Goal: Task Accomplishment & Management: Manage account settings

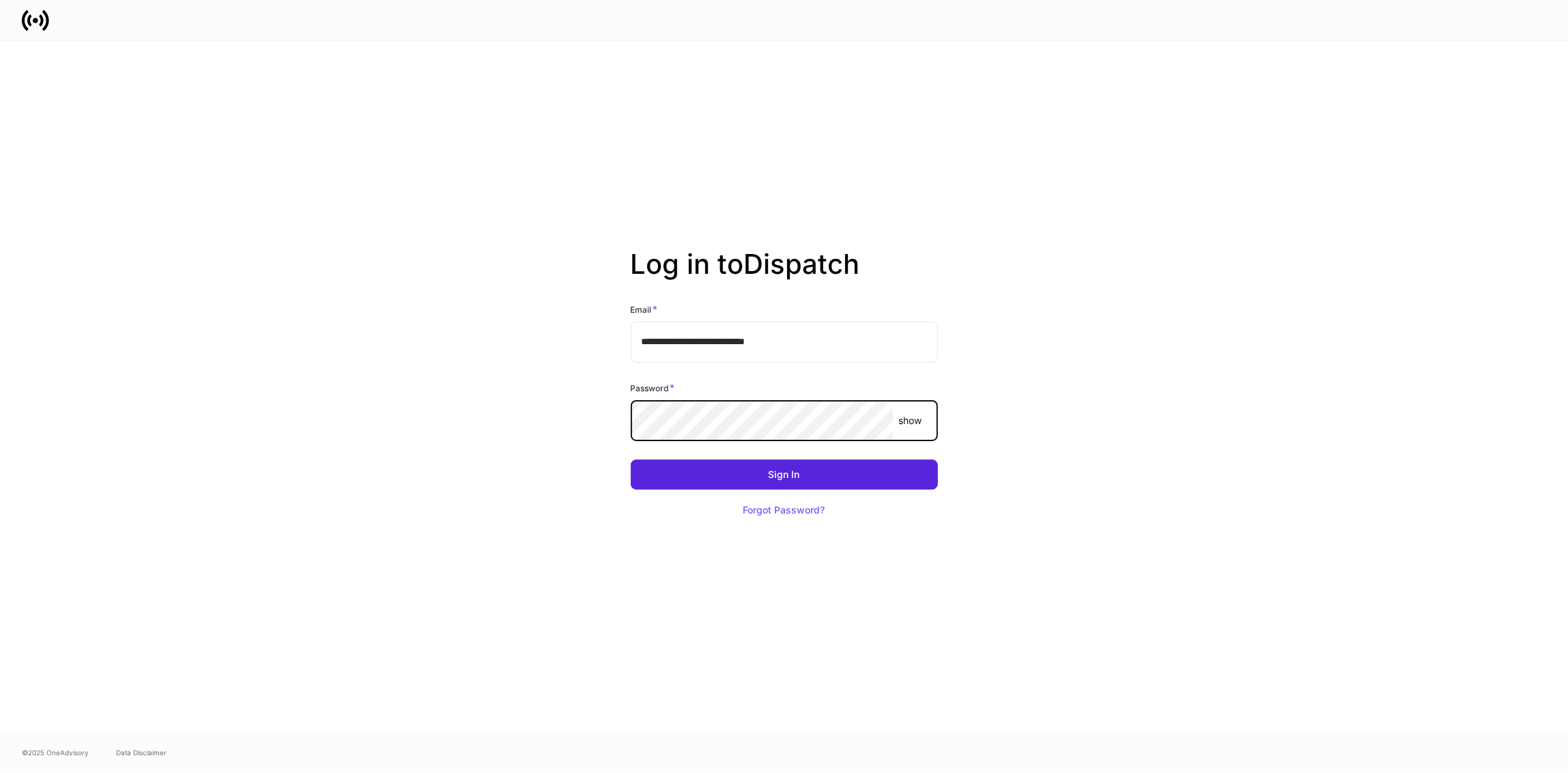
click at [631, 459] on button "Sign In" at bounding box center [784, 474] width 308 height 30
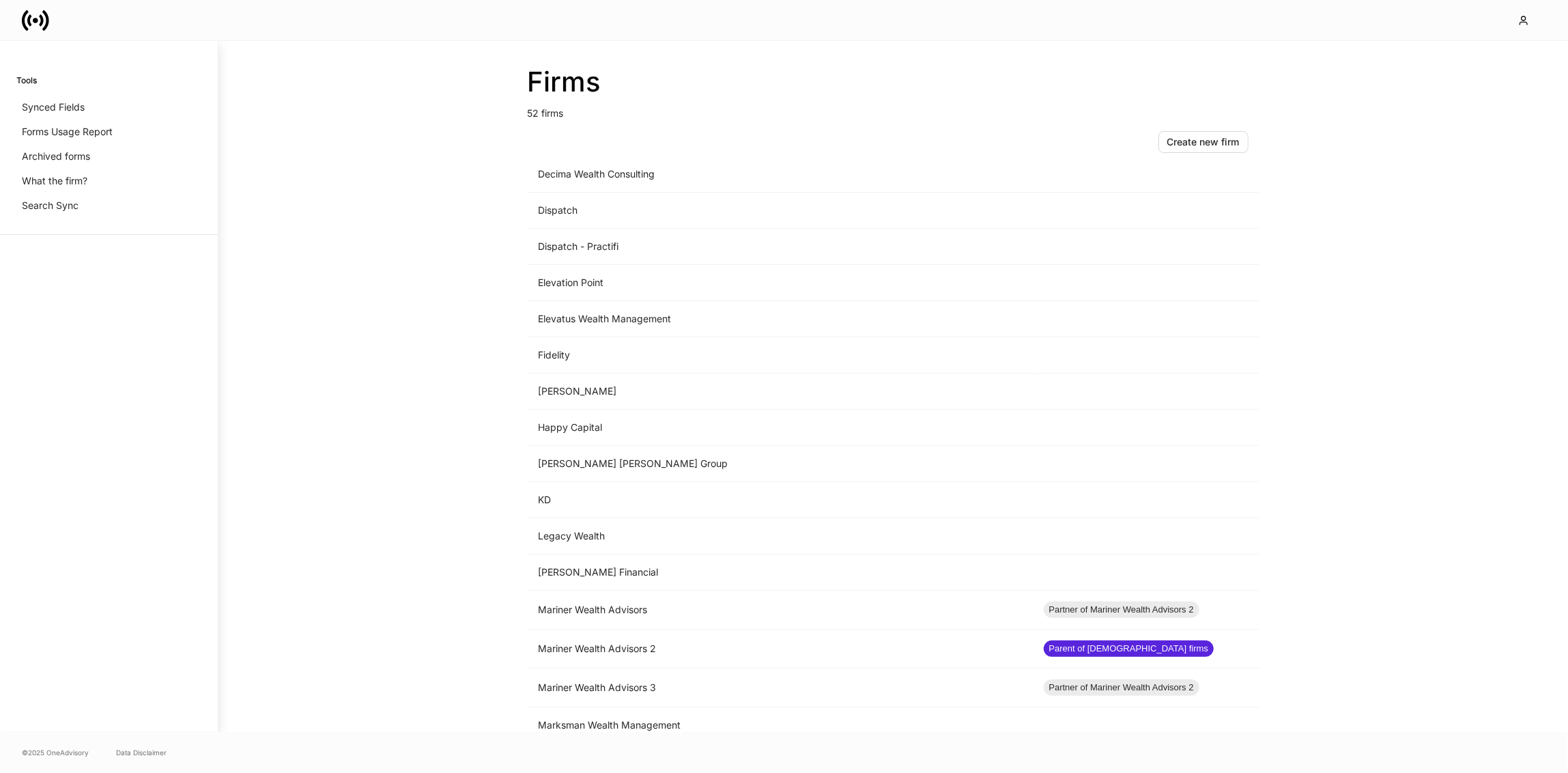
scroll to position [1039, 0]
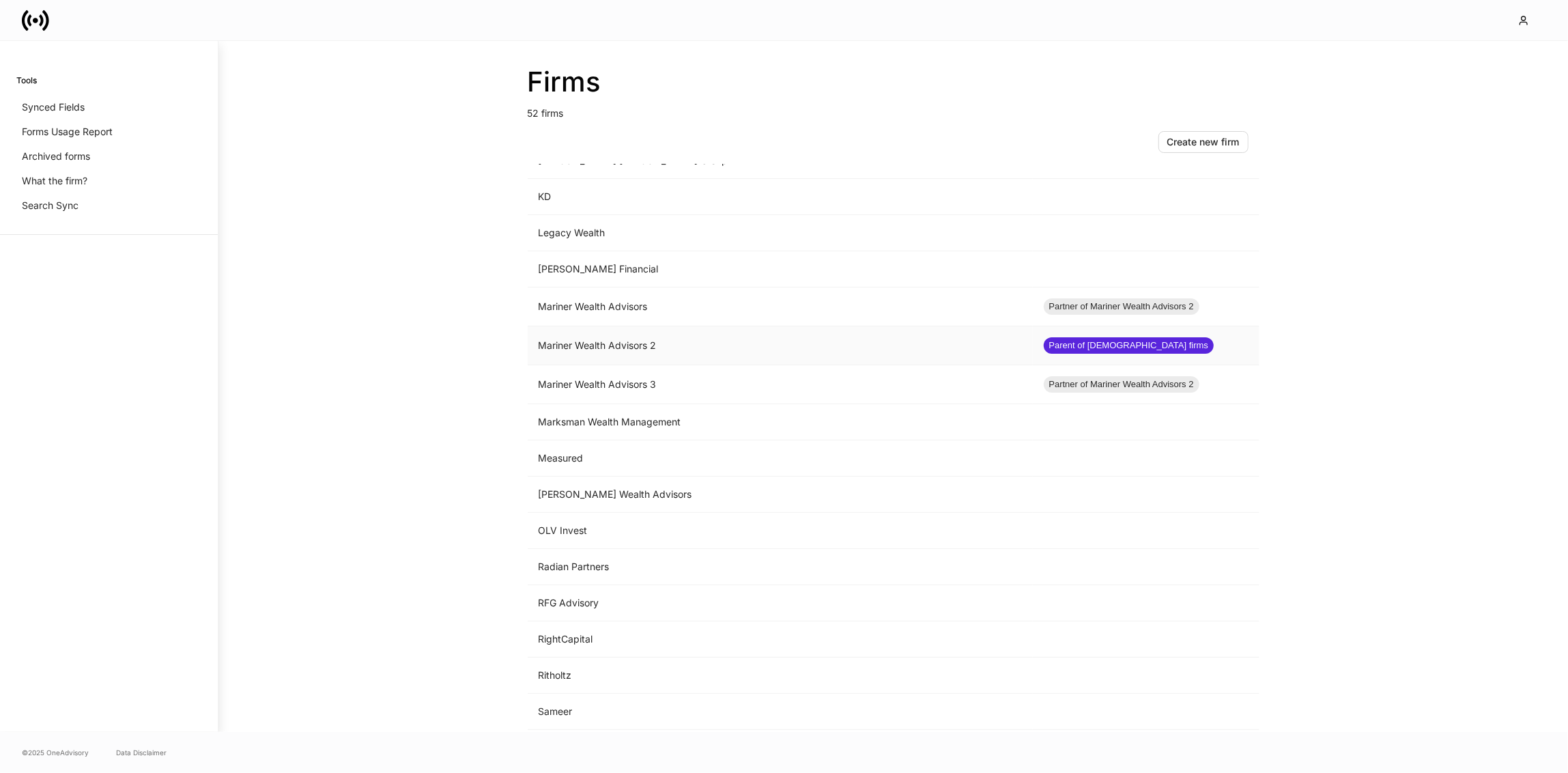
click at [716, 326] on td "Mariner Wealth Advisors 2" at bounding box center [780, 345] width 505 height 39
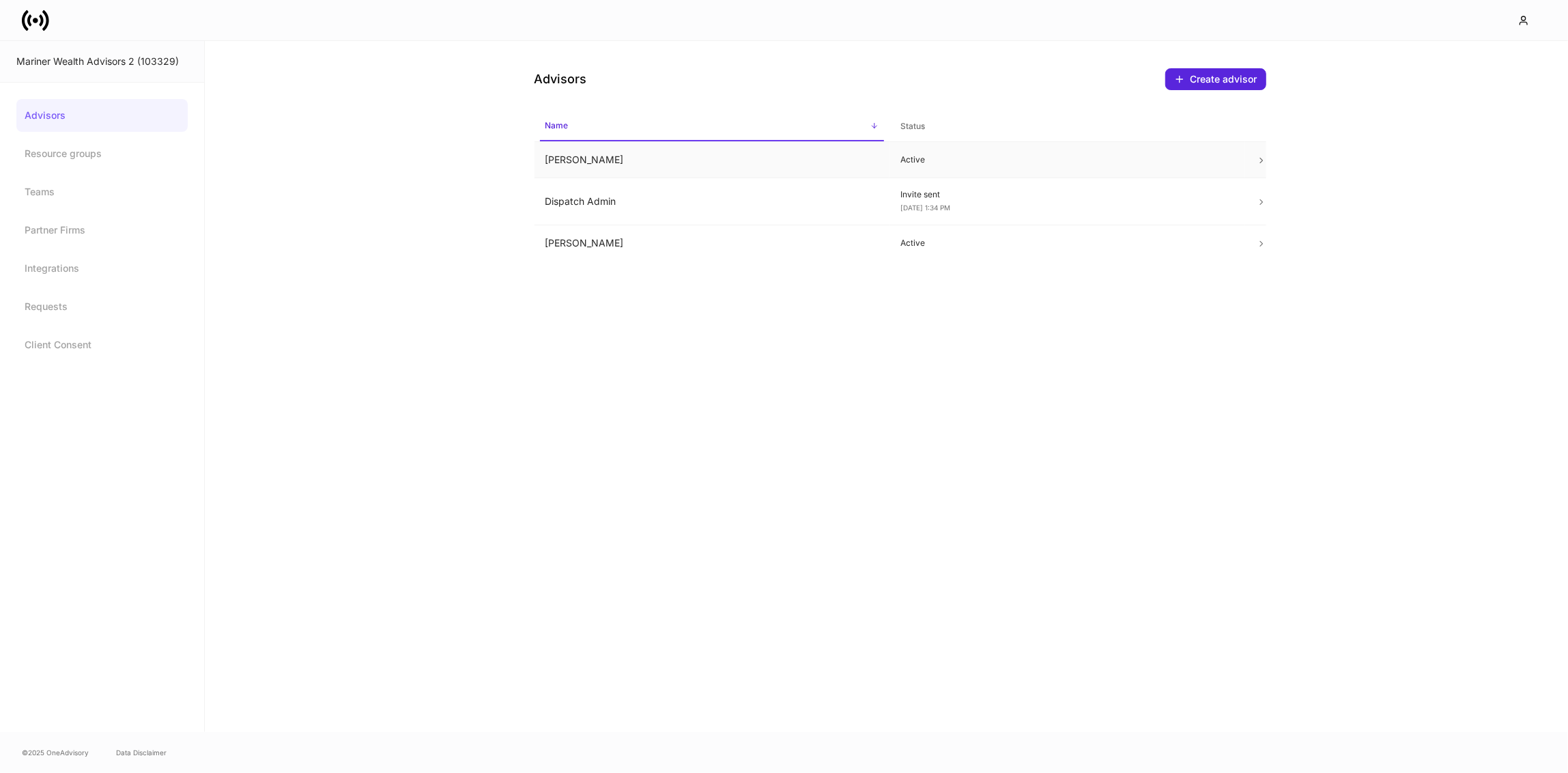
click at [674, 164] on td "[PERSON_NAME]" at bounding box center [713, 160] width 356 height 36
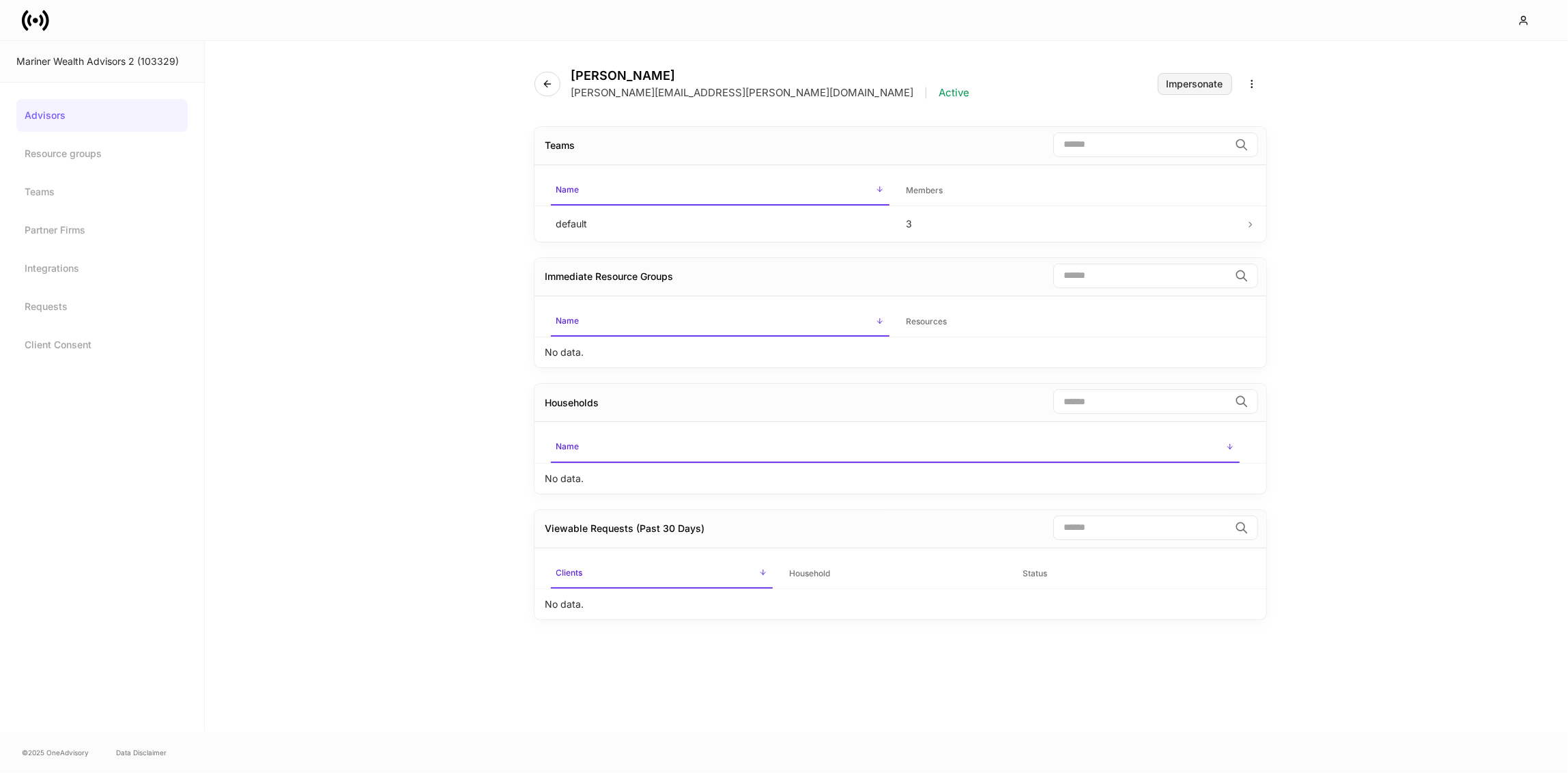
click at [1213, 73] on button "Impersonate" at bounding box center [1195, 84] width 74 height 22
click at [545, 88] on icon "button" at bounding box center [547, 84] width 11 height 11
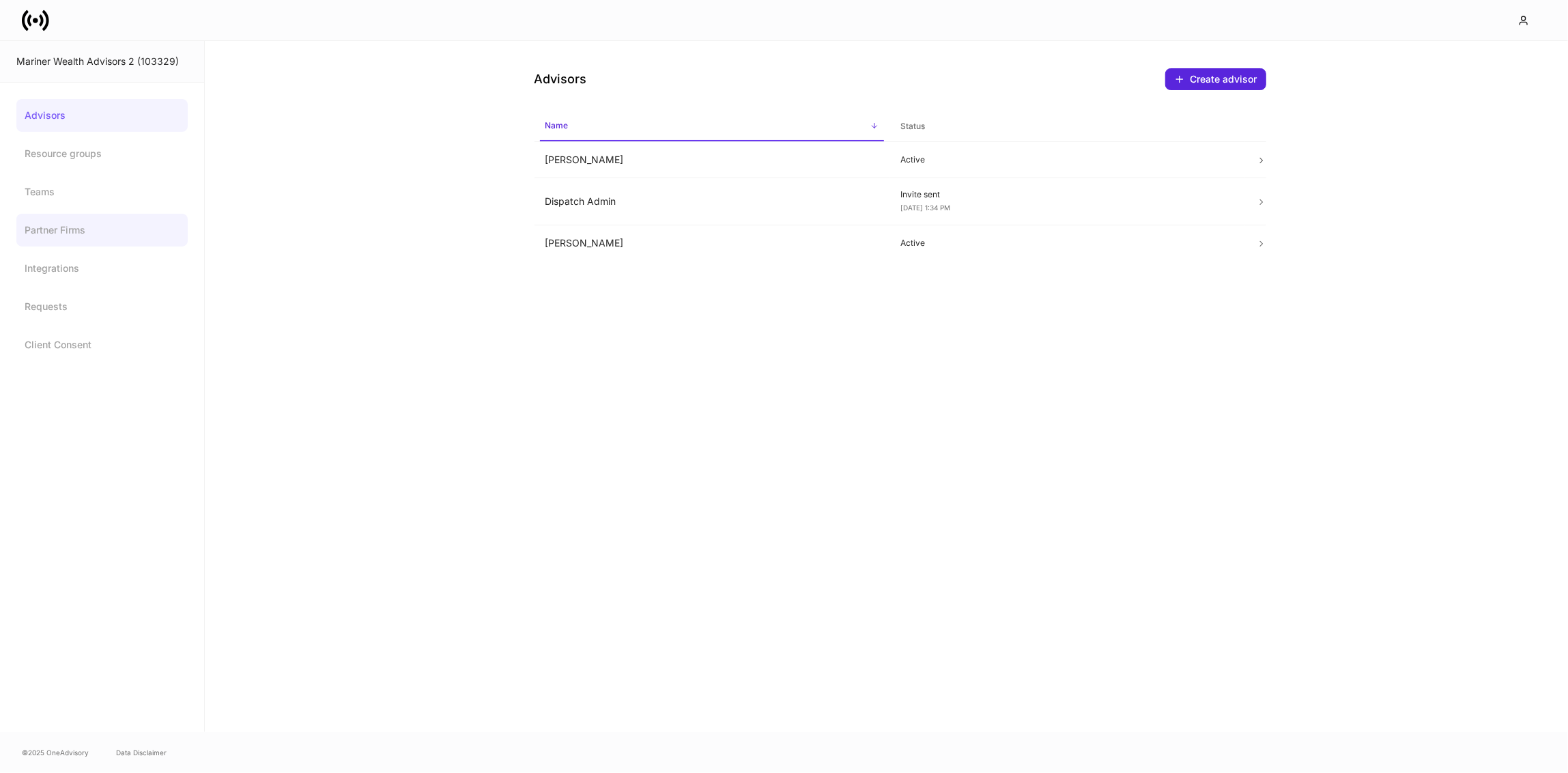
click at [113, 230] on link "Partner Firms" at bounding box center [102, 230] width 171 height 33
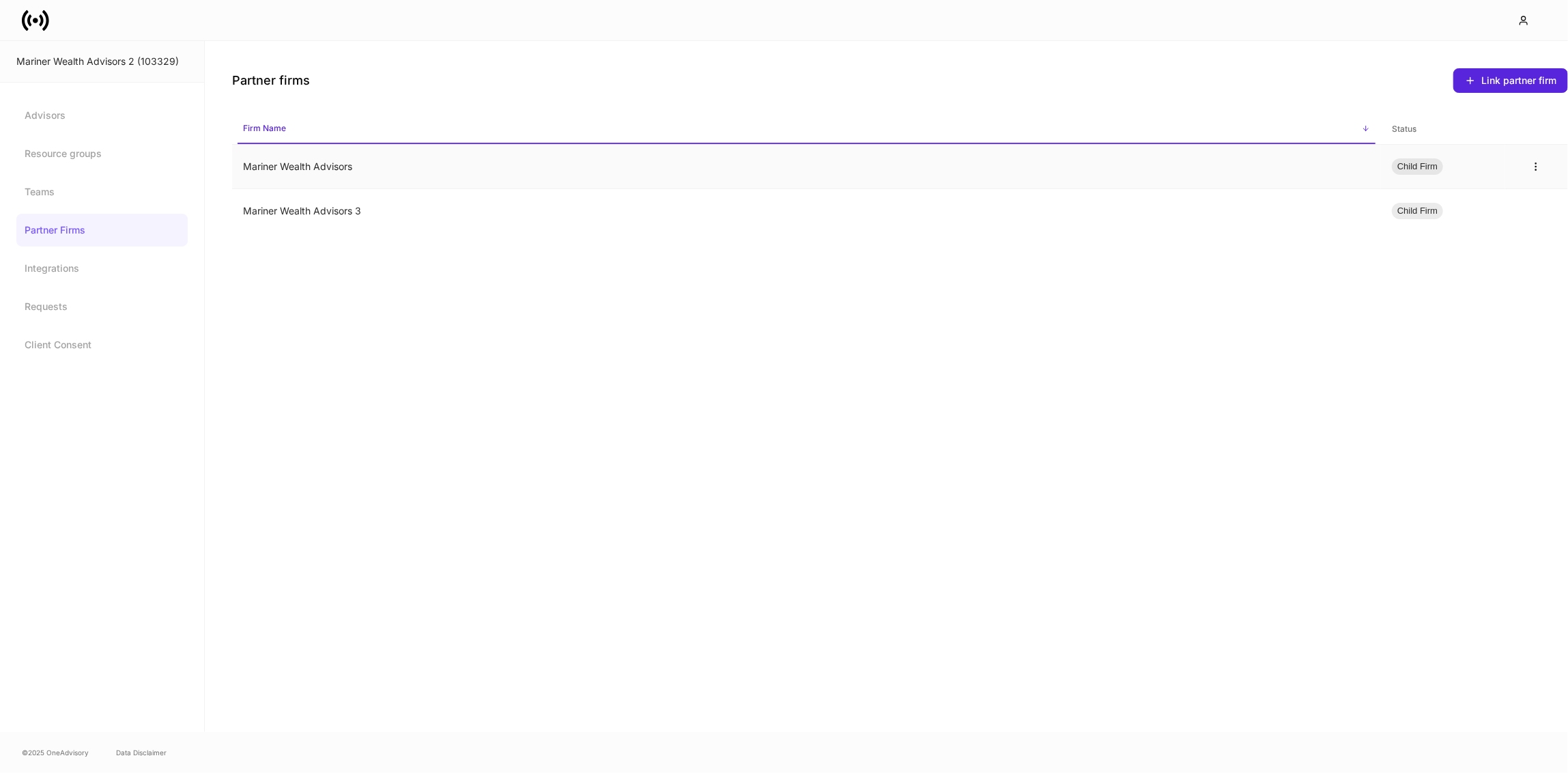
click at [326, 178] on td "Mariner Wealth Advisors" at bounding box center [807, 167] width 1149 height 44
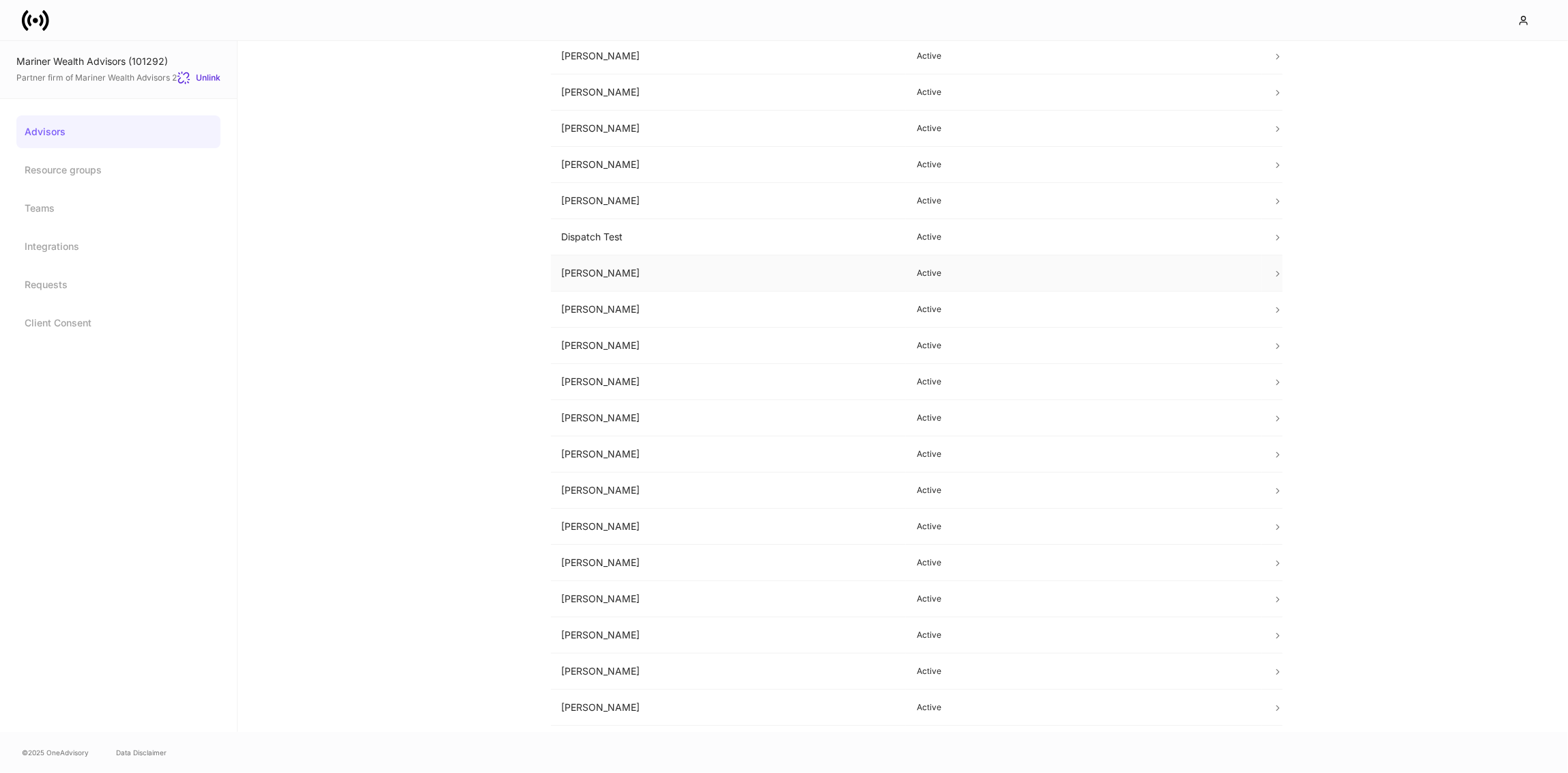
scroll to position [288, 0]
click at [493, 436] on div "Advisors Create advisor Name sorted ascending Status [PERSON_NAME] Active [PERS…" at bounding box center [903, 386] width 1330 height 691
click at [86, 206] on link "Teams" at bounding box center [118, 208] width 204 height 33
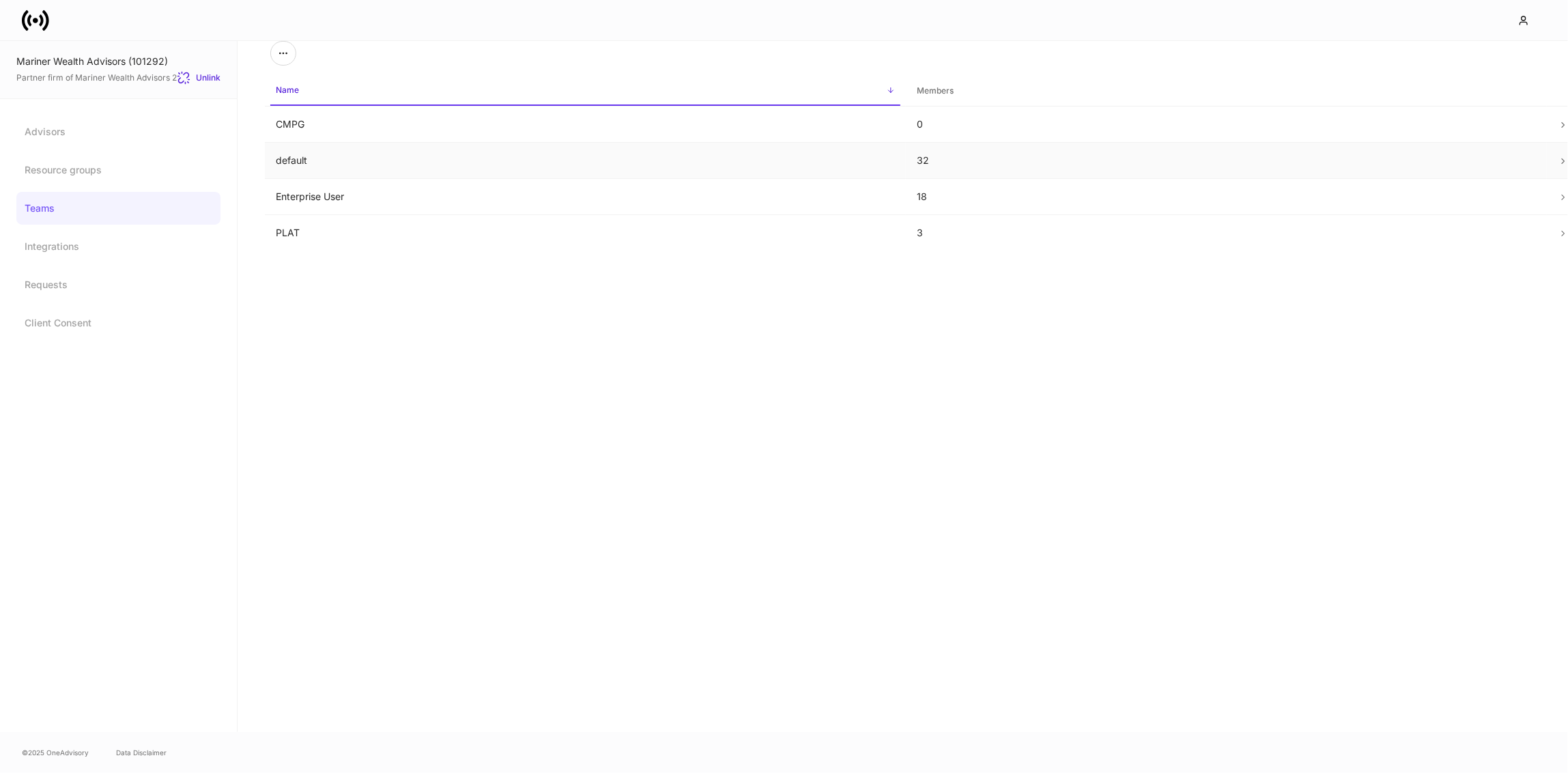
click at [374, 155] on td "default" at bounding box center [586, 161] width 641 height 36
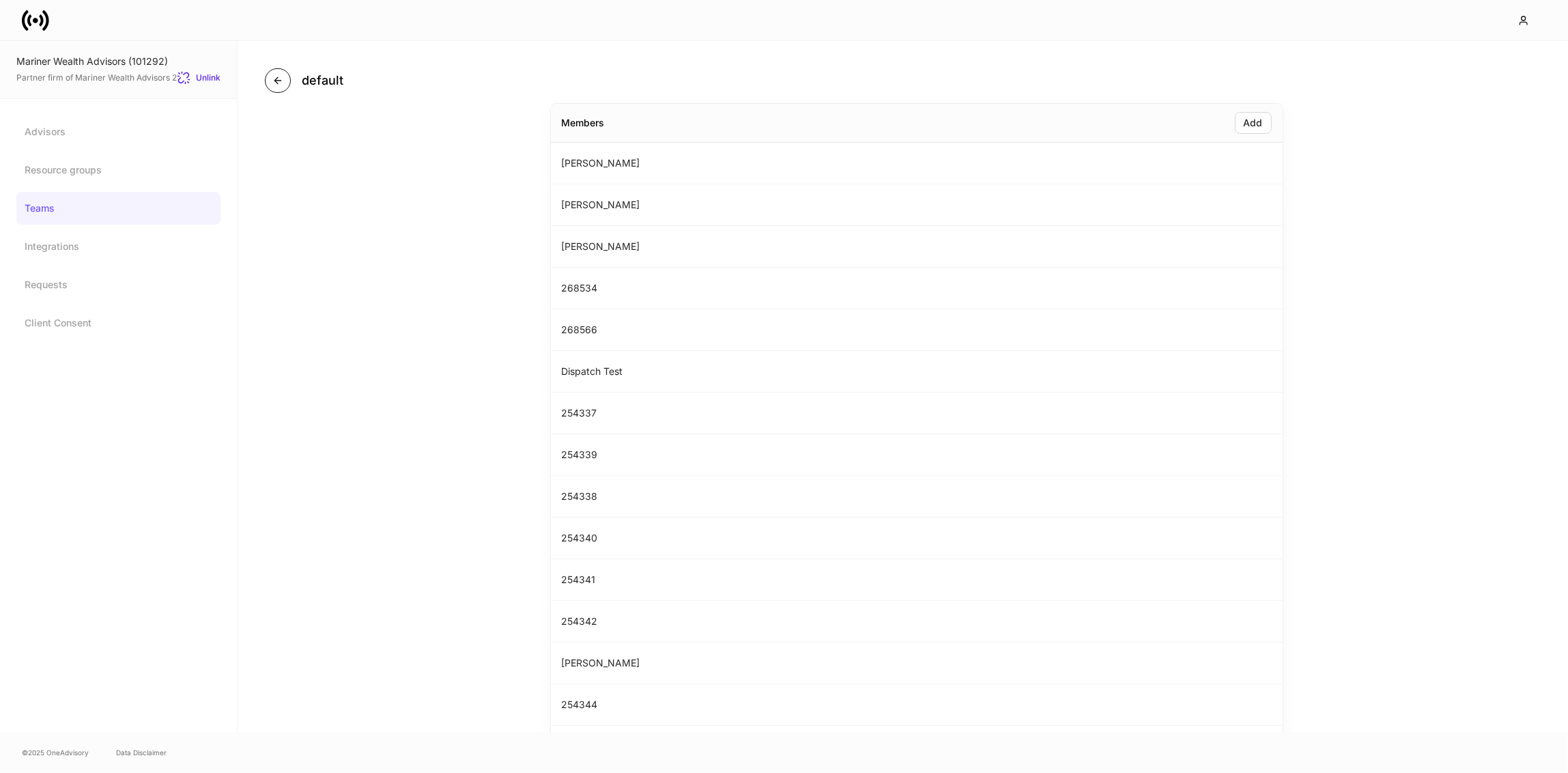
click at [275, 76] on icon "button" at bounding box center [277, 80] width 11 height 11
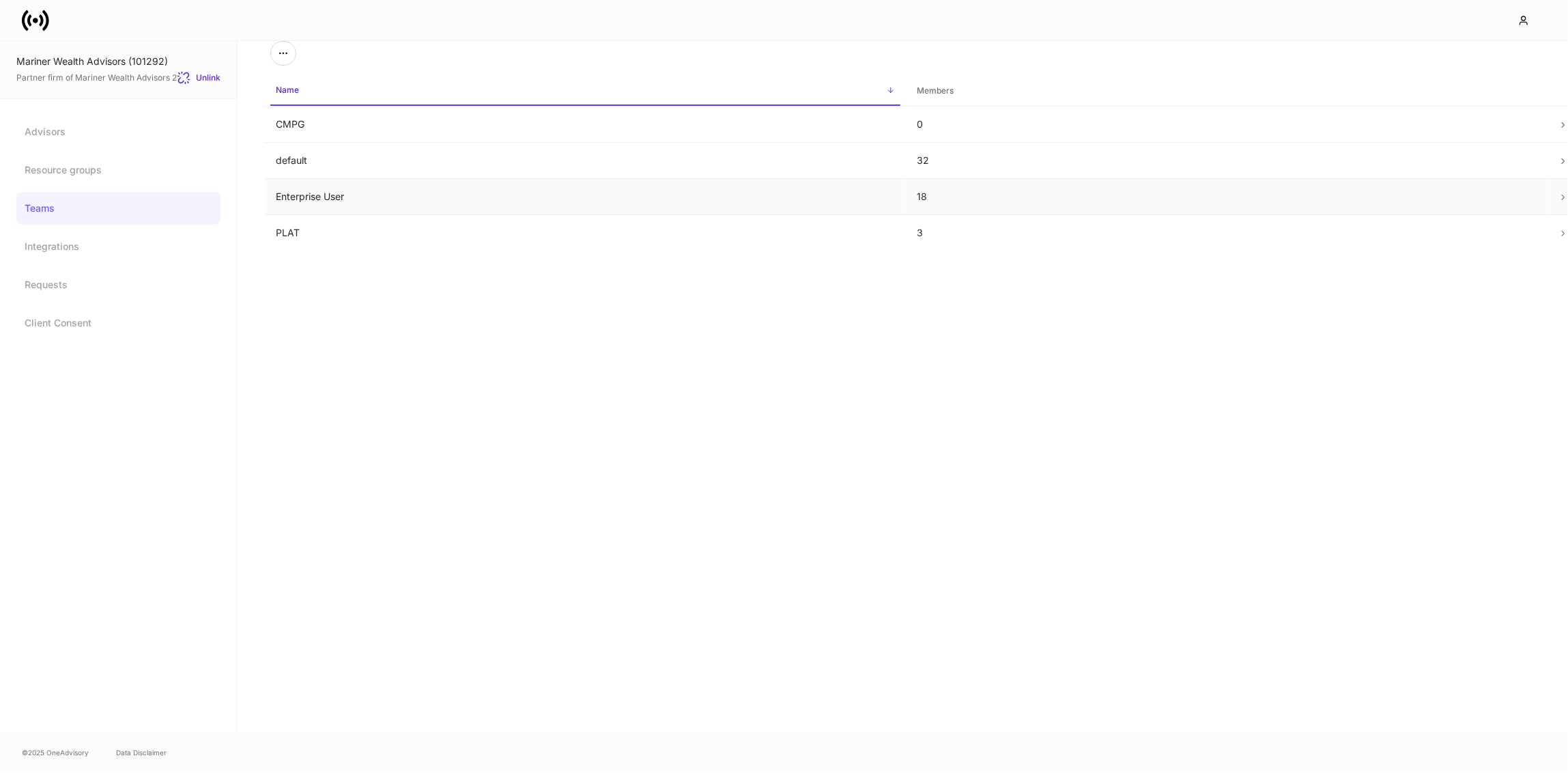
click at [306, 194] on td "Enterprise User" at bounding box center [586, 197] width 641 height 36
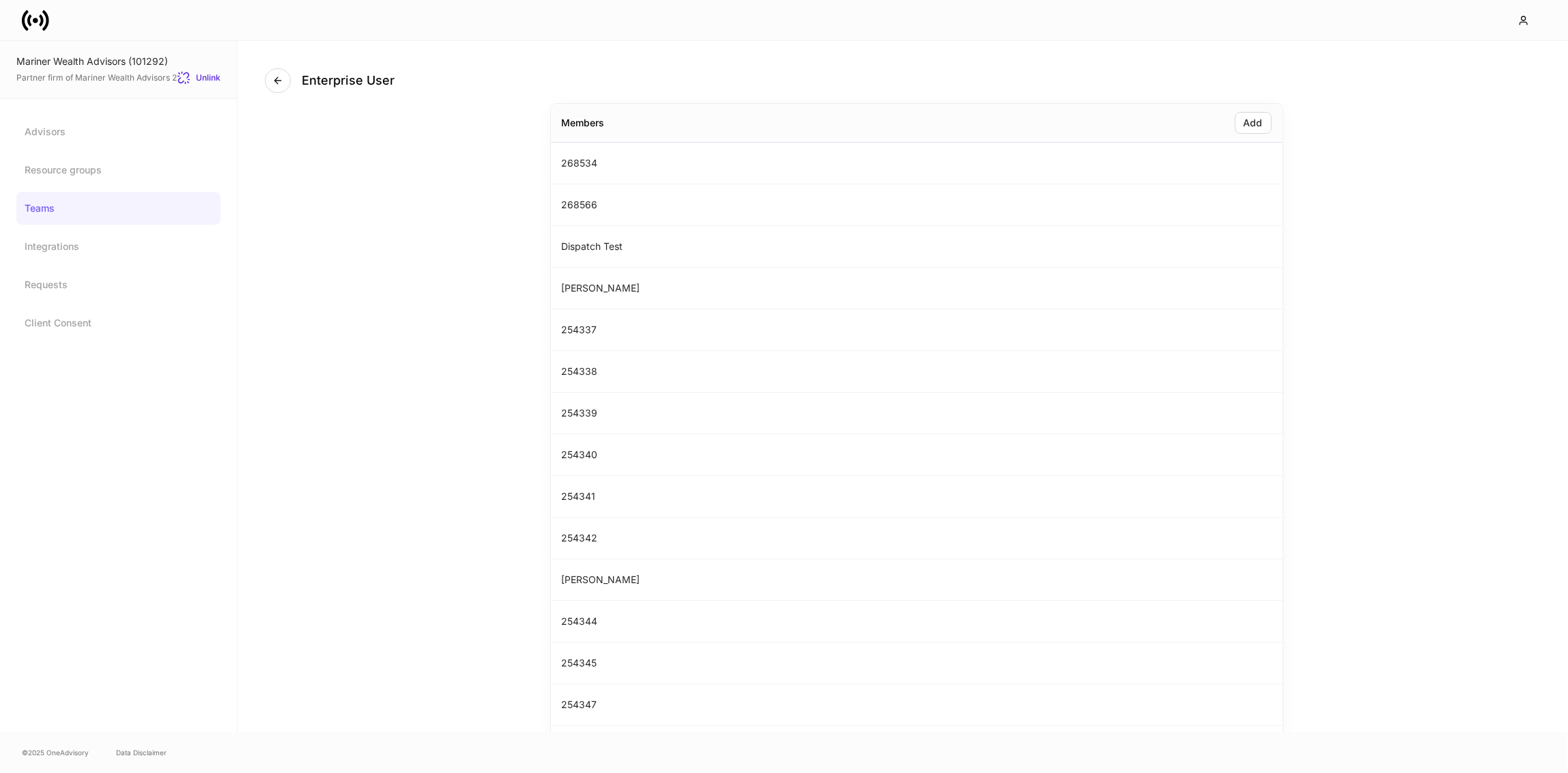
scroll to position [329, 0]
click at [1259, 633] on icon "button" at bounding box center [1260, 632] width 11 height 11
click at [1256, 678] on button "button" at bounding box center [1260, 675] width 24 height 24
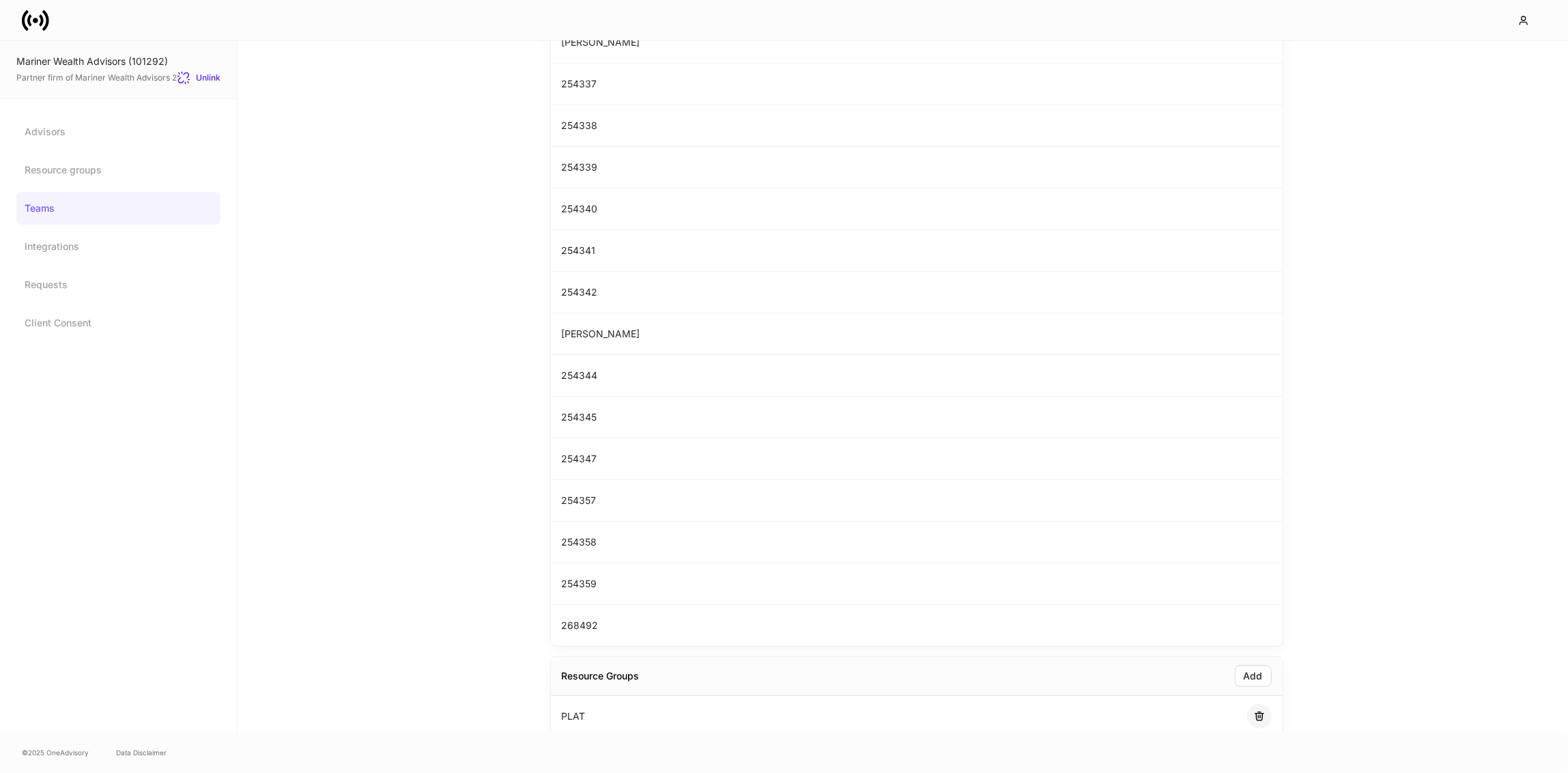
click at [1254, 711] on icon "button" at bounding box center [1260, 716] width 11 height 11
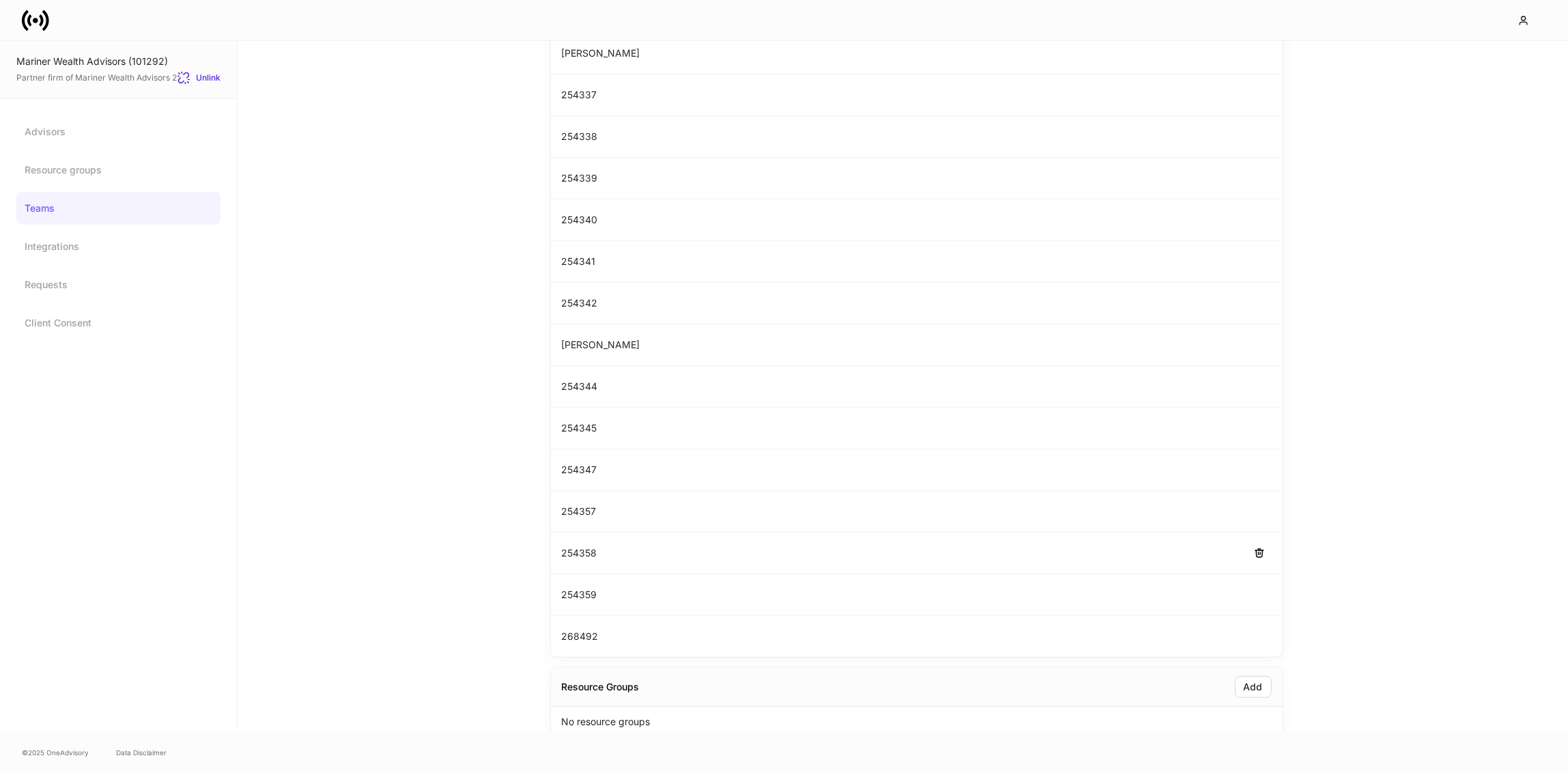
scroll to position [0, 0]
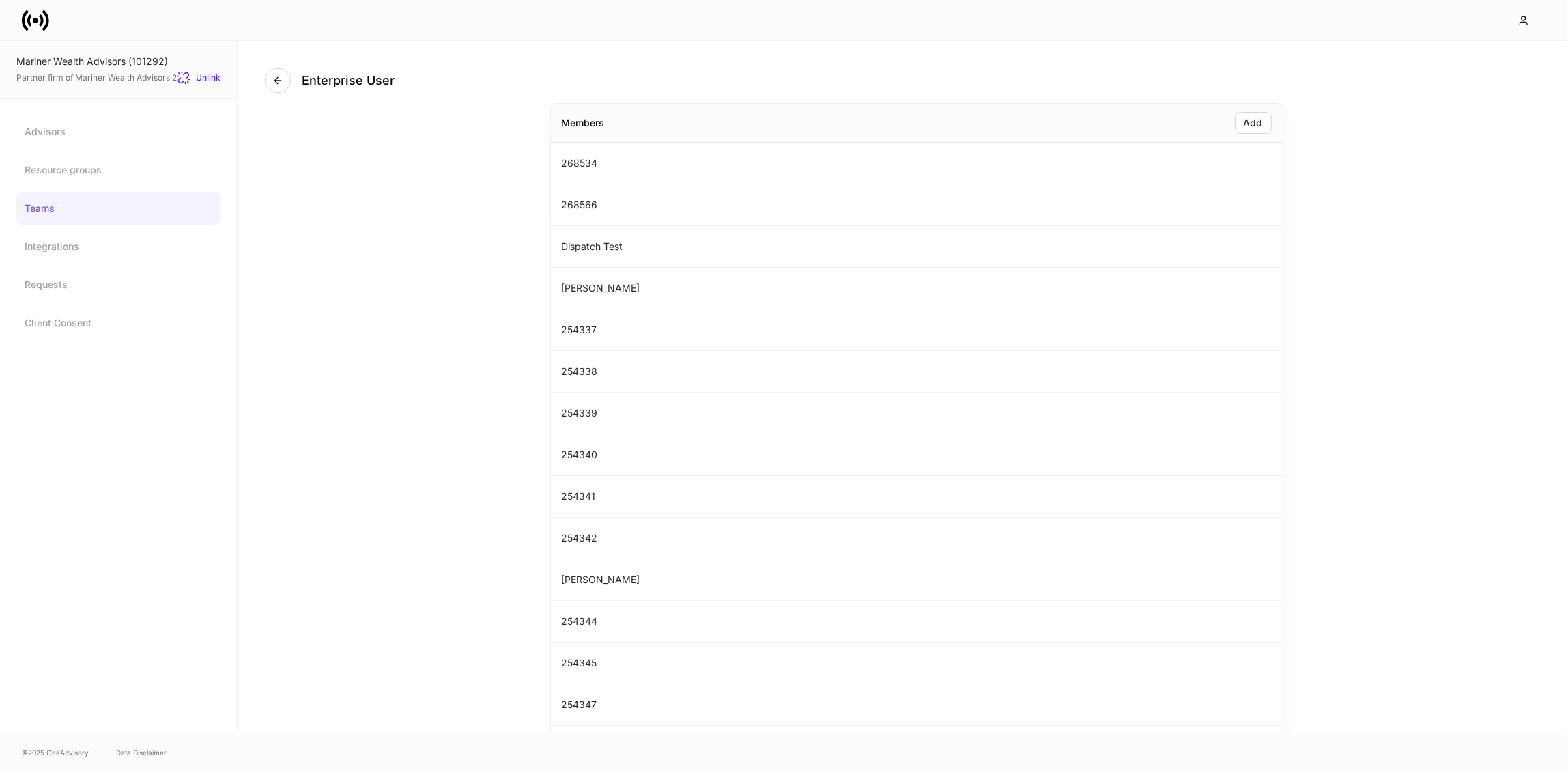
click at [289, 97] on div "Enterprise User" at bounding box center [917, 72] width 1304 height 63
click at [280, 85] on icon "button" at bounding box center [277, 80] width 11 height 11
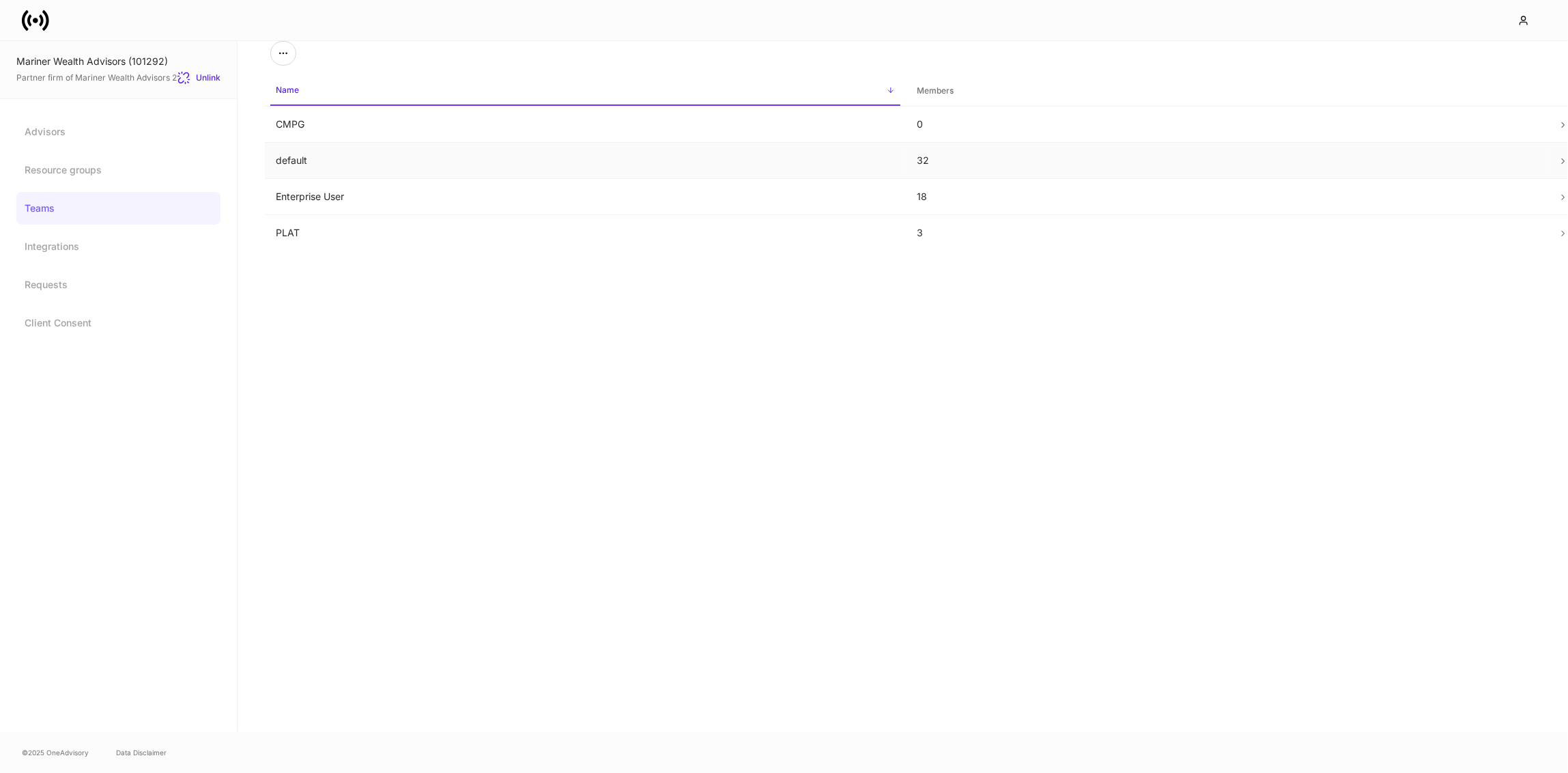
click at [308, 155] on td "default" at bounding box center [586, 161] width 641 height 36
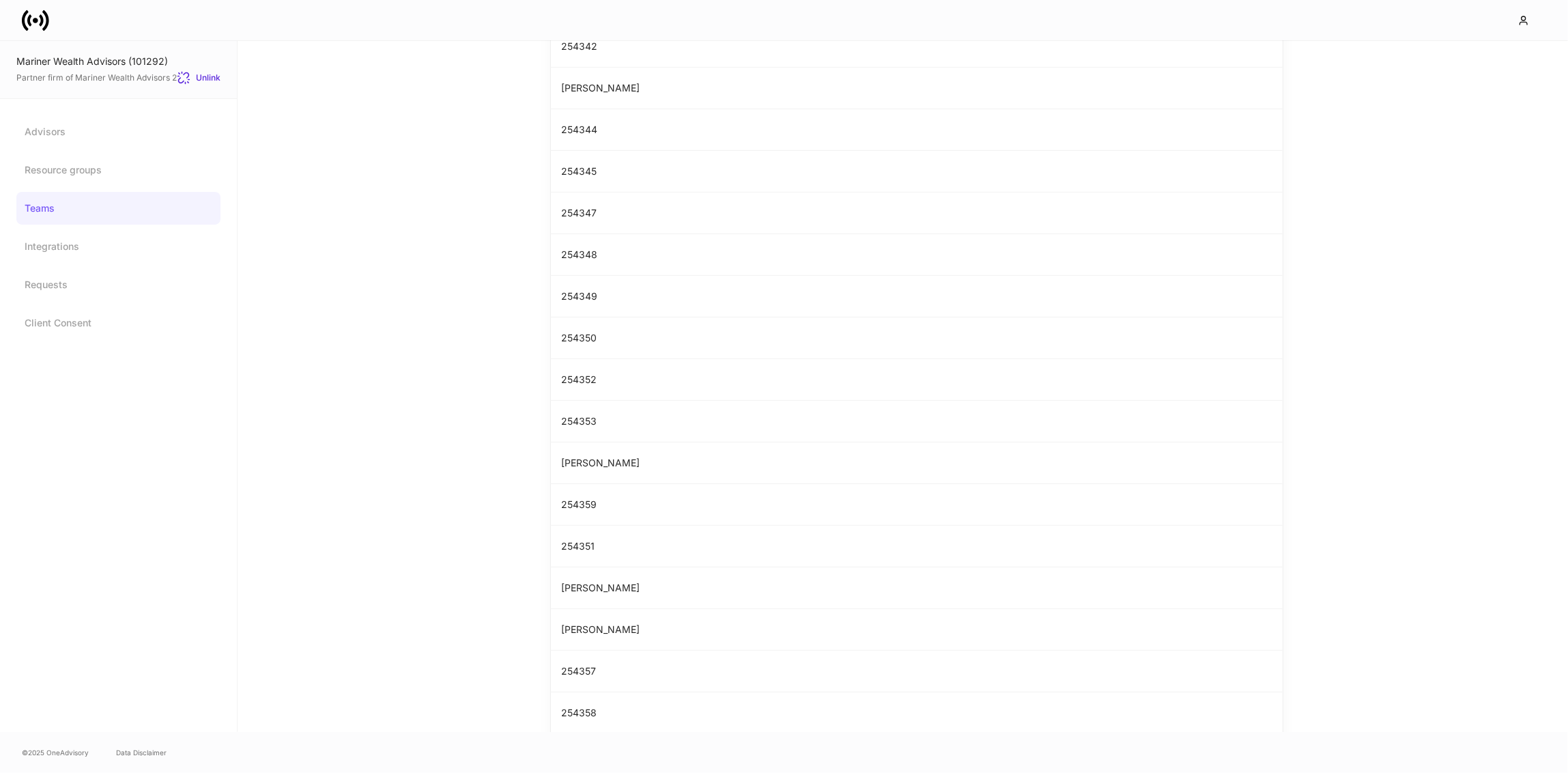
scroll to position [472, 0]
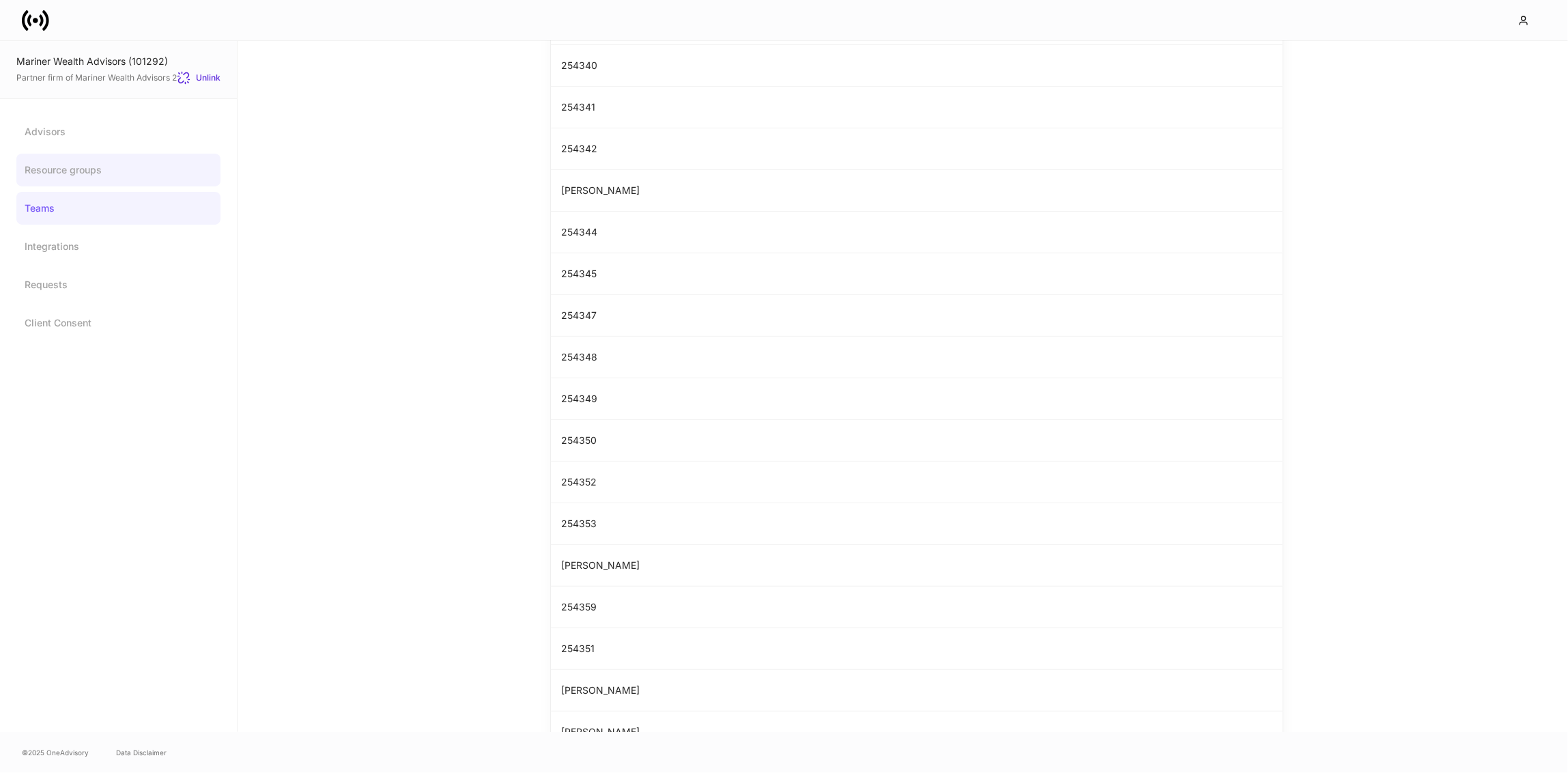
click at [92, 174] on link "Resource groups" at bounding box center [118, 170] width 204 height 33
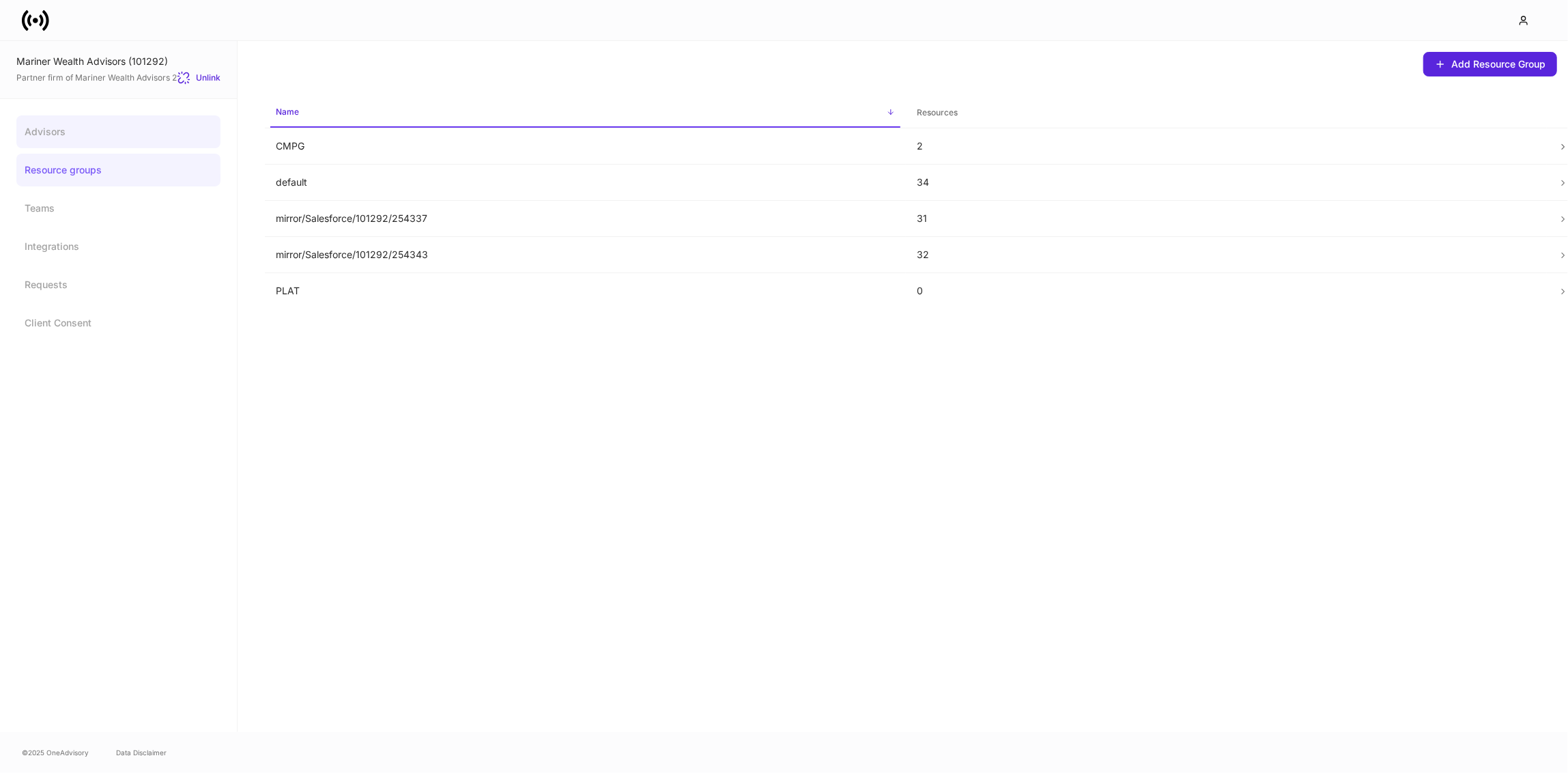
click at [67, 141] on link "Advisors" at bounding box center [118, 132] width 204 height 33
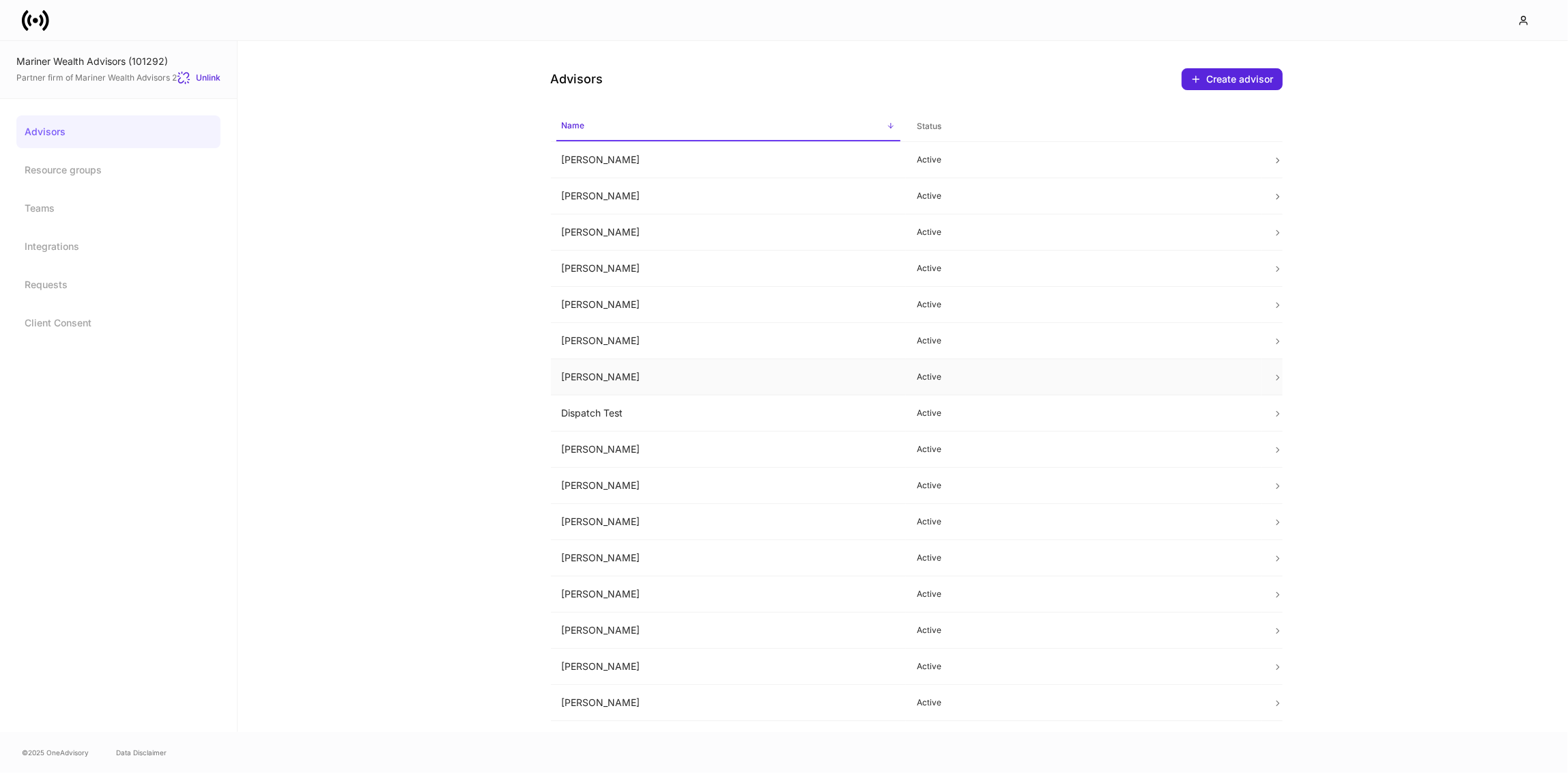
click at [590, 371] on td "[PERSON_NAME]" at bounding box center [729, 377] width 356 height 36
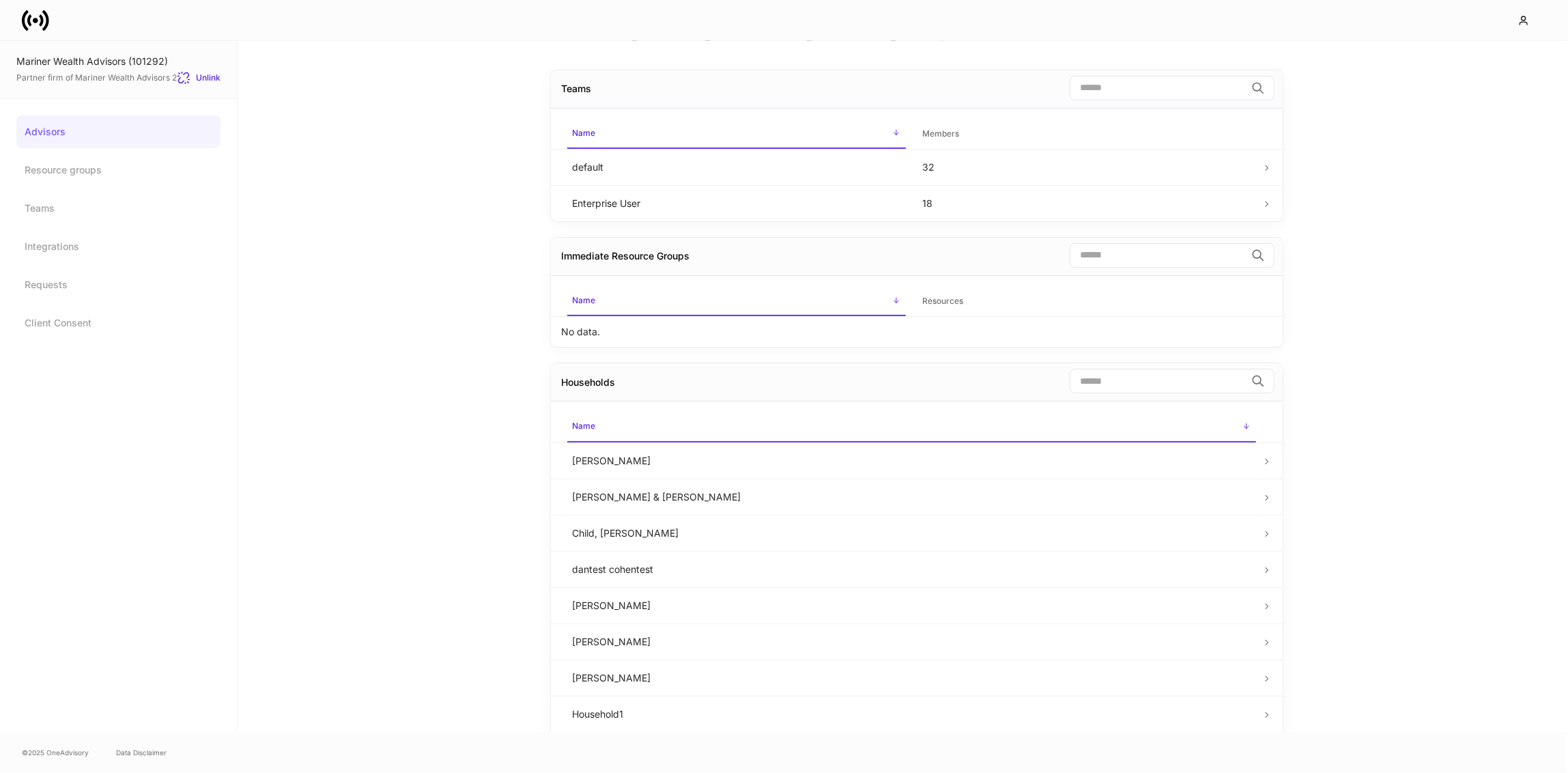
scroll to position [66, 0]
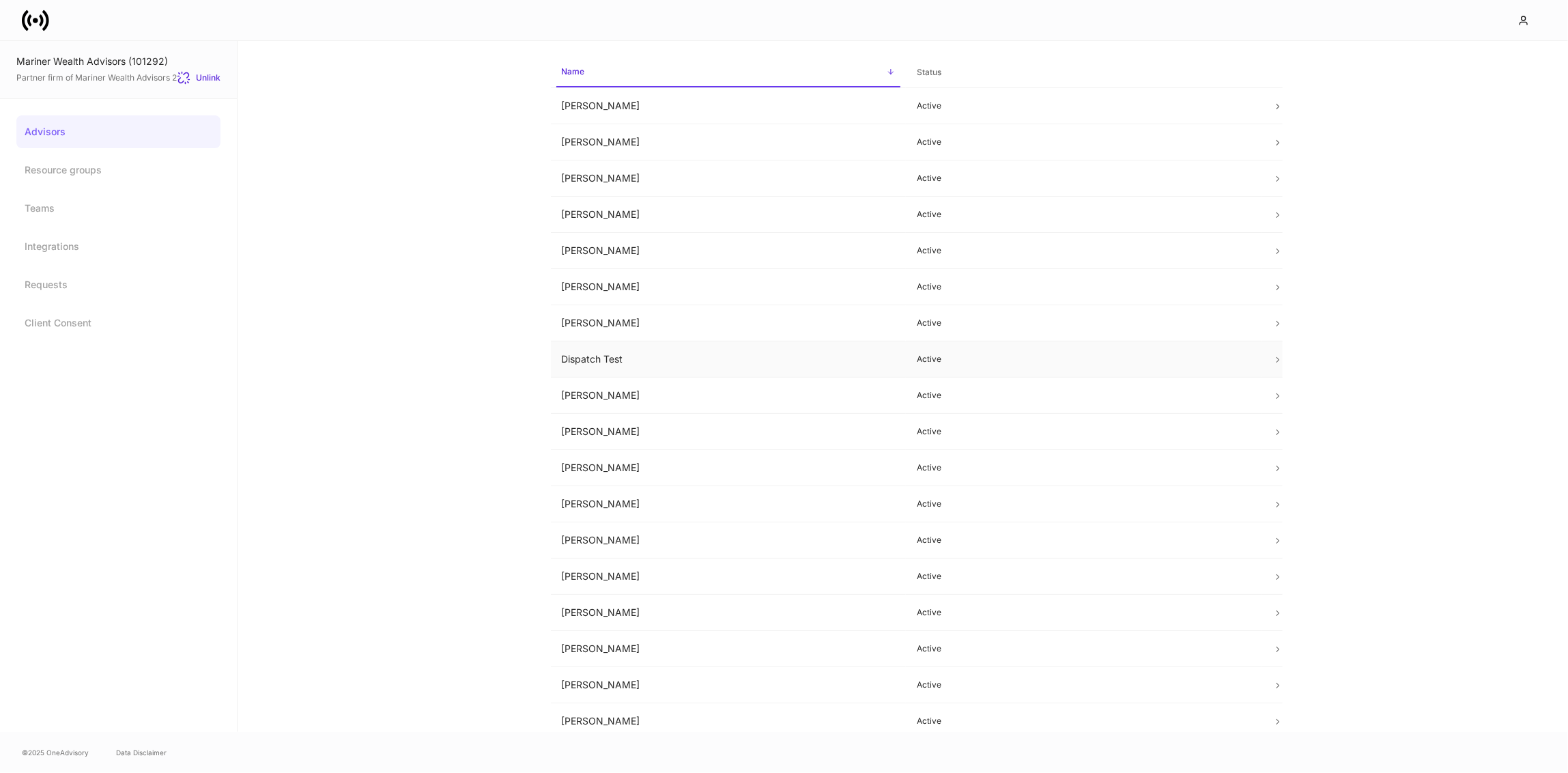
scroll to position [71, 0]
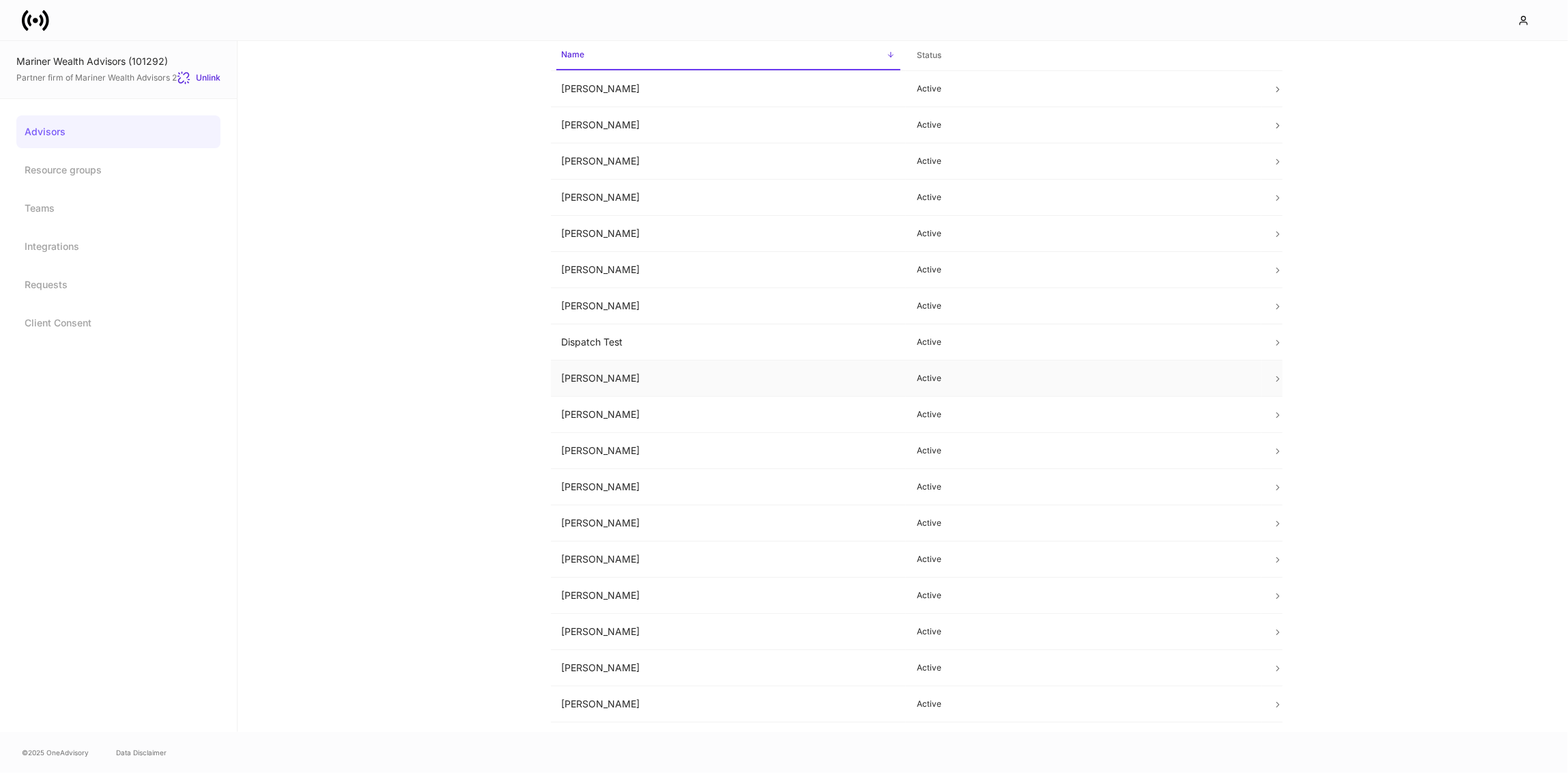
click at [586, 374] on td "[PERSON_NAME]" at bounding box center [729, 378] width 356 height 36
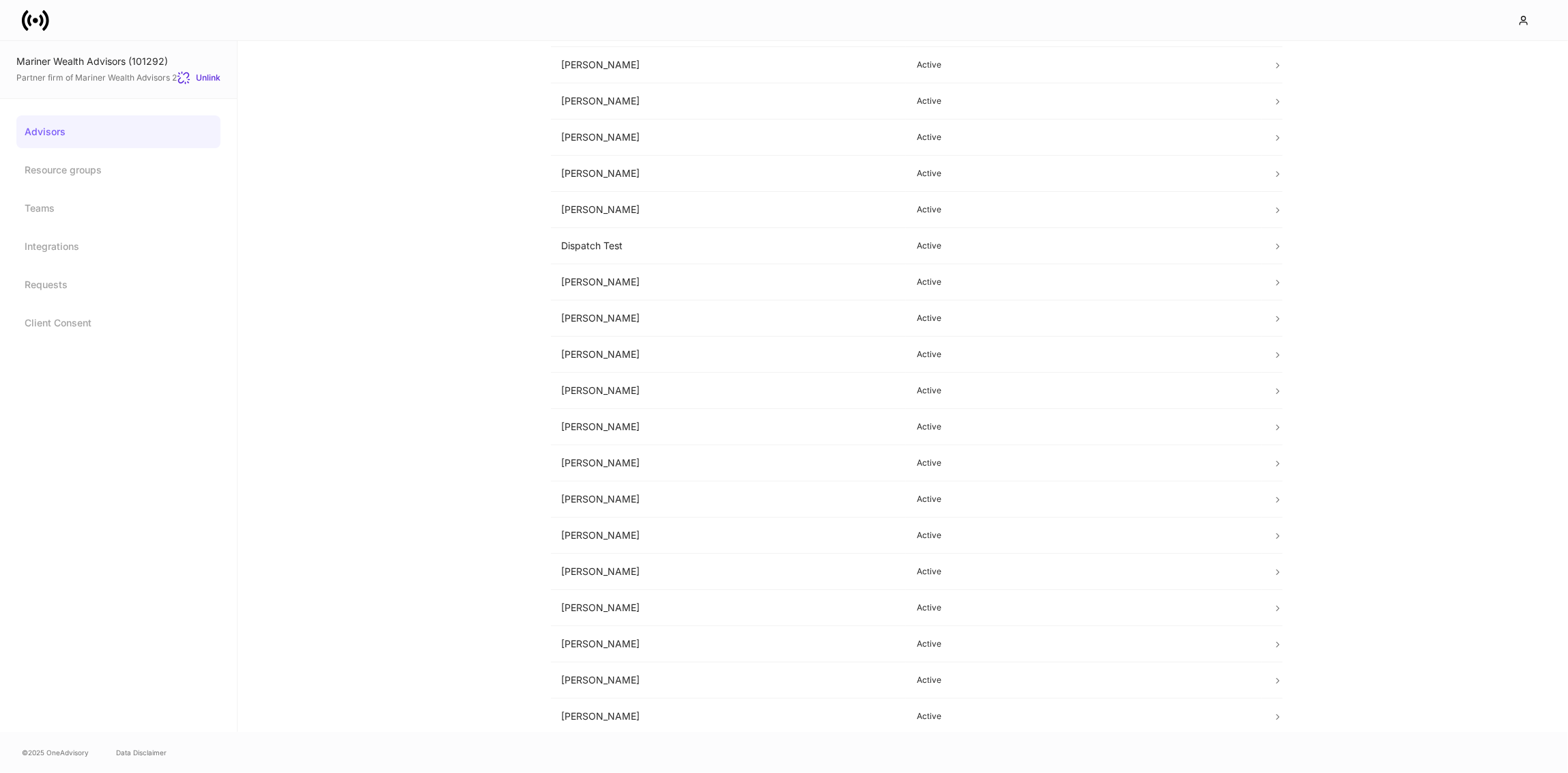
scroll to position [194, 0]
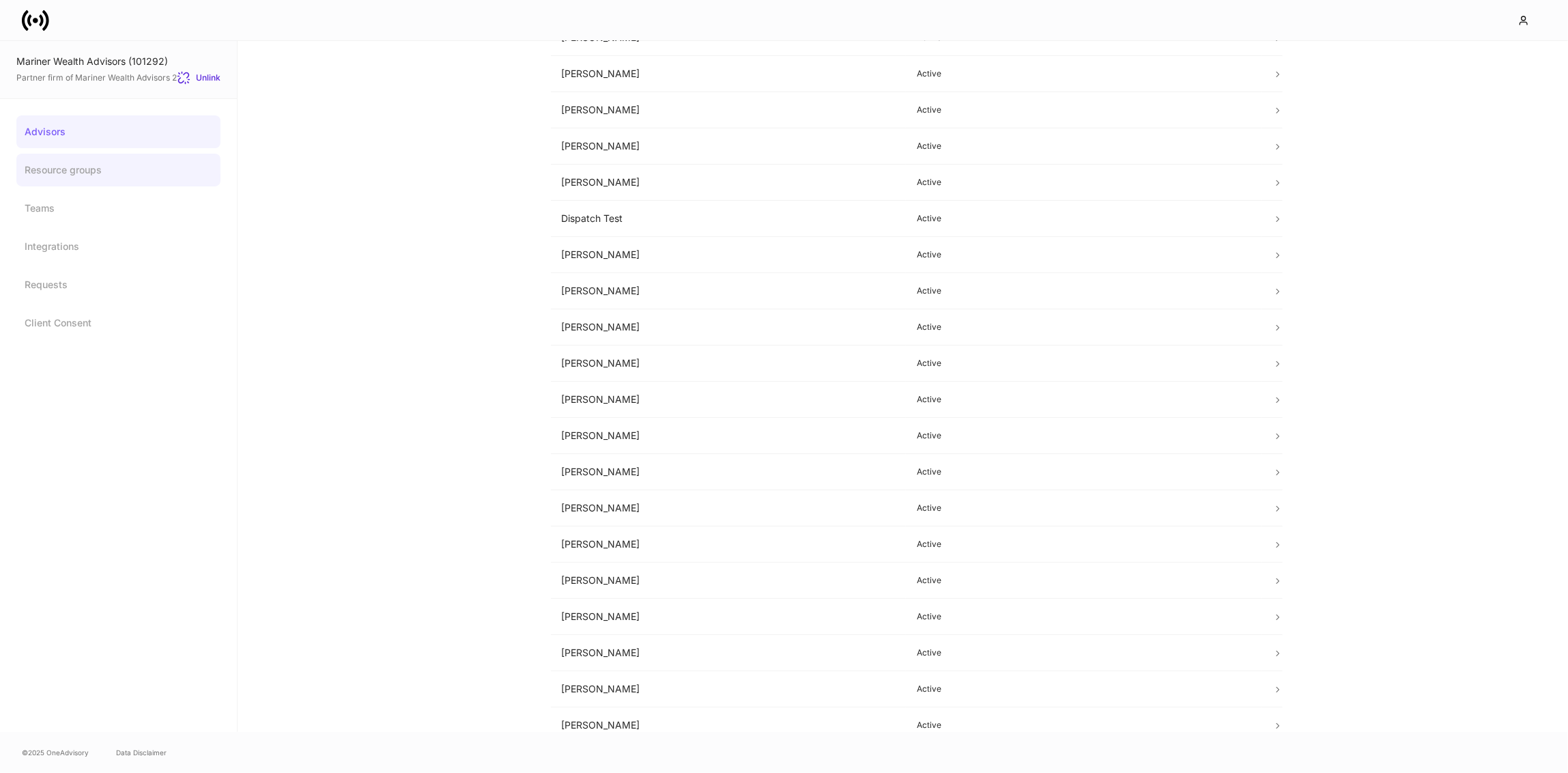
click at [107, 174] on link "Resource groups" at bounding box center [118, 170] width 204 height 33
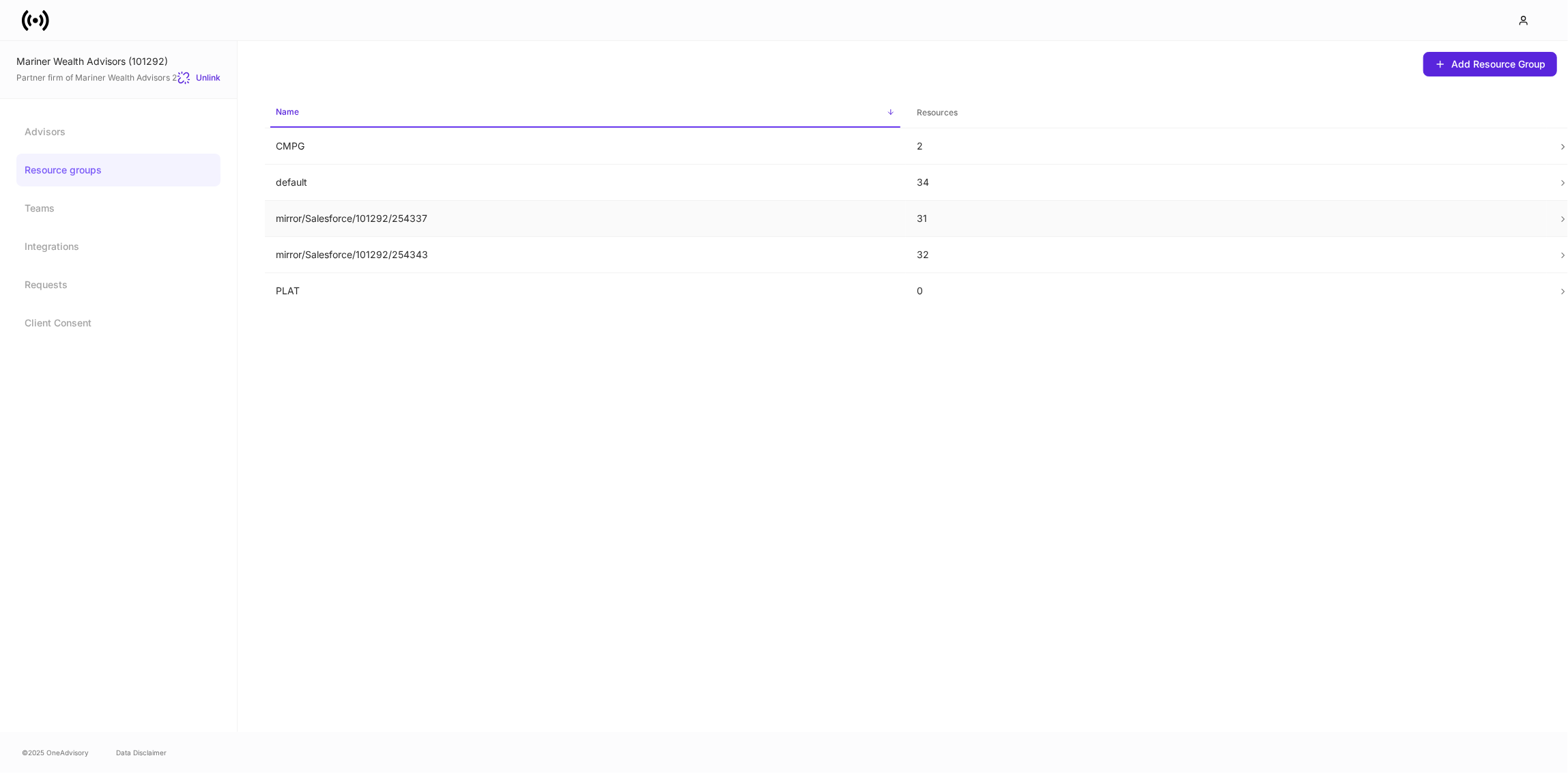
click at [406, 223] on p "mirror/Salesforce/101292/254337" at bounding box center [585, 219] width 619 height 14
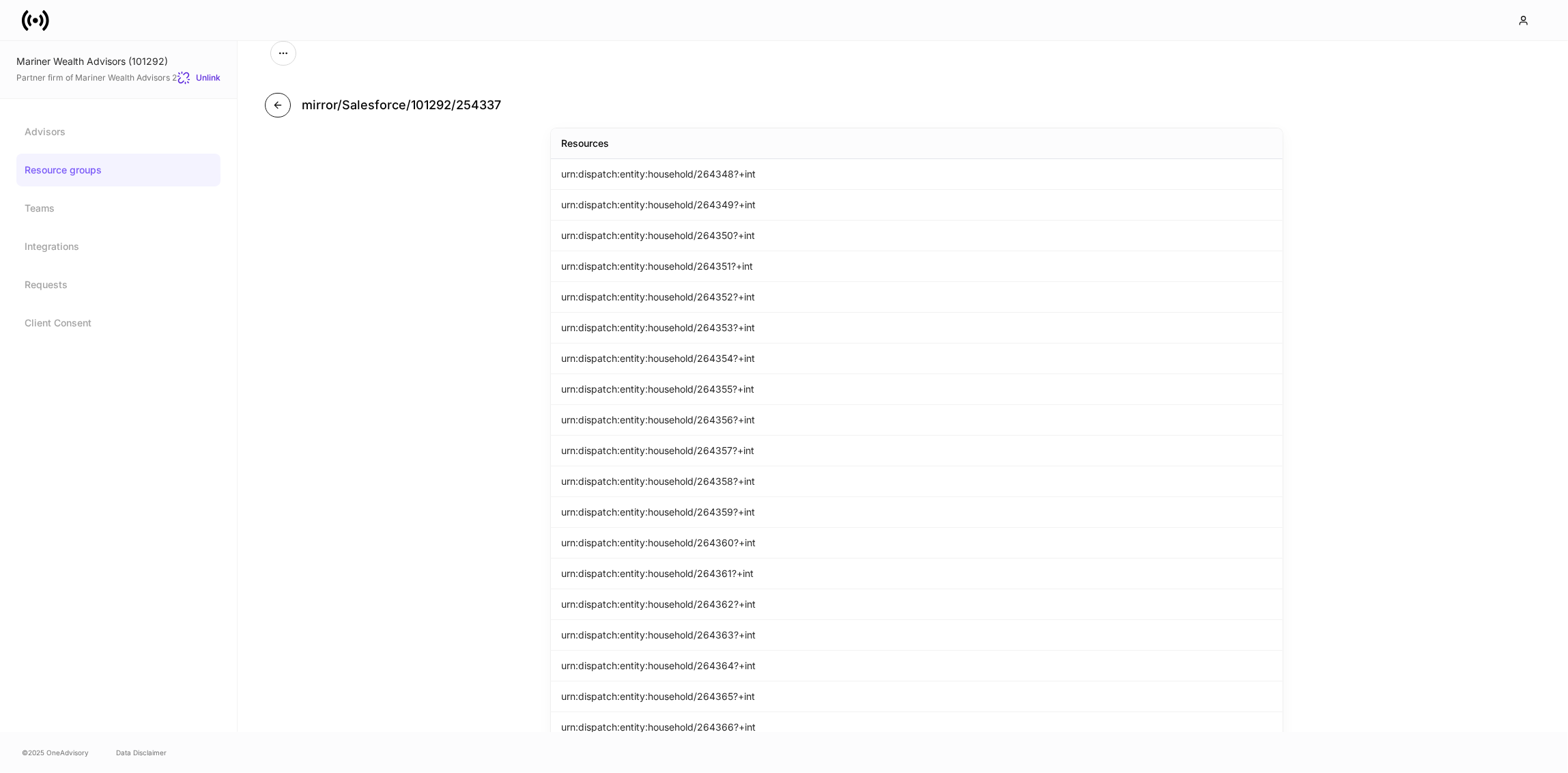
click at [286, 103] on button "button" at bounding box center [278, 105] width 26 height 24
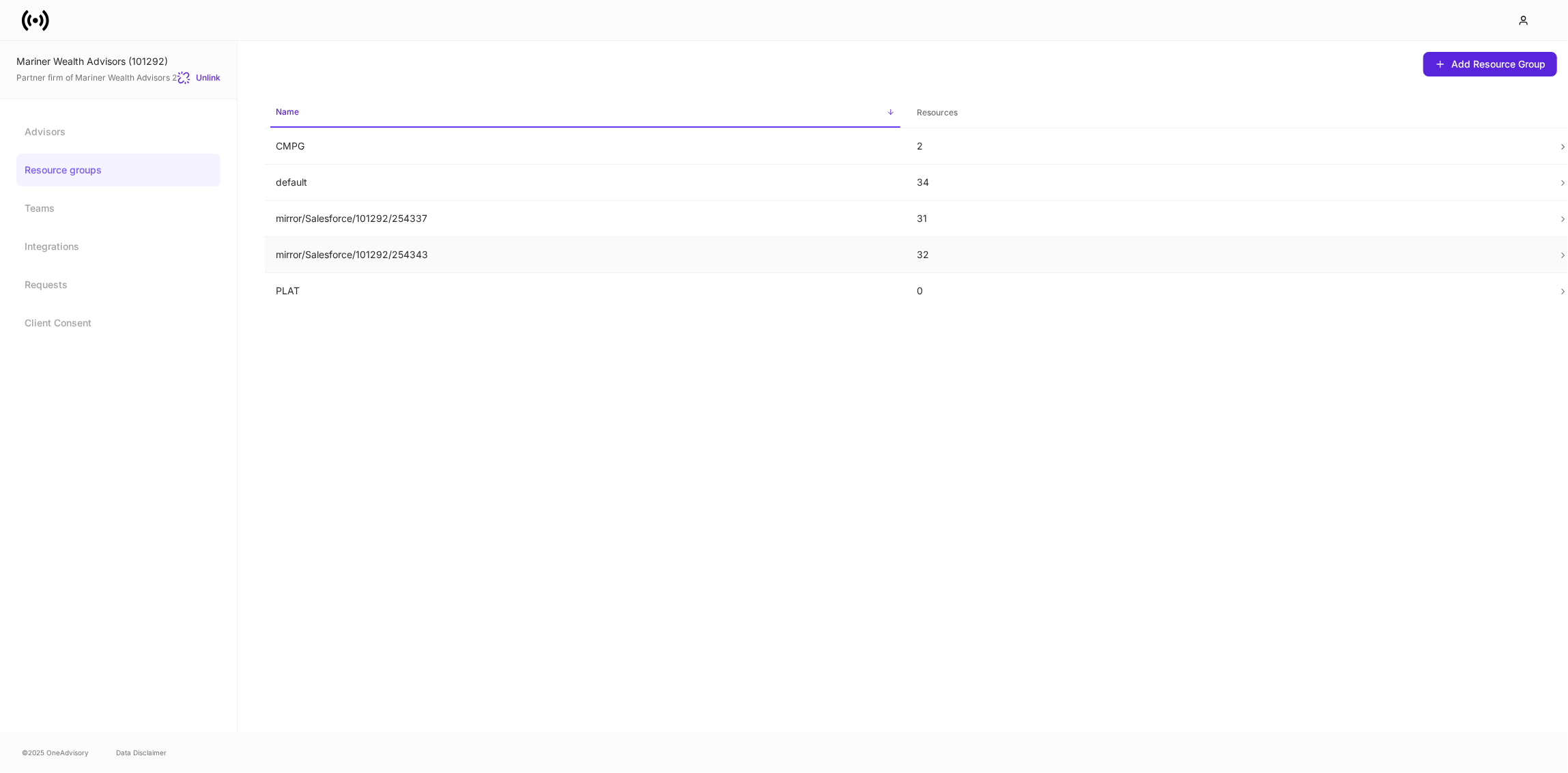
click at [359, 249] on p "mirror/Salesforce/101292/254343" at bounding box center [585, 255] width 619 height 14
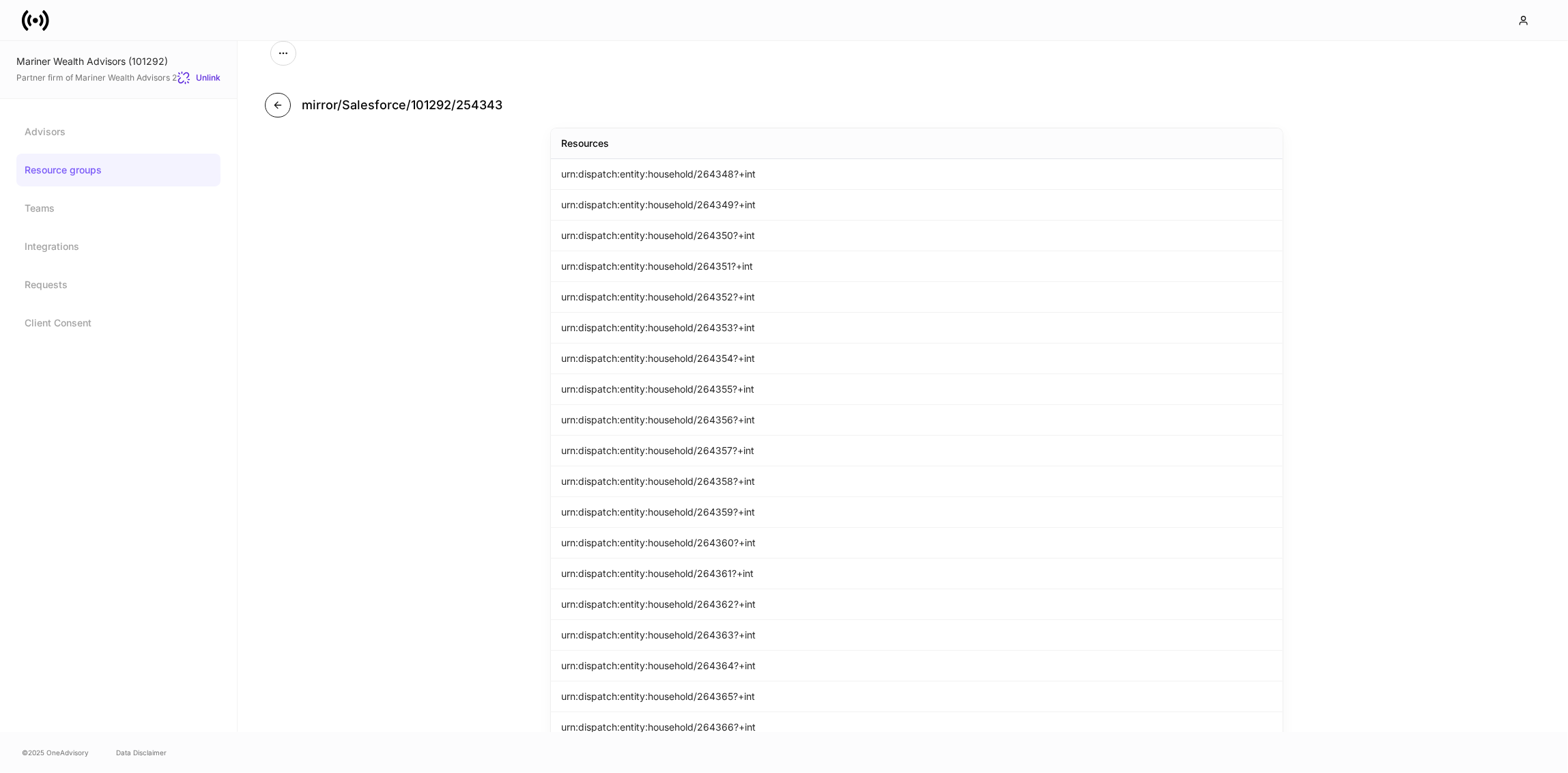
click at [274, 101] on icon "button" at bounding box center [277, 105] width 11 height 11
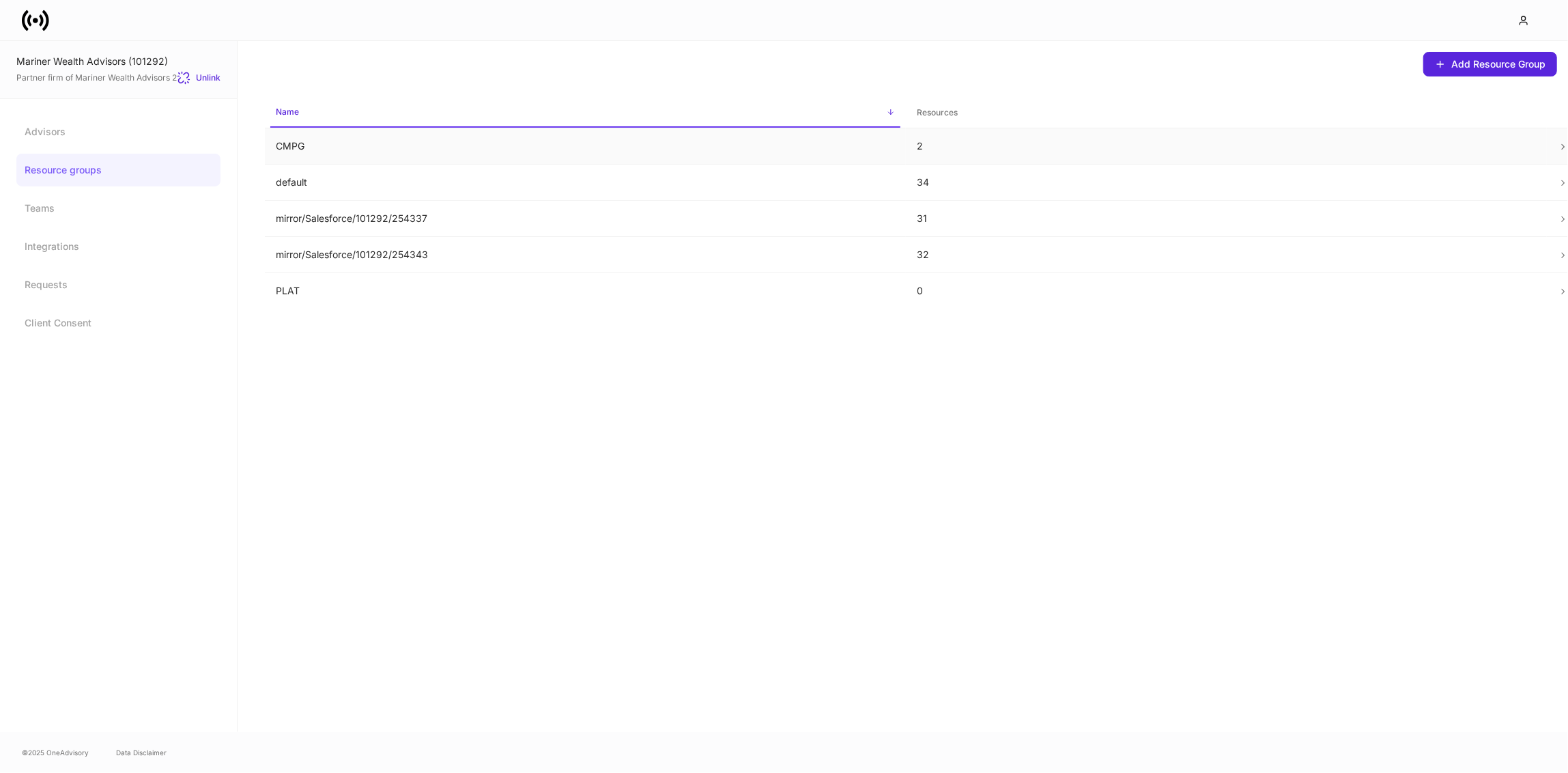
click at [403, 159] on td "CMPG" at bounding box center [586, 147] width 641 height 36
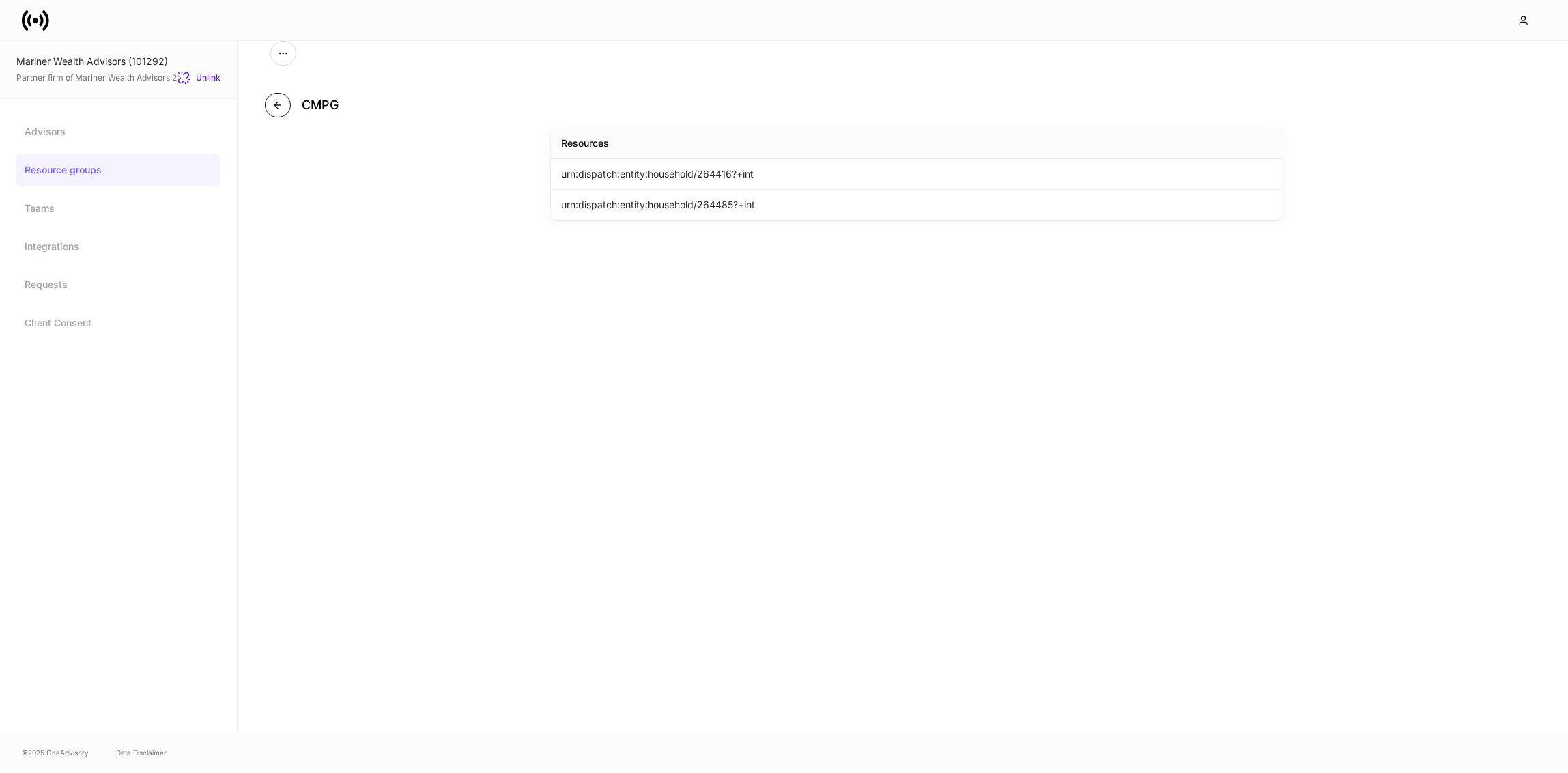
click at [278, 106] on icon "button" at bounding box center [277, 105] width 11 height 11
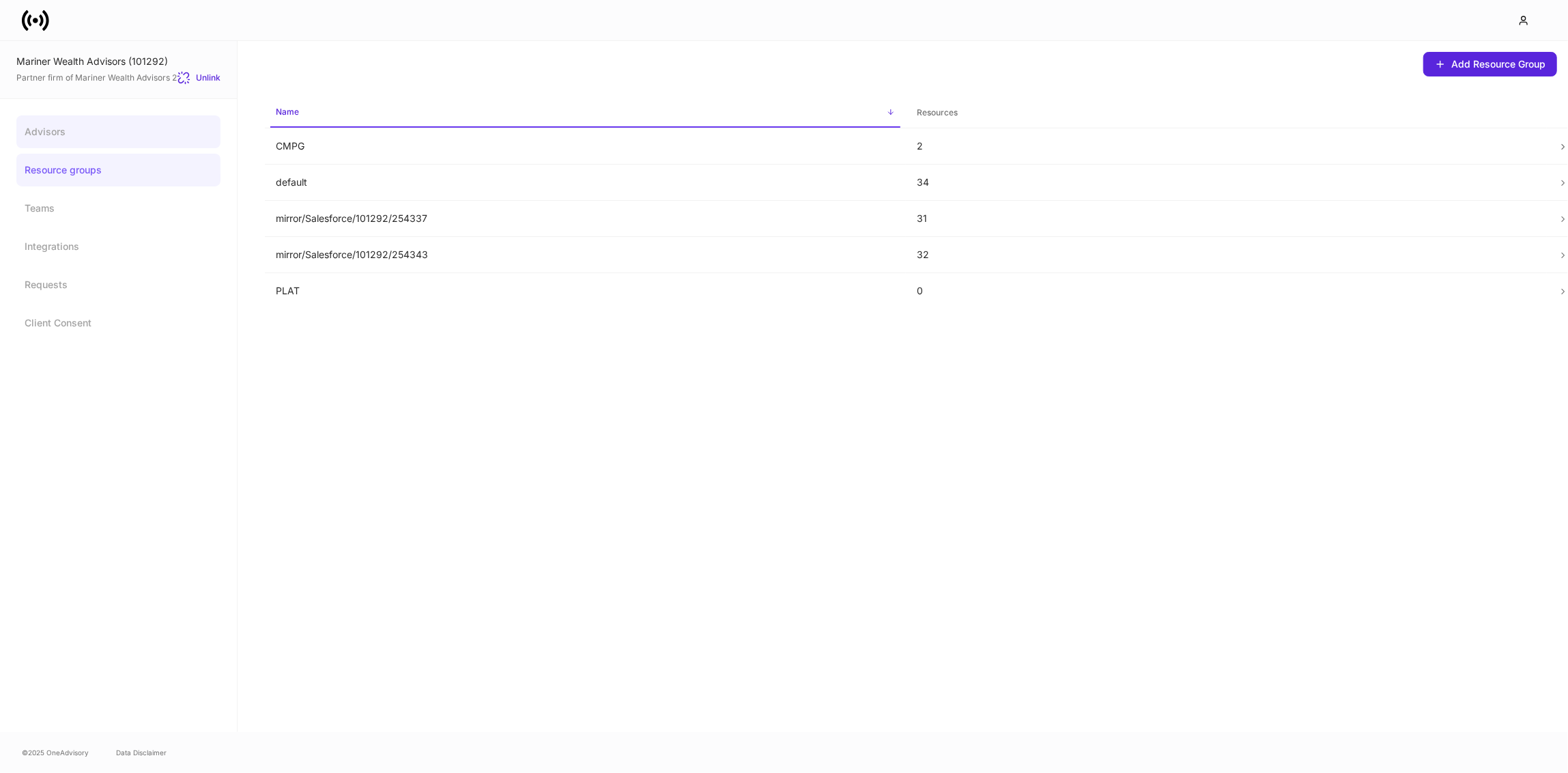
click at [124, 138] on link "Advisors" at bounding box center [118, 132] width 204 height 33
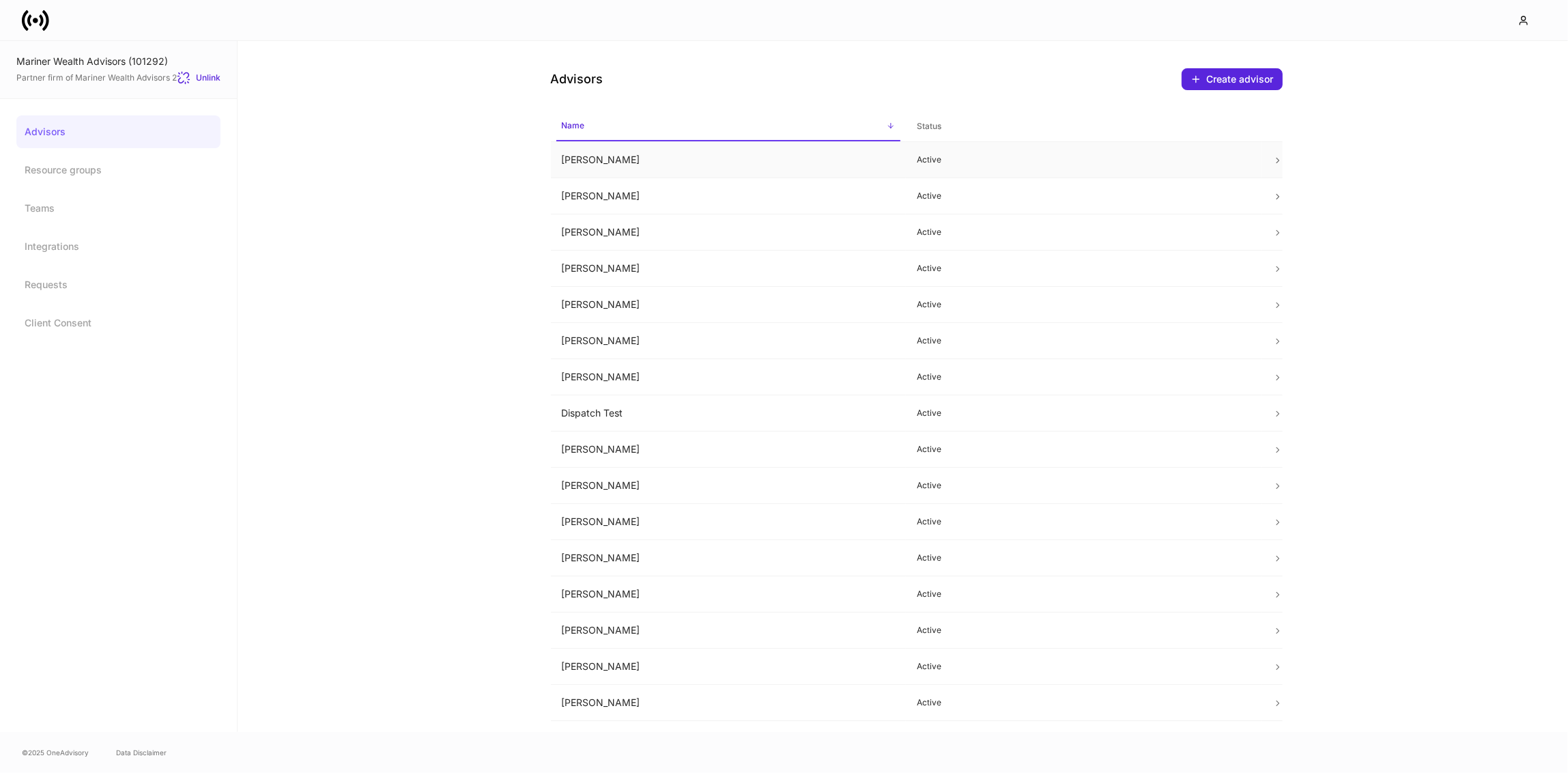
click at [695, 156] on td "[PERSON_NAME]" at bounding box center [729, 160] width 356 height 36
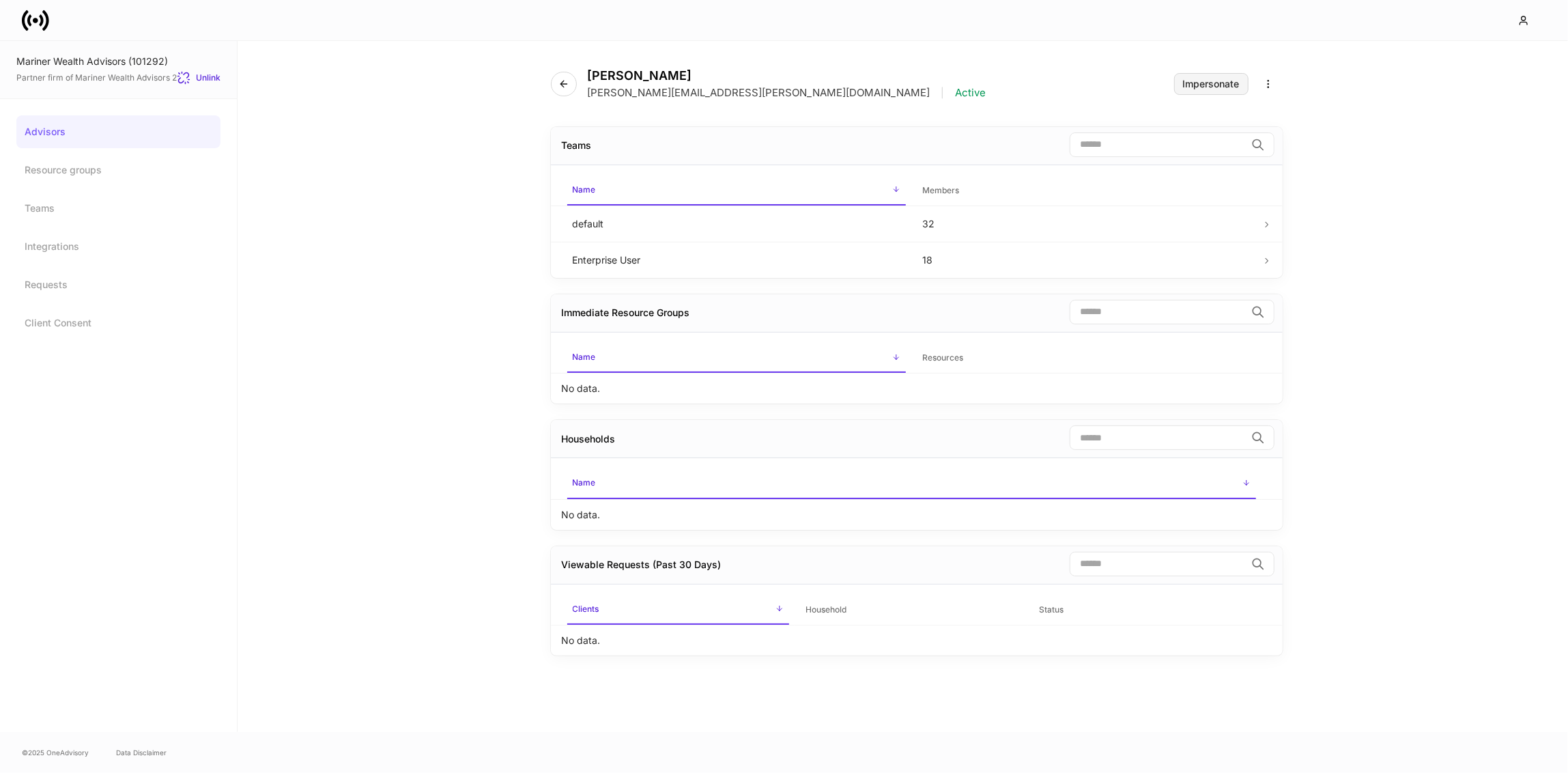
click at [1208, 81] on div "Impersonate" at bounding box center [1212, 84] width 57 height 10
click at [147, 173] on link "Resource groups" at bounding box center [118, 170] width 204 height 33
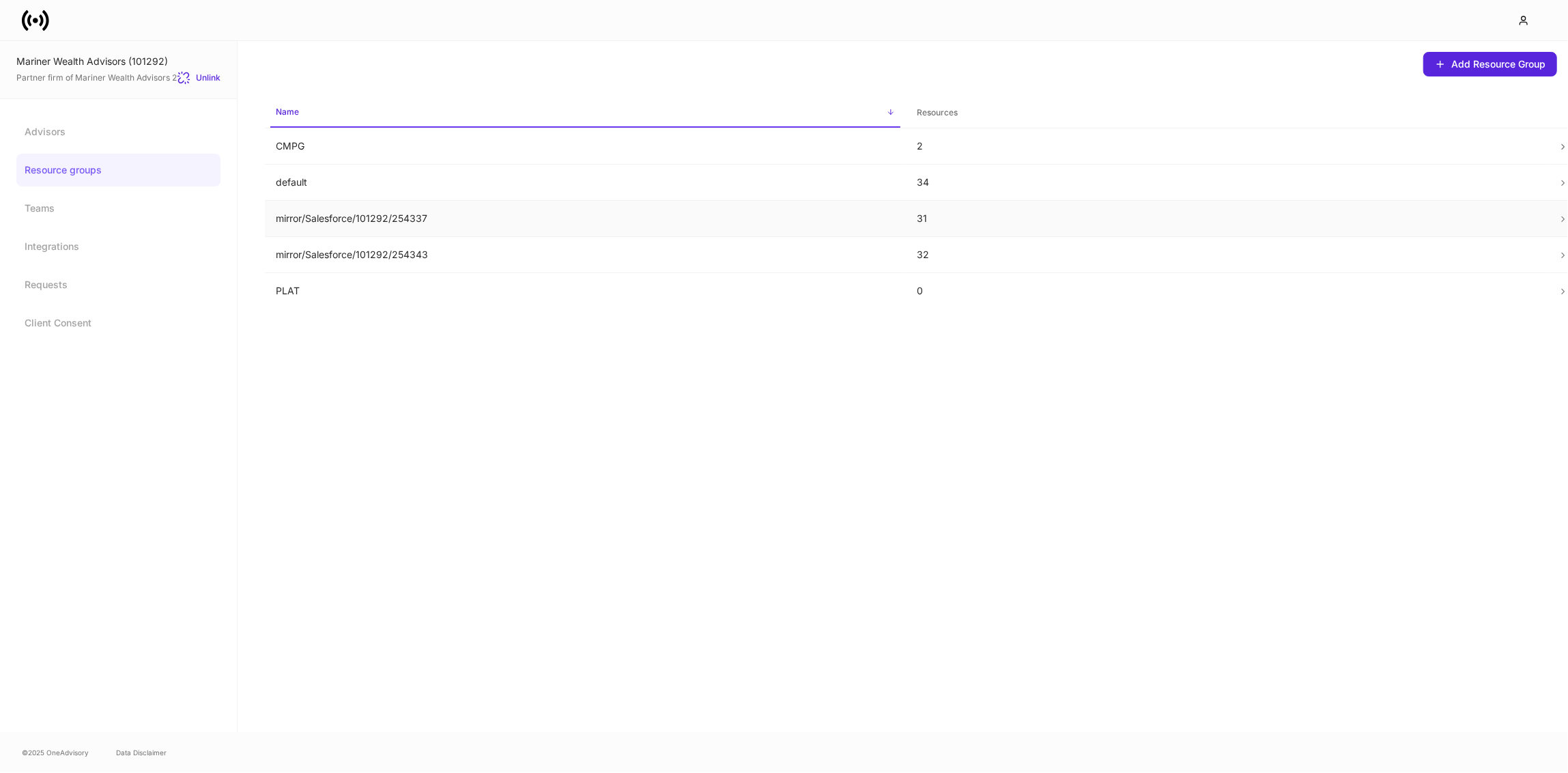
click at [327, 206] on td "mirror/Salesforce/101292/254337" at bounding box center [586, 219] width 641 height 36
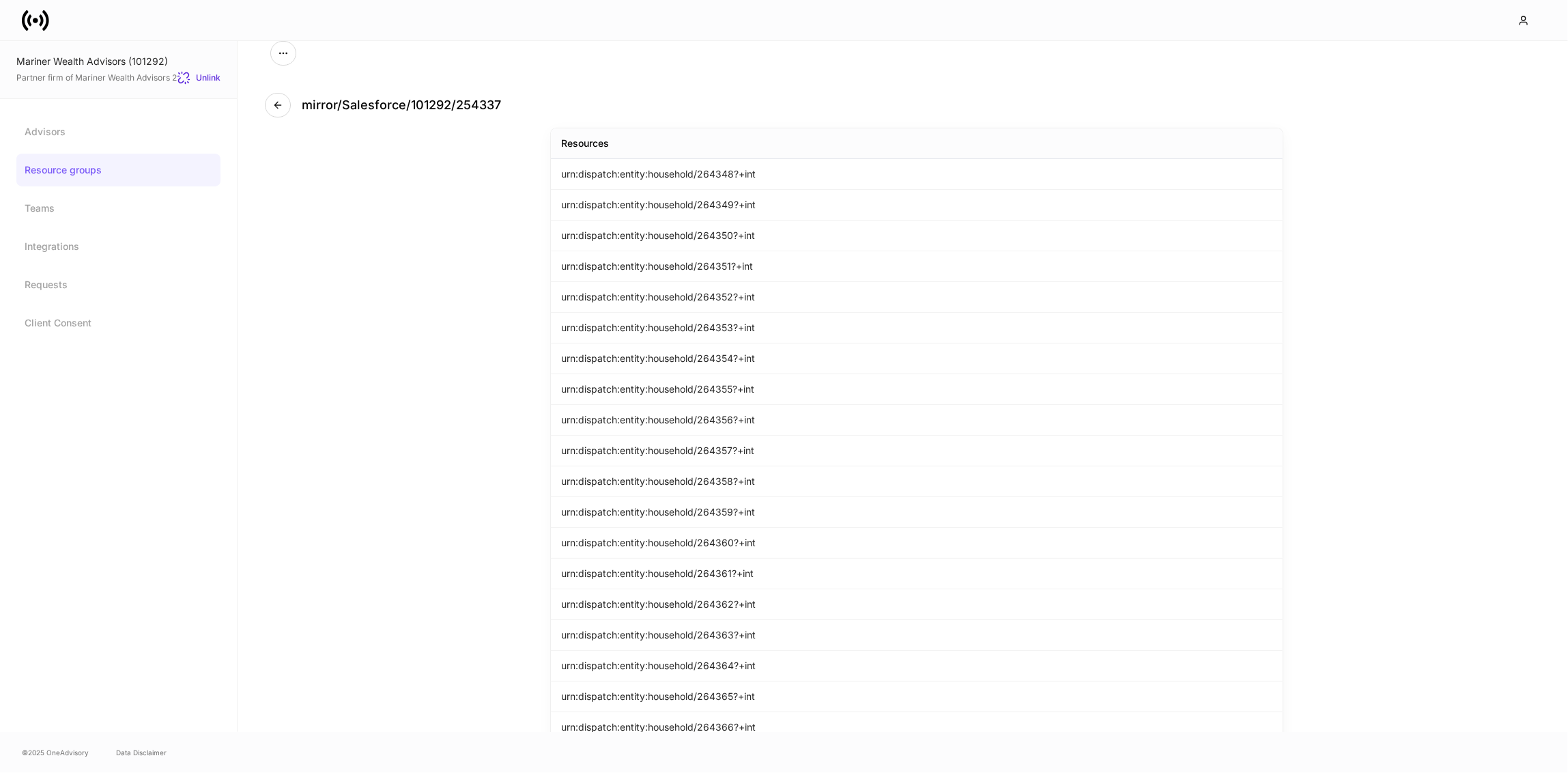
click at [288, 40] on div at bounding box center [784, 20] width 1568 height 41
click at [288, 44] on button "button" at bounding box center [283, 53] width 26 height 24
click at [273, 81] on li "Update Resource Group" at bounding box center [231, 87] width 130 height 22
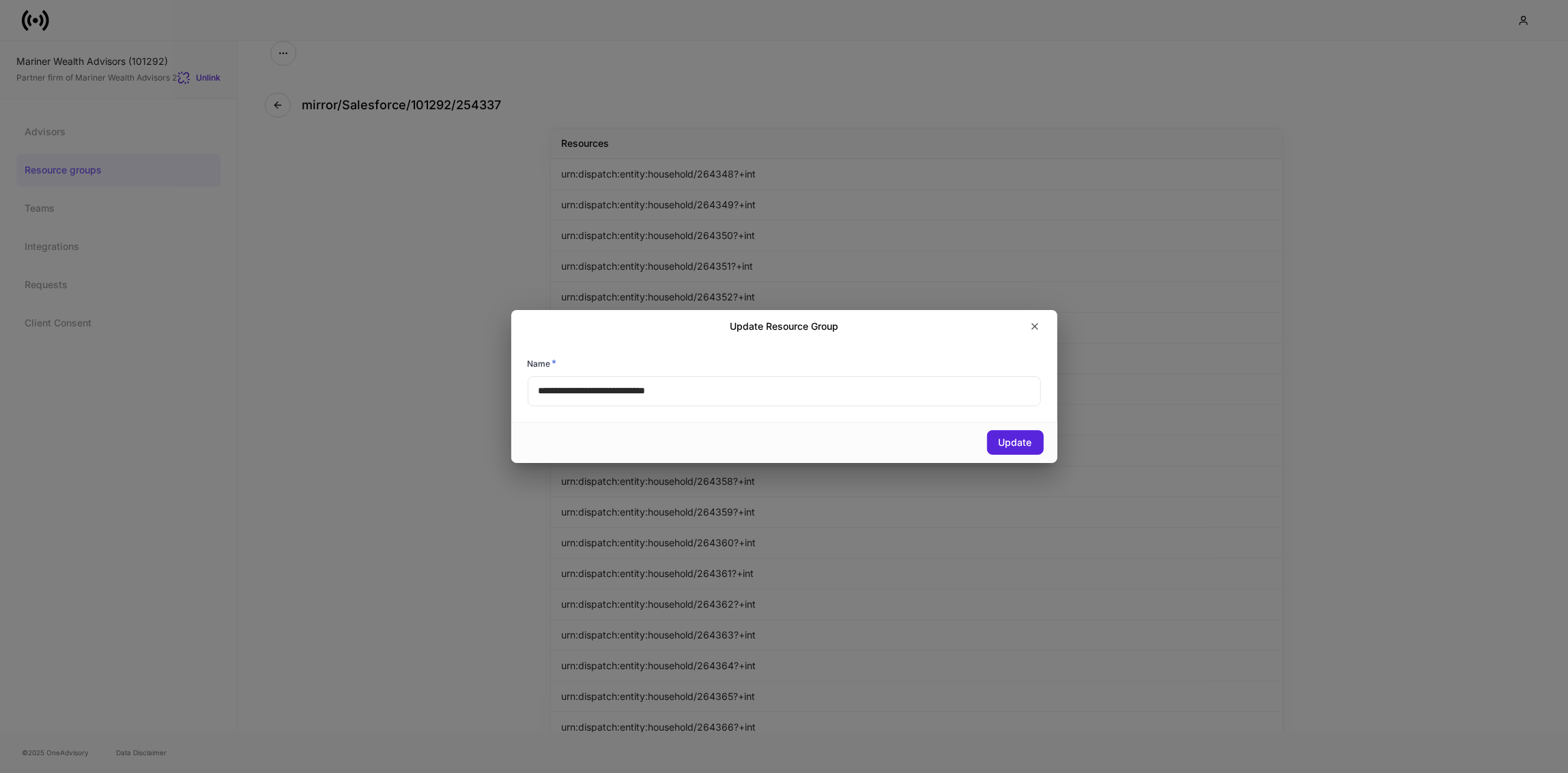
click at [1053, 321] on div "Update Resource Group" at bounding box center [784, 326] width 546 height 33
click at [1015, 322] on div at bounding box center [942, 326] width 208 height 22
click at [1053, 322] on div "Update Resource Group" at bounding box center [784, 326] width 546 height 33
click at [1034, 322] on icon "button" at bounding box center [1035, 326] width 11 height 11
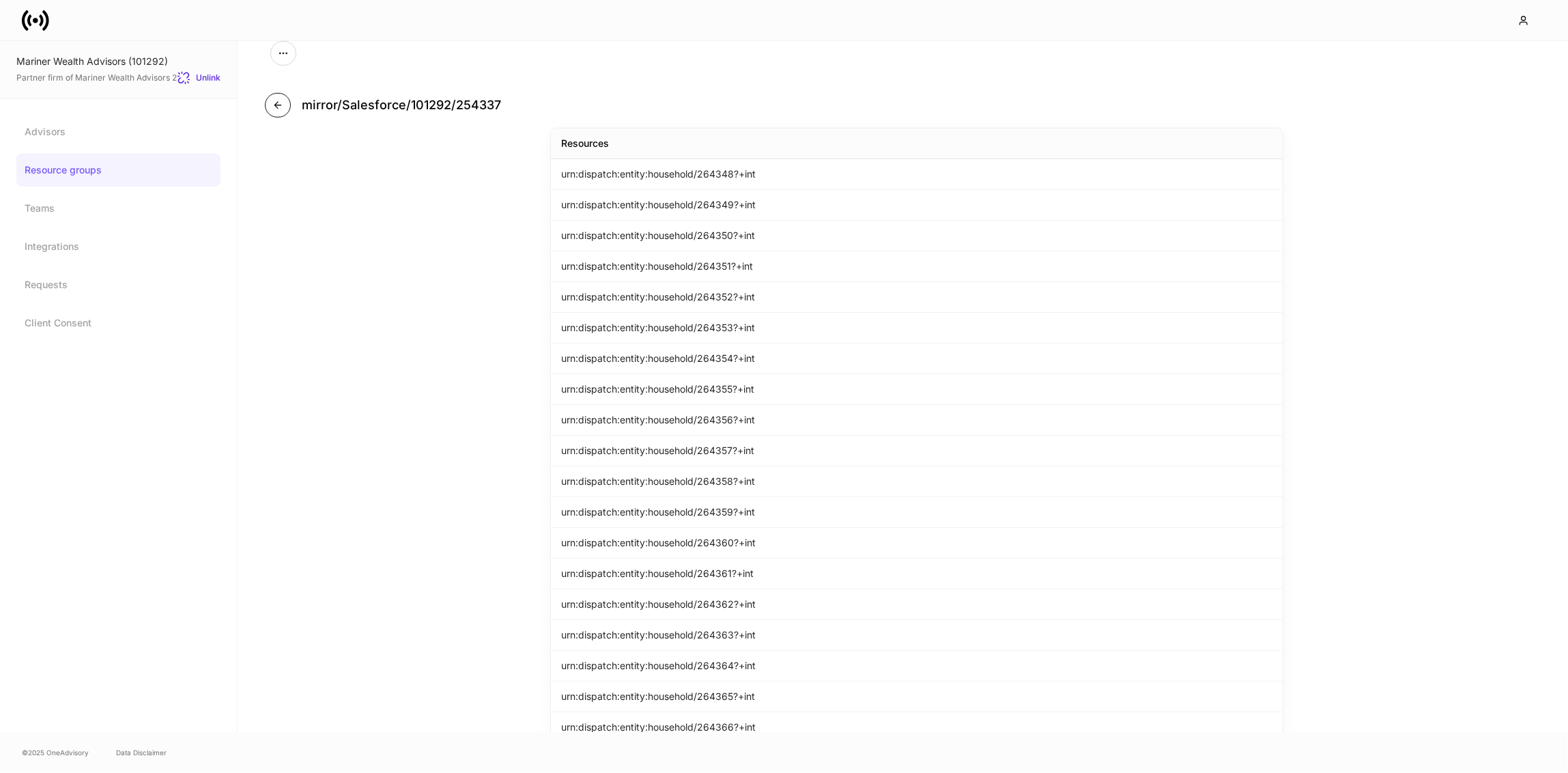
click at [279, 109] on icon "button" at bounding box center [277, 105] width 11 height 11
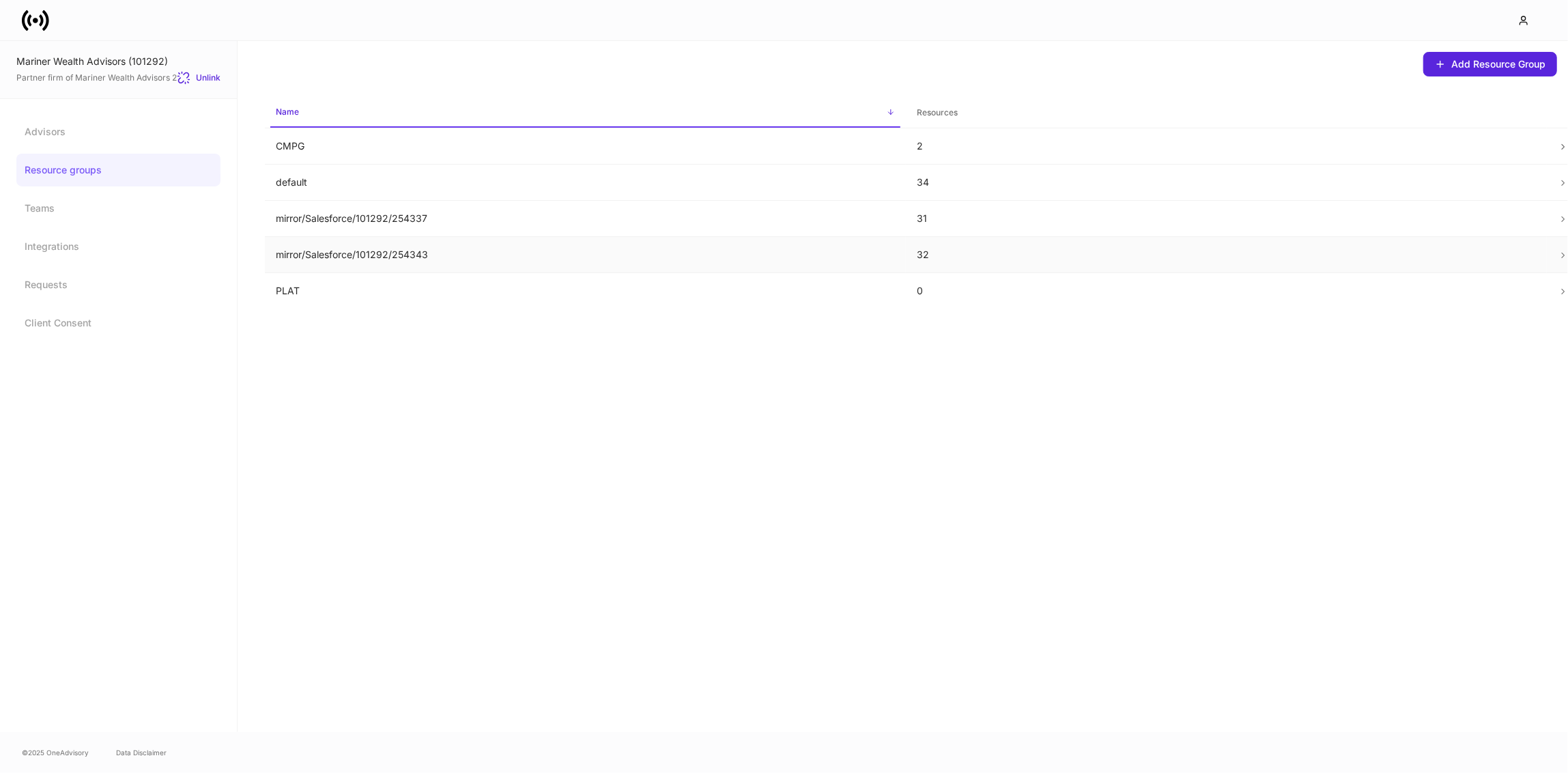
click at [331, 252] on p "mirror/Salesforce/101292/254343" at bounding box center [585, 255] width 619 height 14
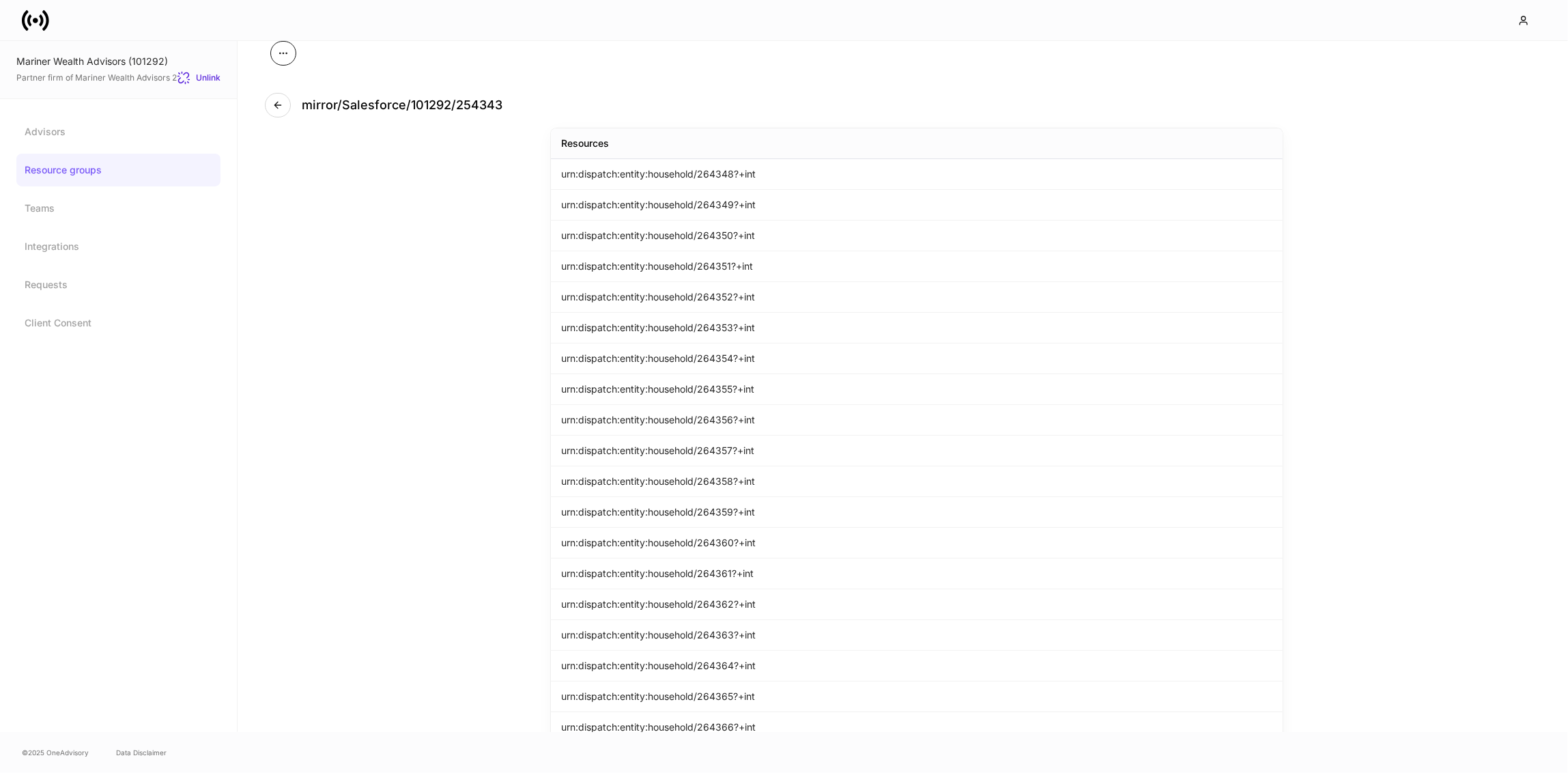
click at [282, 48] on icon "button" at bounding box center [283, 53] width 11 height 11
click at [389, 60] on div at bounding box center [784, 386] width 1568 height 773
click at [275, 114] on button "button" at bounding box center [278, 105] width 26 height 24
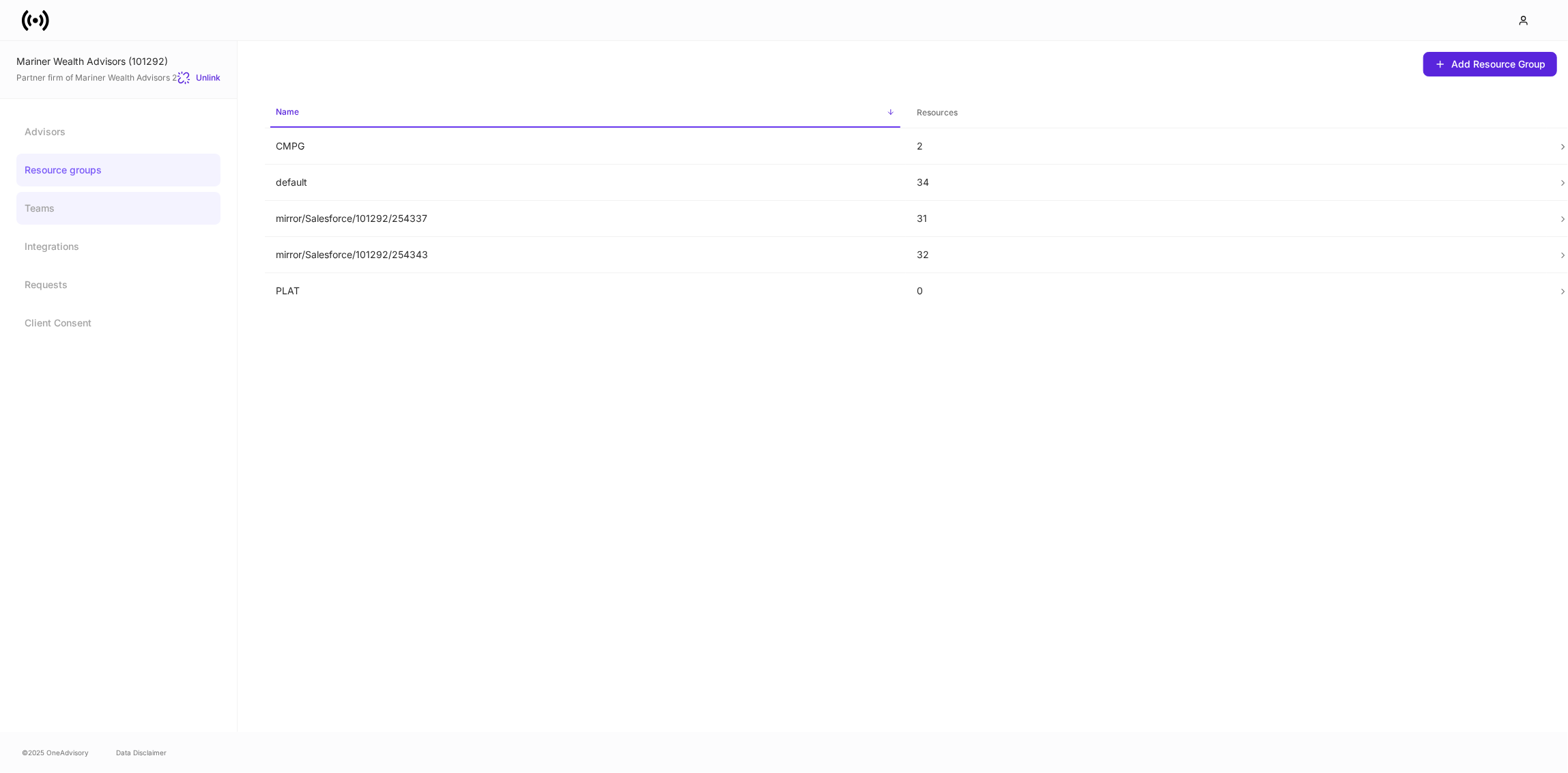
click at [67, 212] on link "Teams" at bounding box center [118, 208] width 204 height 33
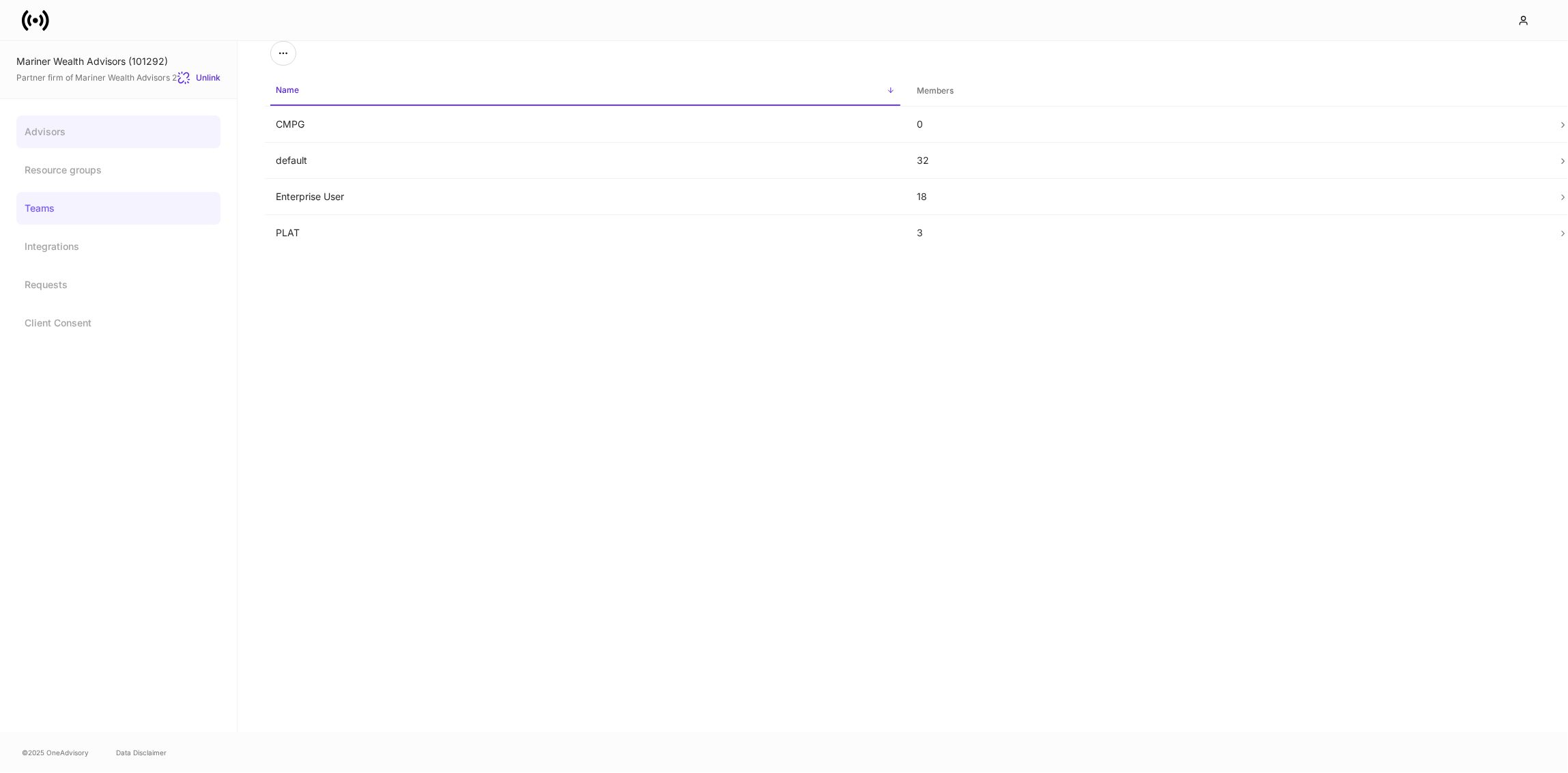
click at [72, 143] on link "Advisors" at bounding box center [118, 132] width 204 height 33
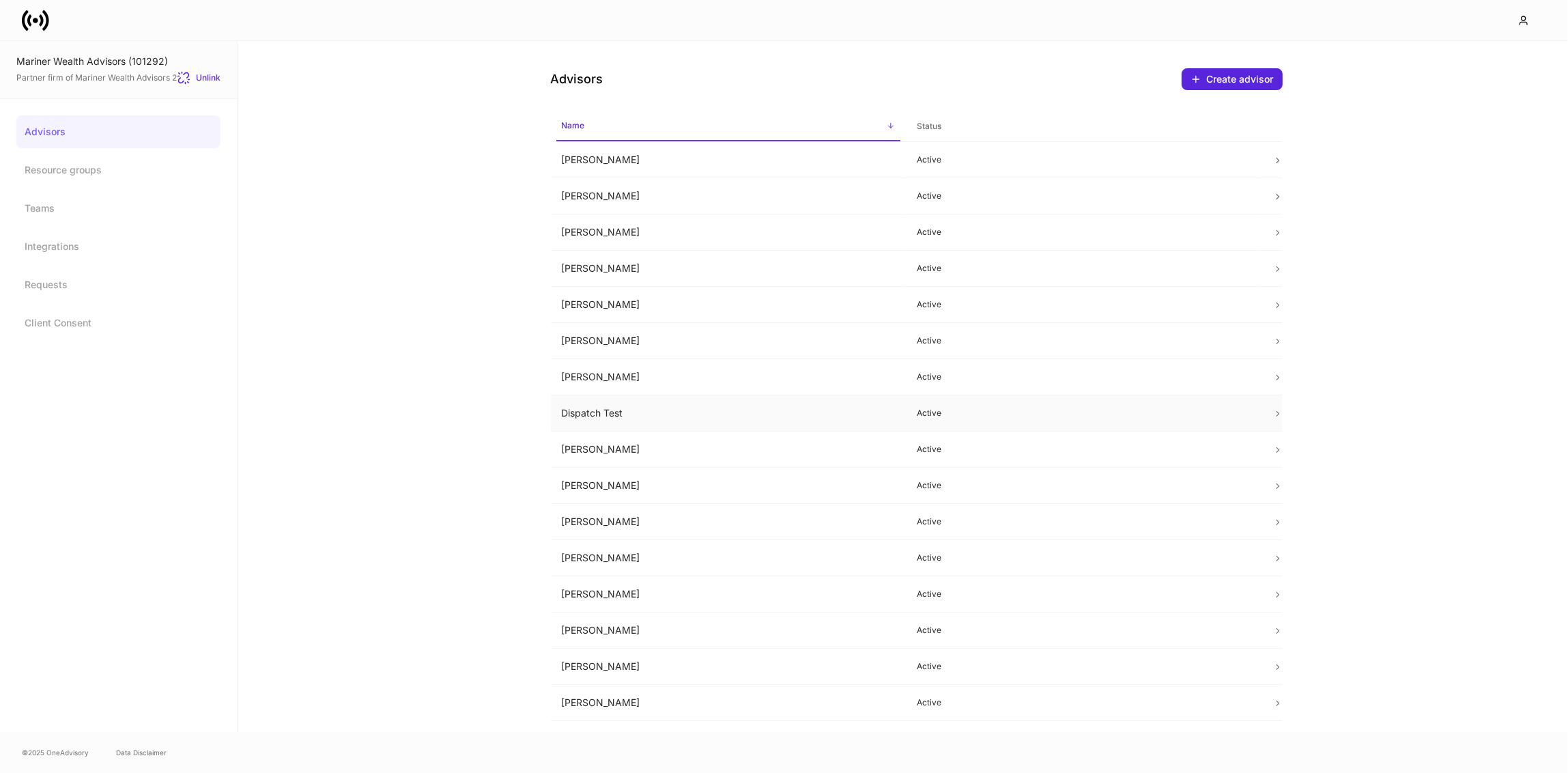
click at [625, 419] on td "Dispatch Test" at bounding box center [729, 414] width 356 height 36
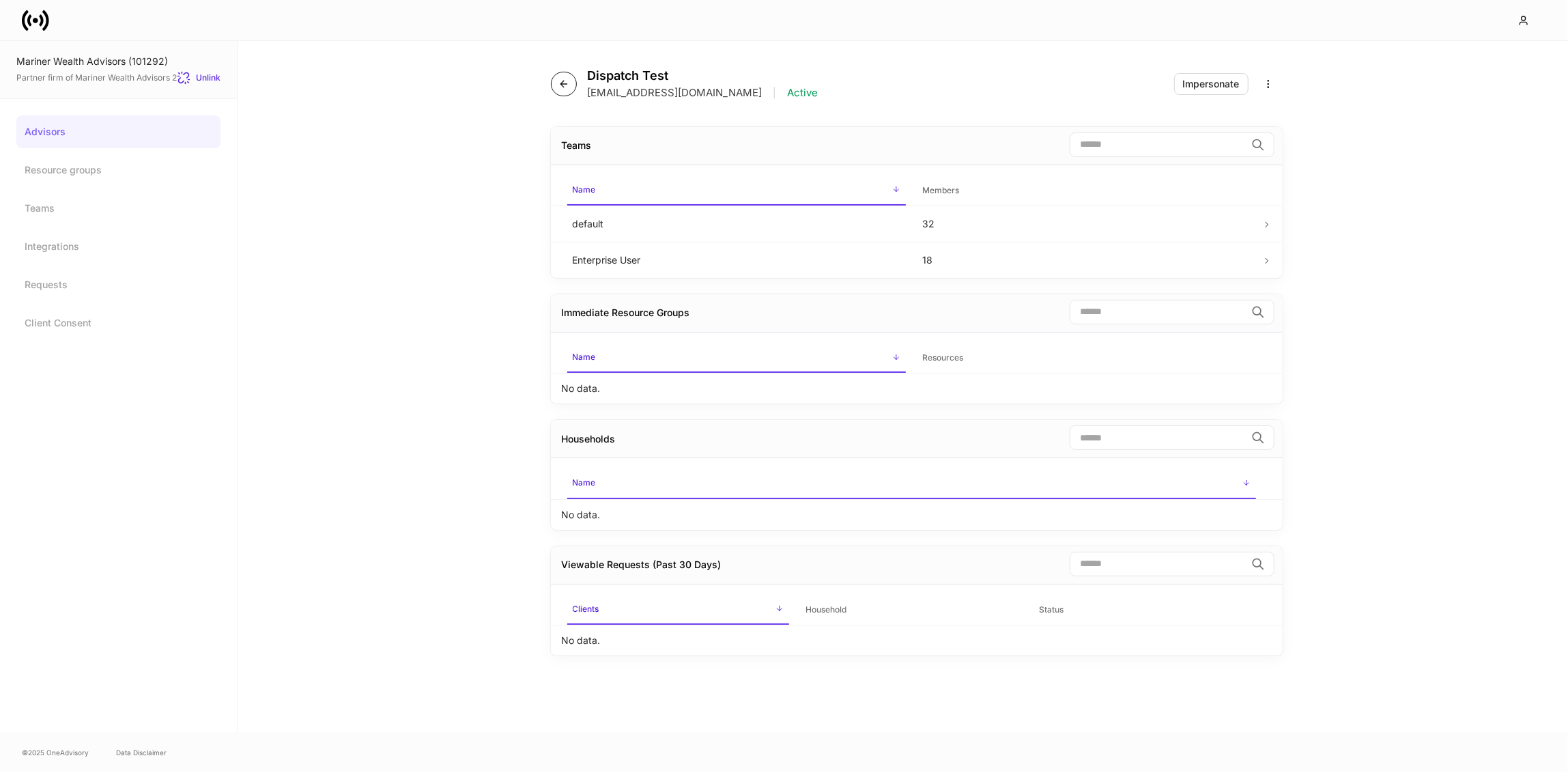
click at [556, 79] on button "button" at bounding box center [564, 84] width 26 height 24
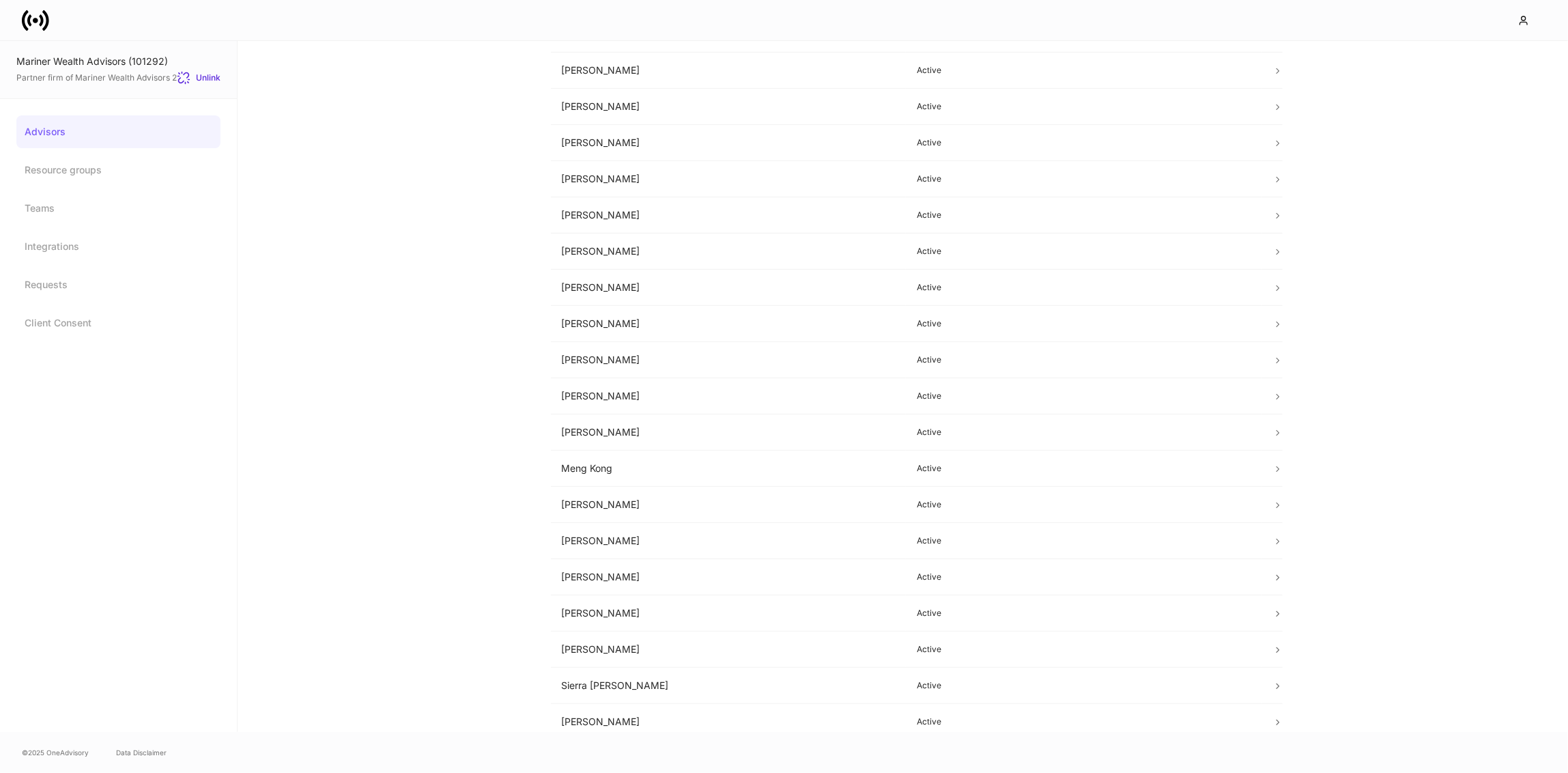
scroll to position [560, 0]
click at [582, 540] on td "[PERSON_NAME]" at bounding box center [729, 541] width 356 height 36
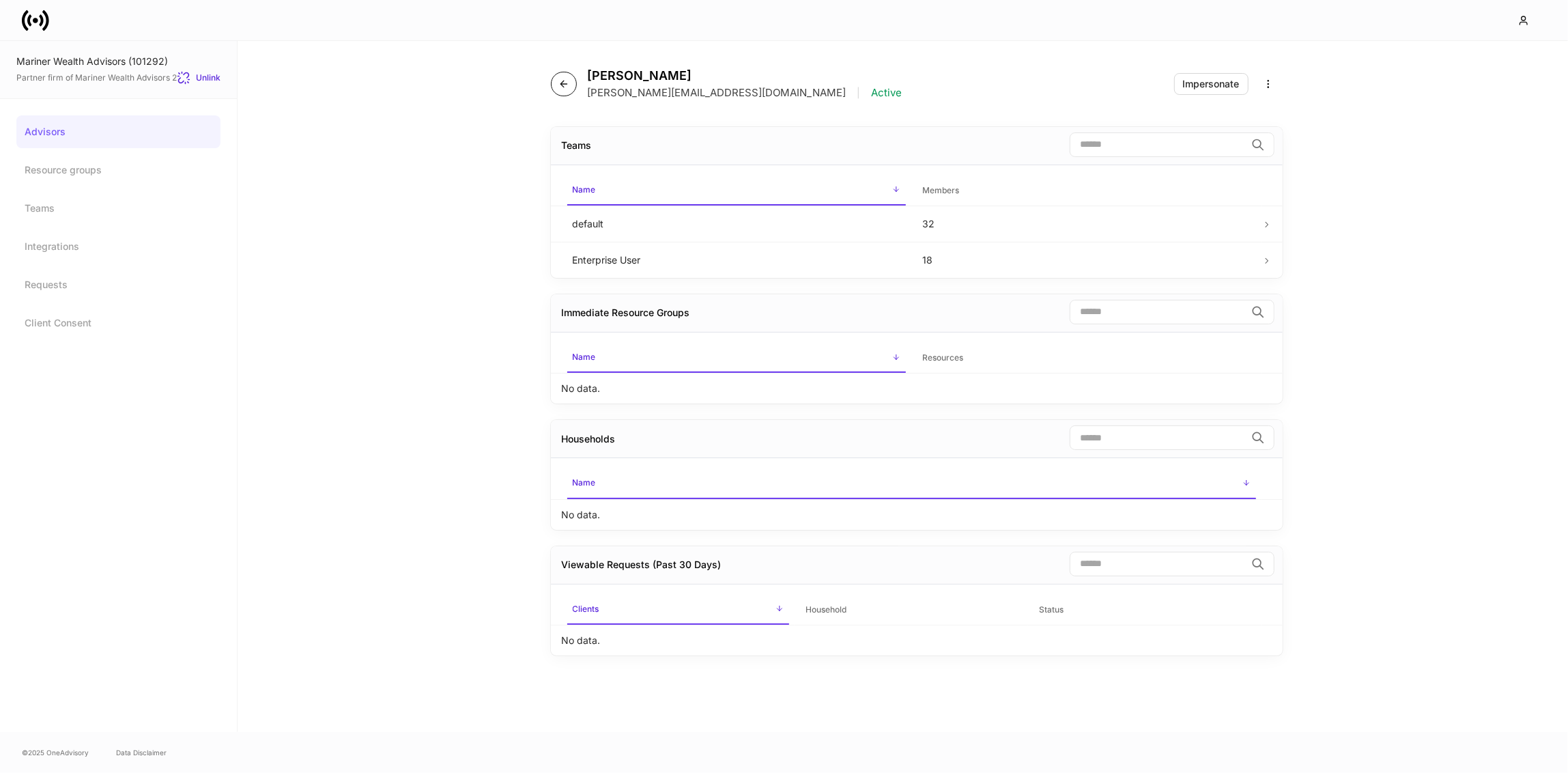
click at [554, 82] on button "button" at bounding box center [564, 84] width 26 height 24
click at [42, 132] on link "Advisors" at bounding box center [118, 132] width 204 height 33
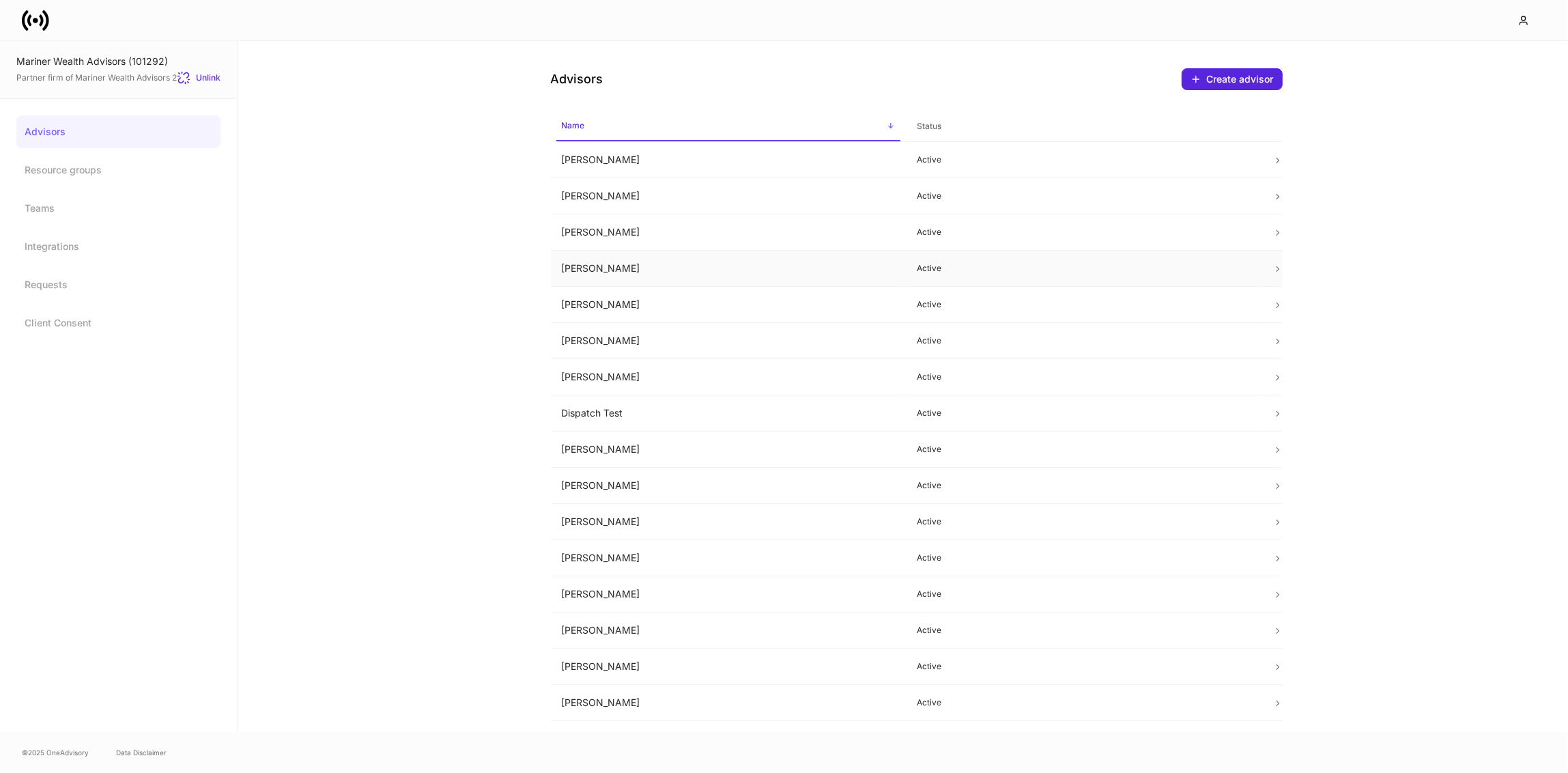
click at [606, 276] on td "[PERSON_NAME]" at bounding box center [729, 269] width 356 height 36
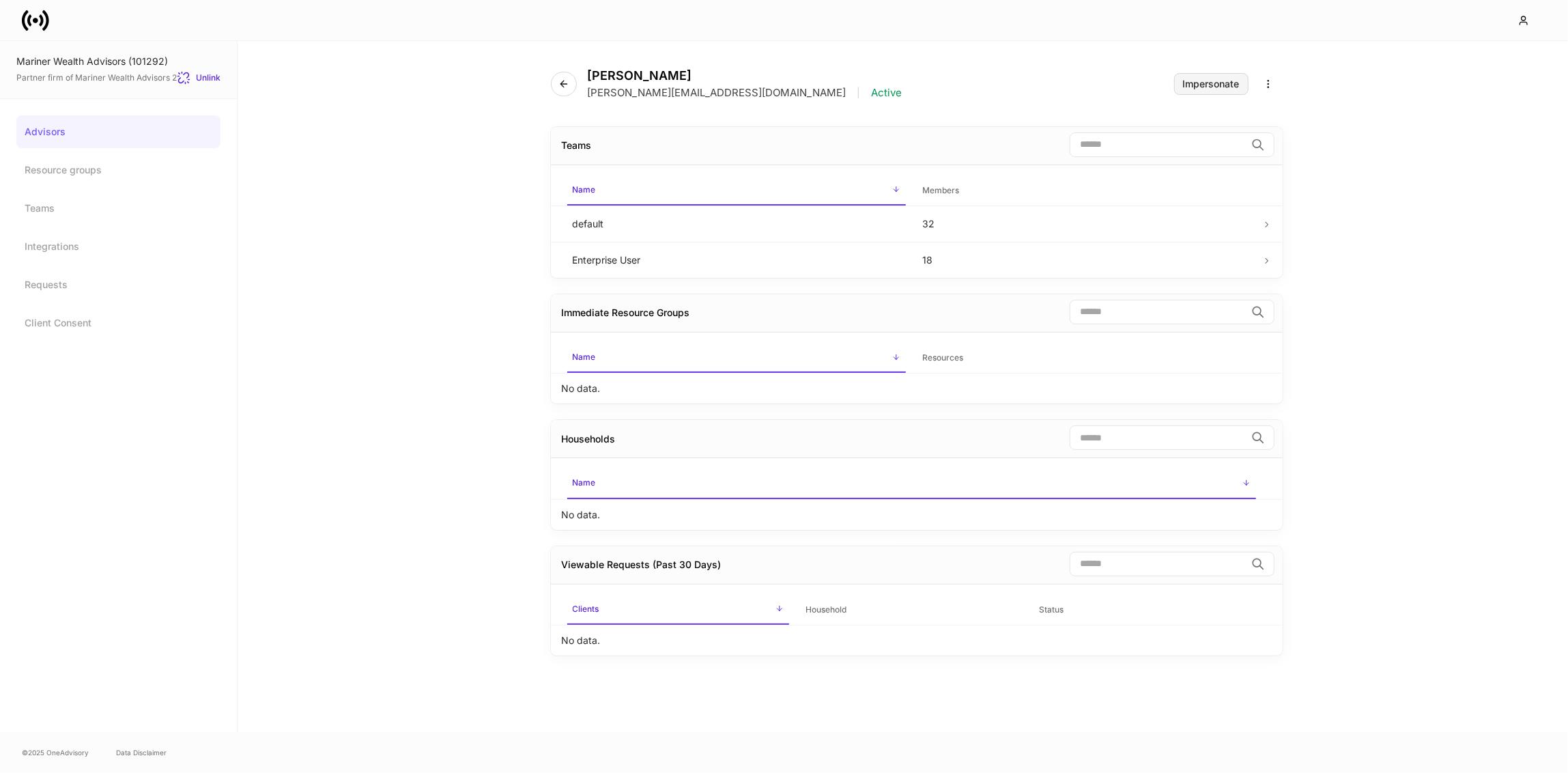
click at [1192, 74] on button "Impersonate" at bounding box center [1211, 84] width 74 height 22
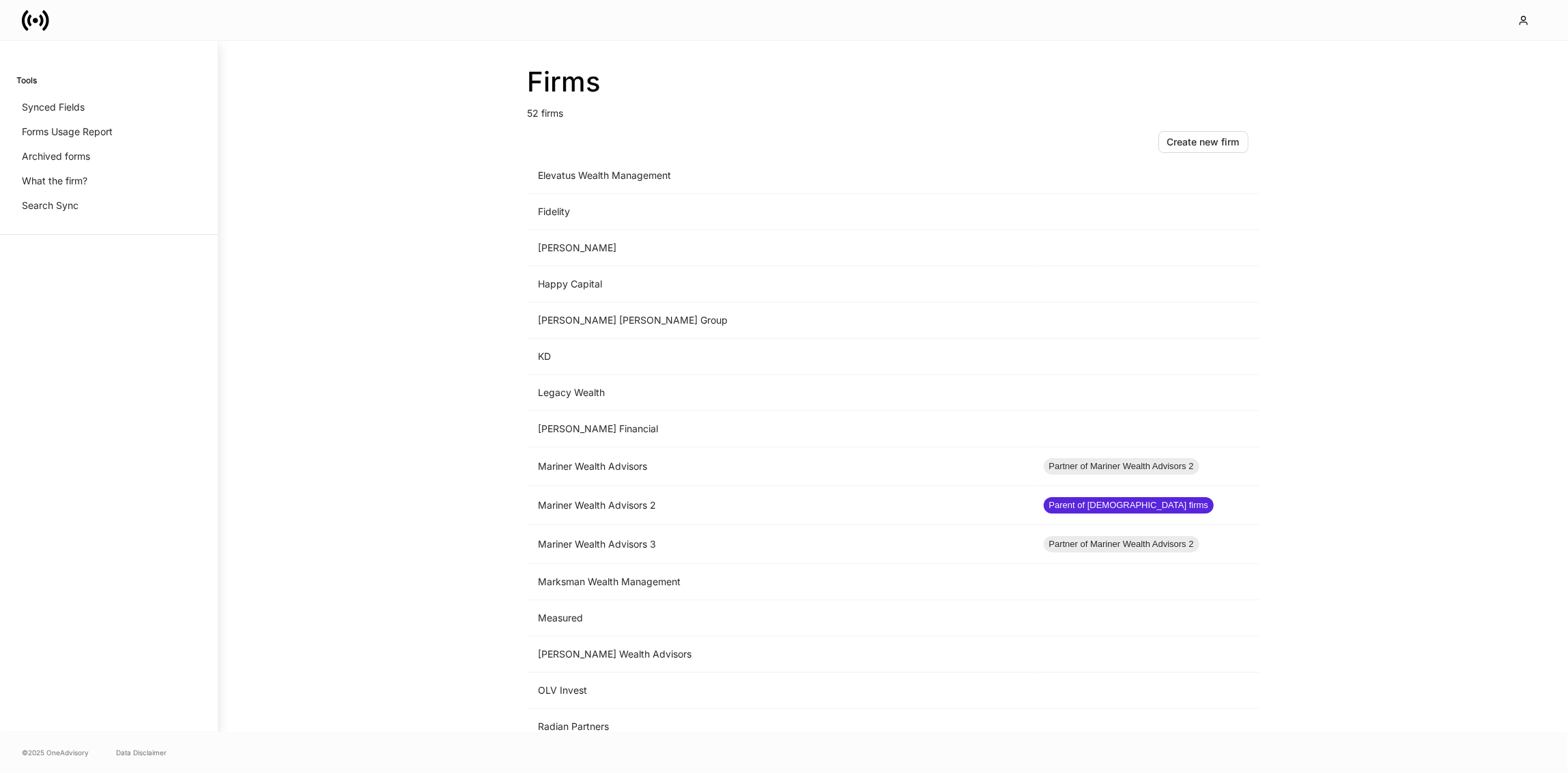
scroll to position [893, 0]
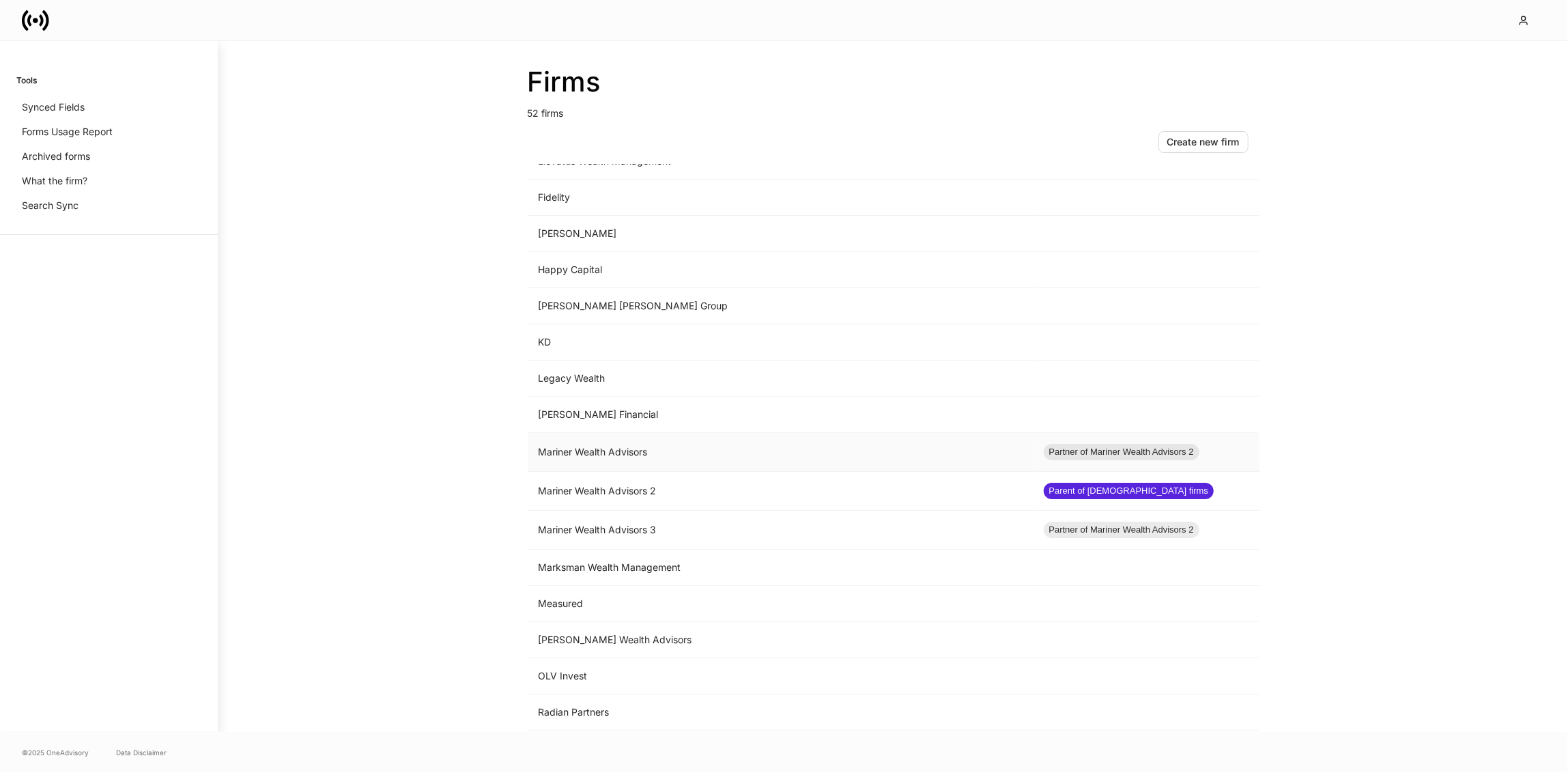
click at [740, 433] on td "Mariner Wealth Advisors" at bounding box center [780, 452] width 505 height 39
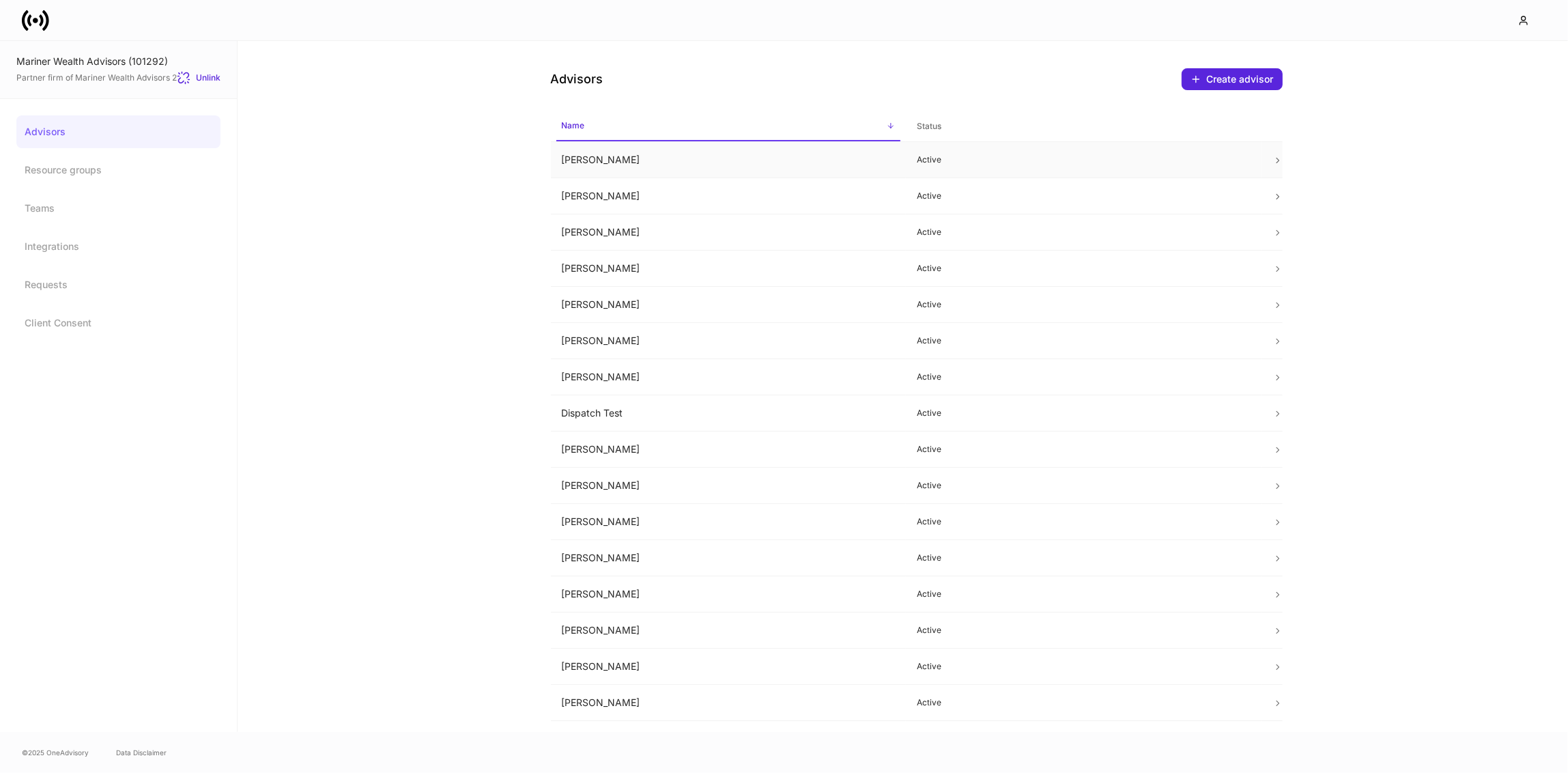
click at [588, 168] on td "[PERSON_NAME]" at bounding box center [729, 160] width 356 height 36
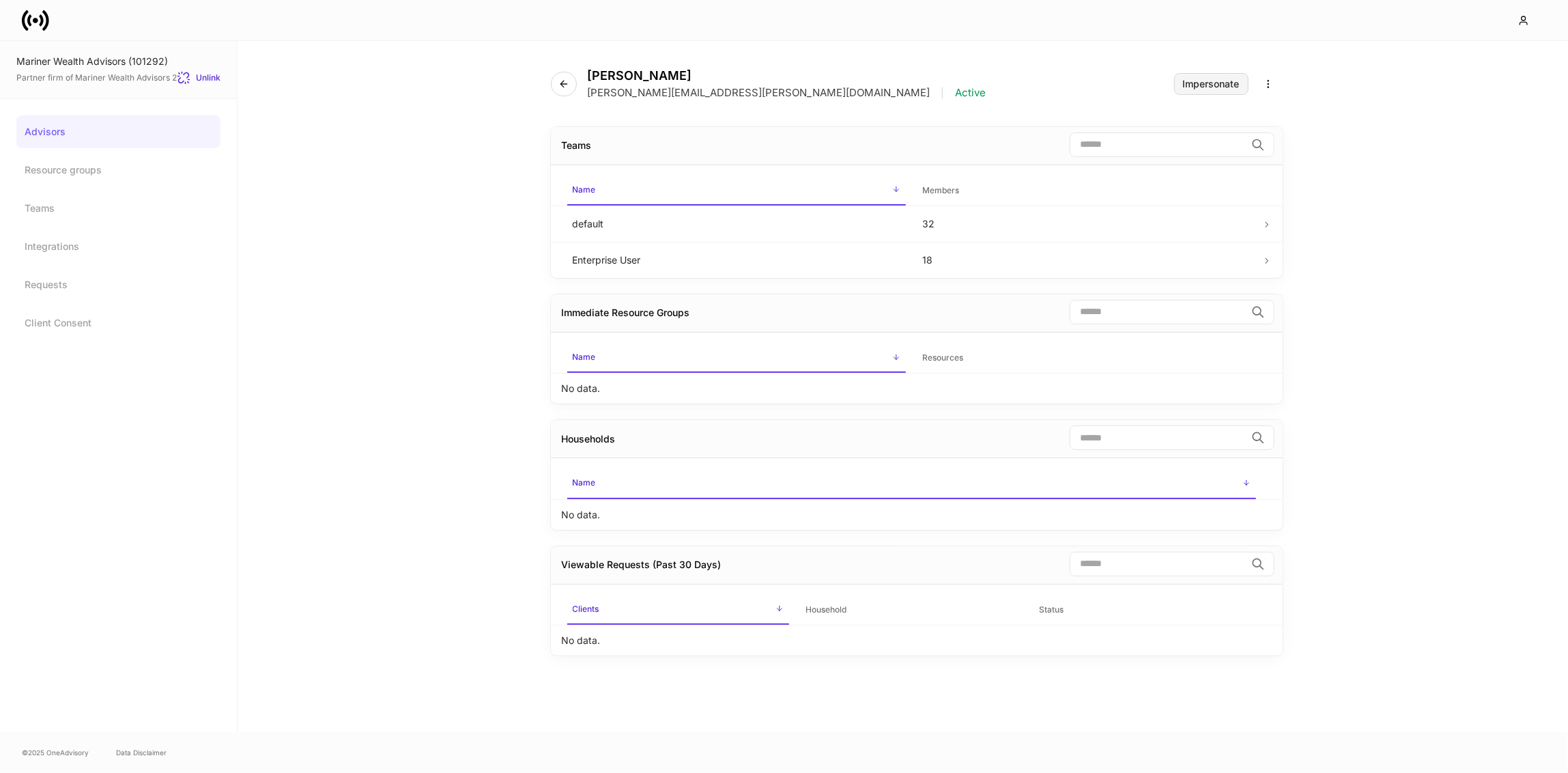
click at [1203, 77] on button "Impersonate" at bounding box center [1211, 84] width 74 height 22
click at [565, 83] on icon "button" at bounding box center [563, 84] width 11 height 11
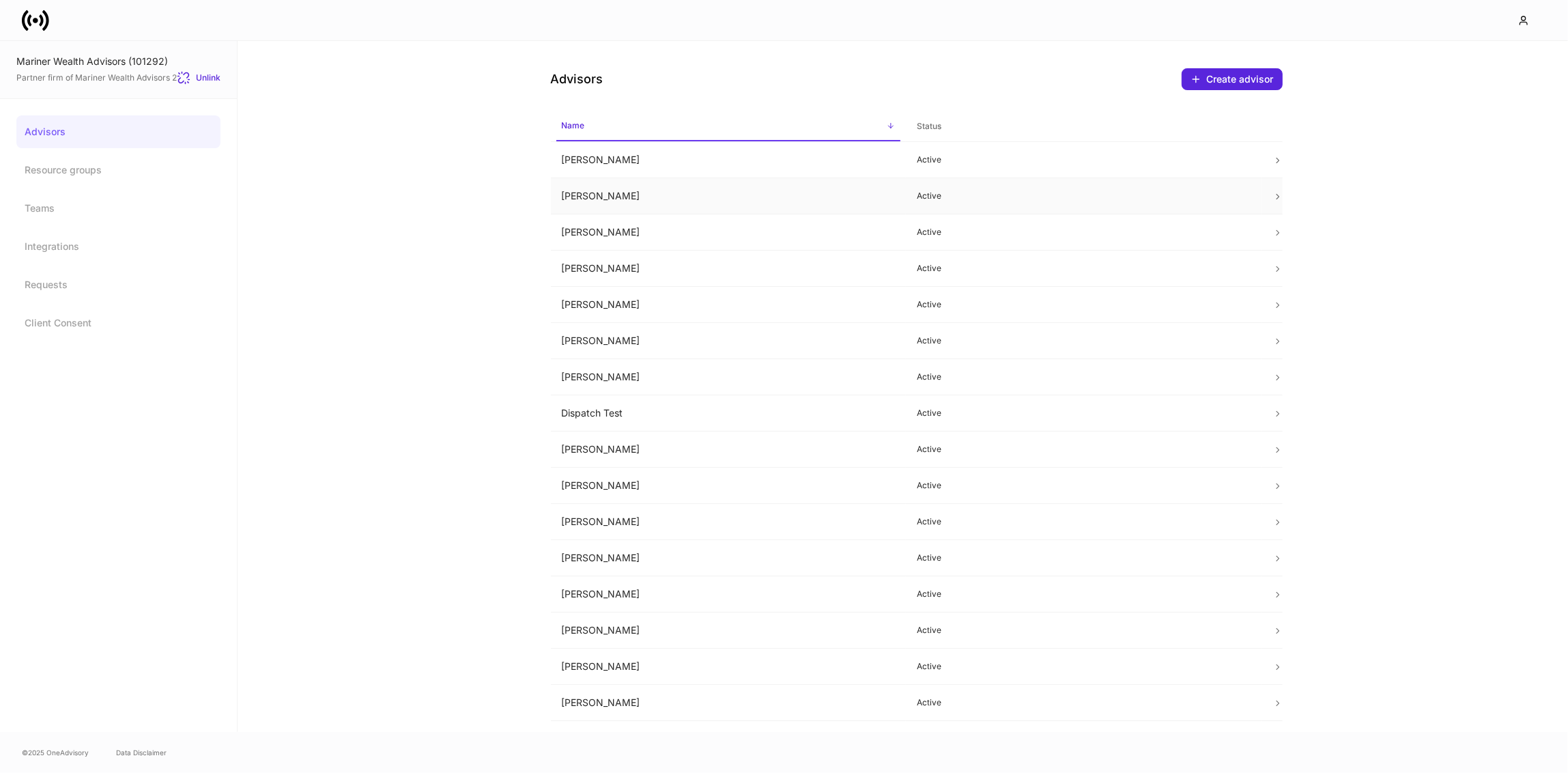
click at [619, 206] on td "[PERSON_NAME]" at bounding box center [729, 196] width 356 height 36
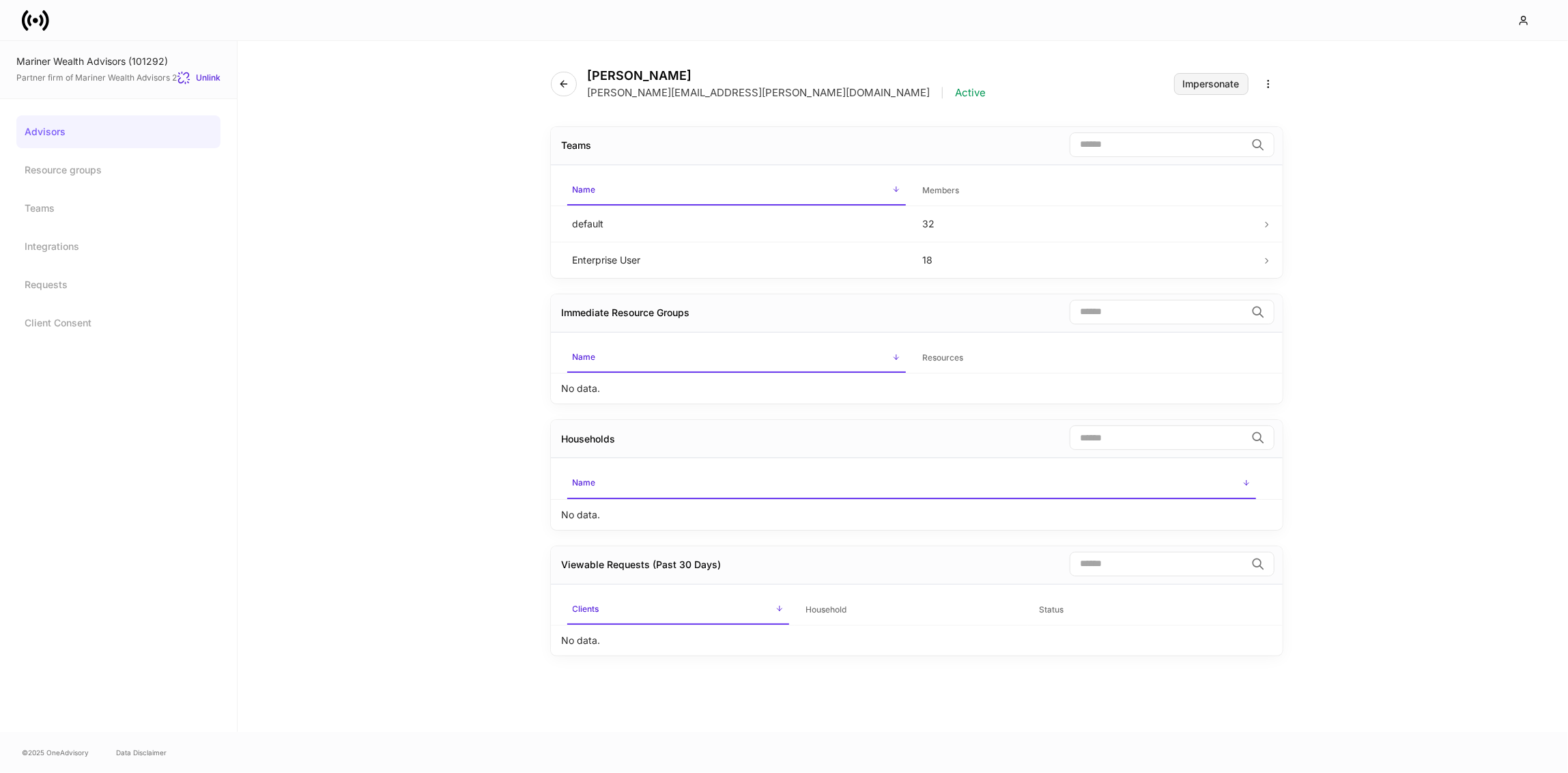
click at [1200, 79] on div "Impersonate" at bounding box center [1212, 84] width 57 height 10
click at [560, 91] on button "button" at bounding box center [564, 84] width 26 height 24
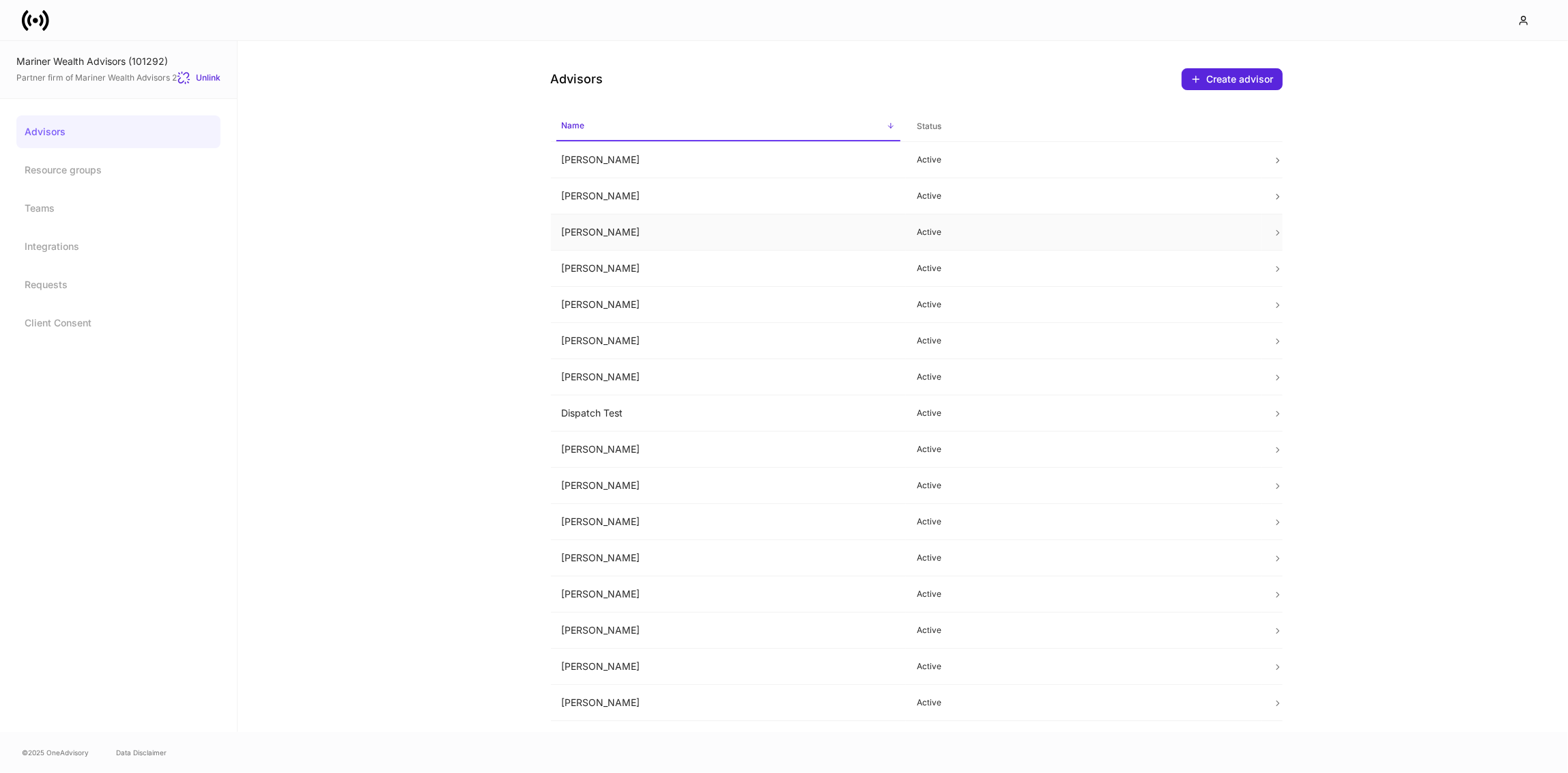
click at [600, 232] on td "[PERSON_NAME]" at bounding box center [729, 232] width 356 height 36
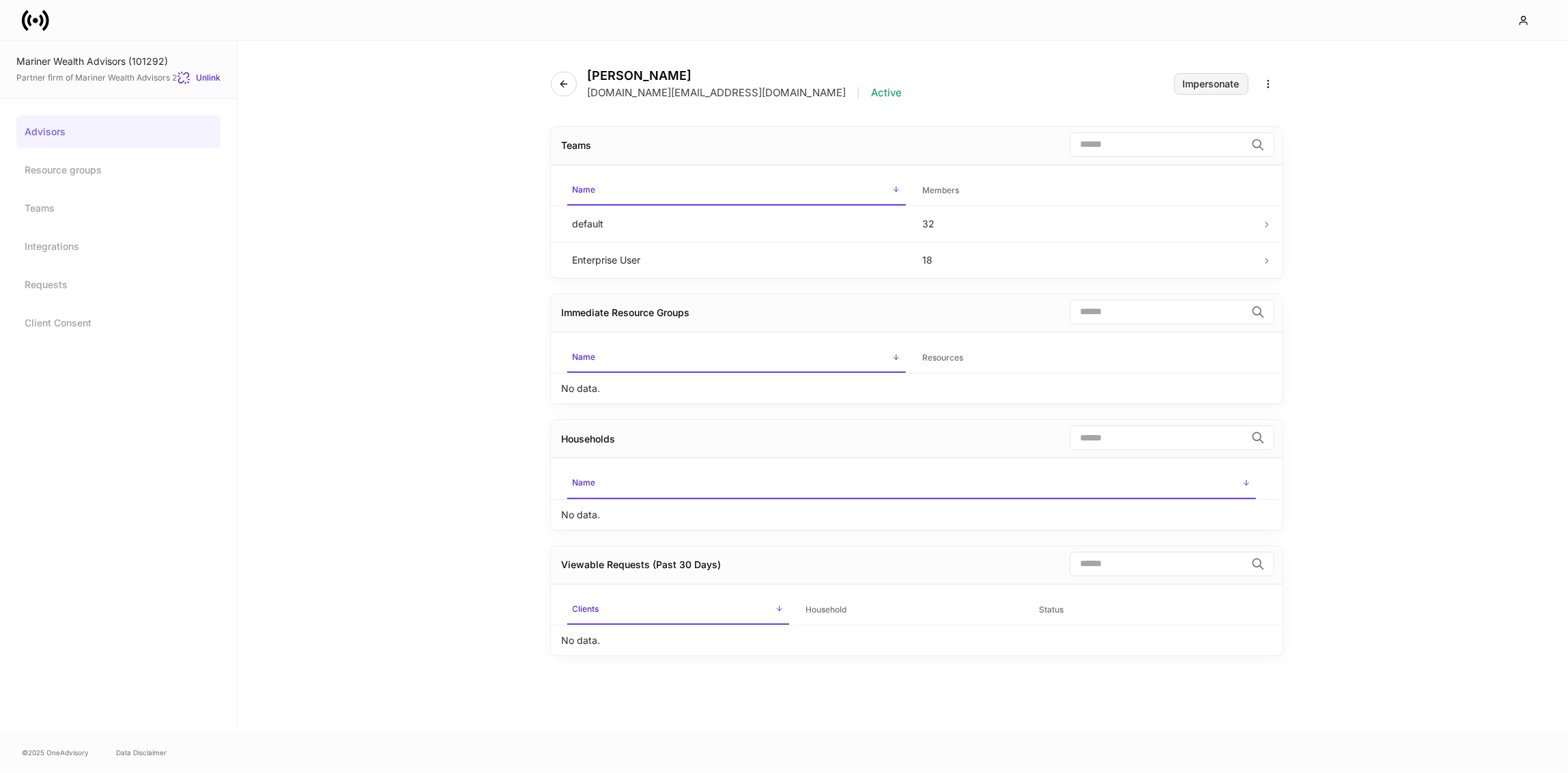
click at [1211, 73] on button "Impersonate" at bounding box center [1211, 84] width 74 height 22
click at [560, 95] on button "button" at bounding box center [564, 84] width 26 height 24
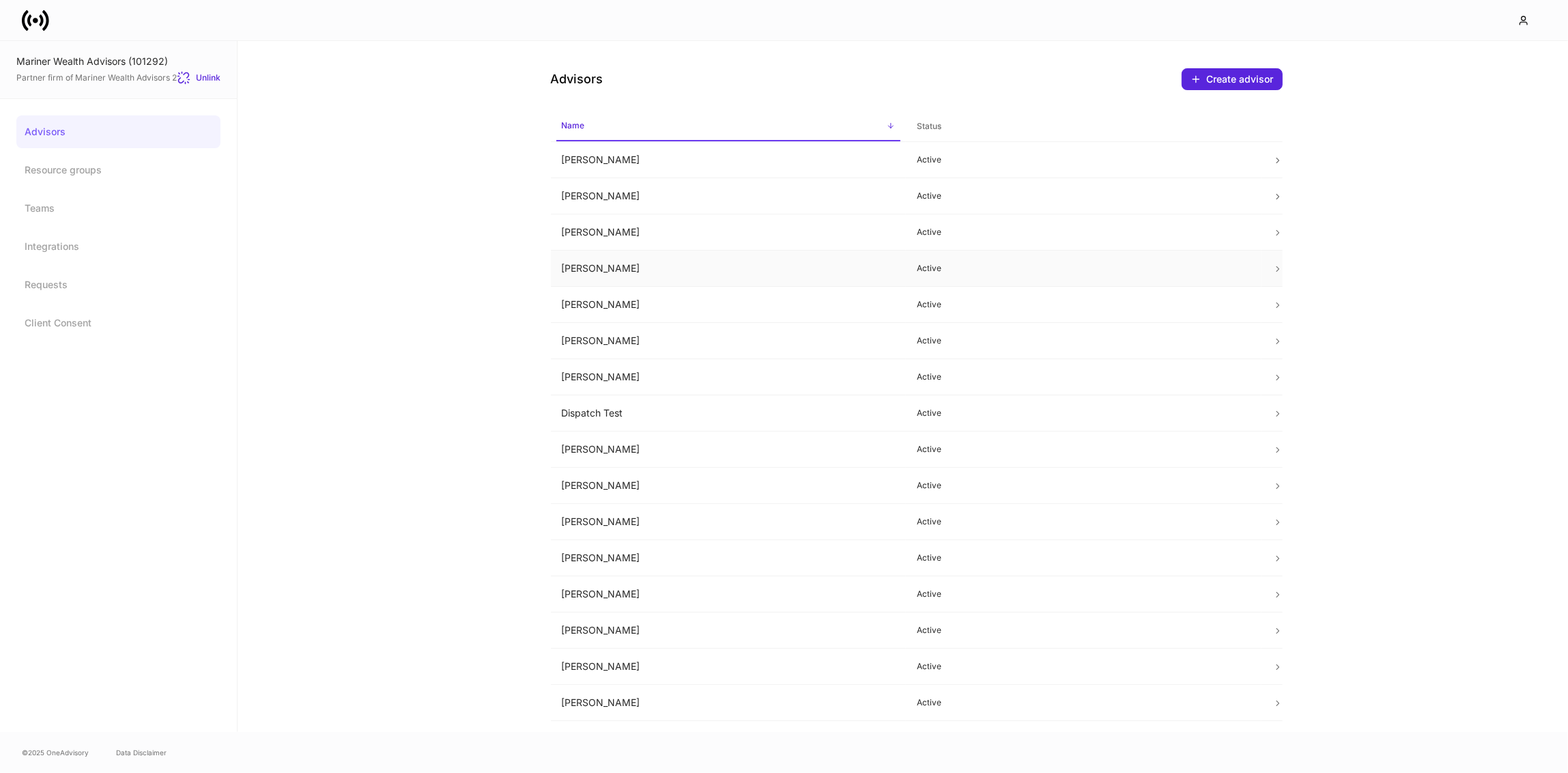
click at [584, 276] on td "[PERSON_NAME]" at bounding box center [729, 269] width 356 height 36
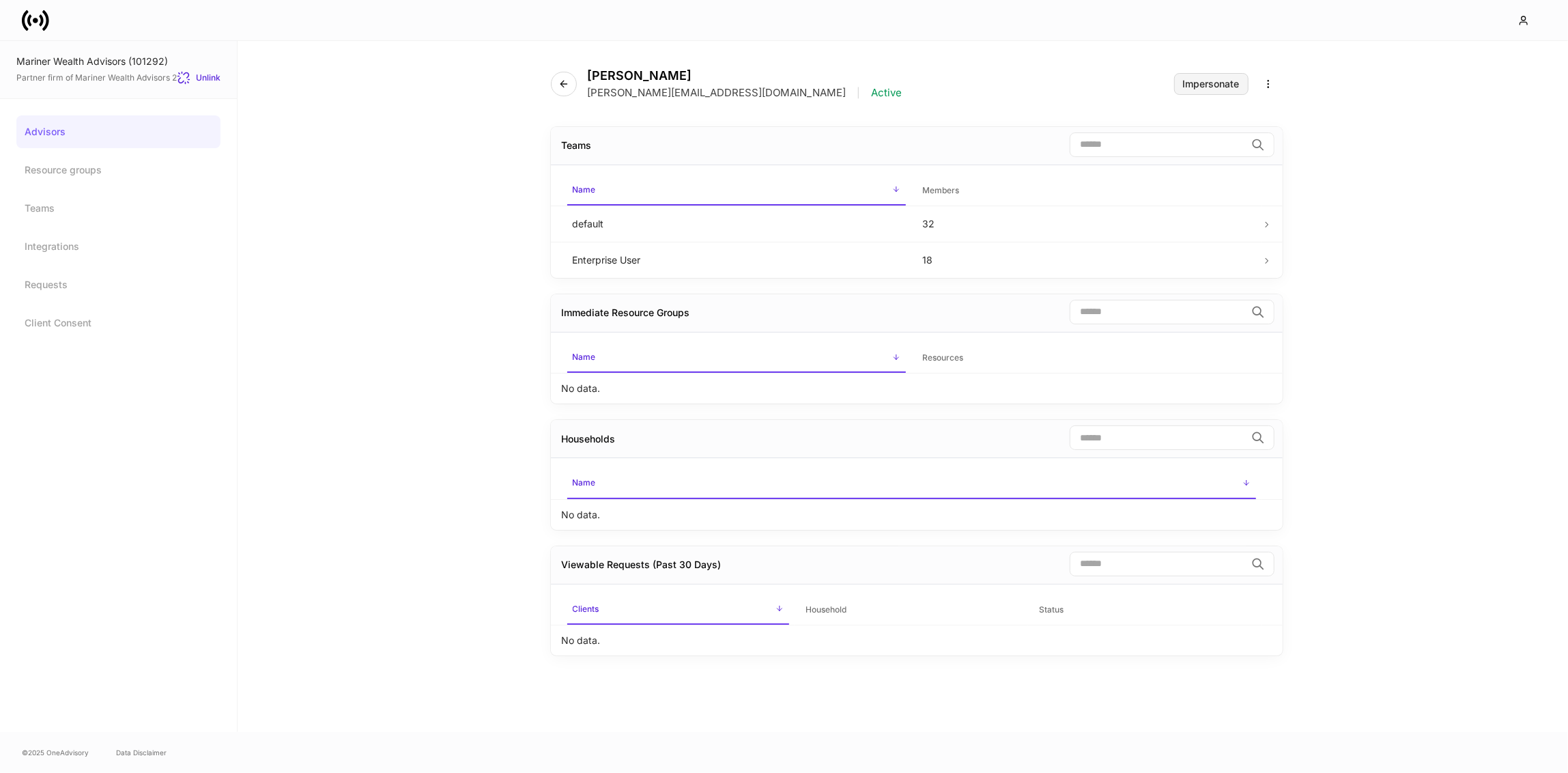
click at [1209, 84] on div "Impersonate" at bounding box center [1212, 84] width 57 height 10
click at [558, 85] on icon "button" at bounding box center [563, 84] width 11 height 11
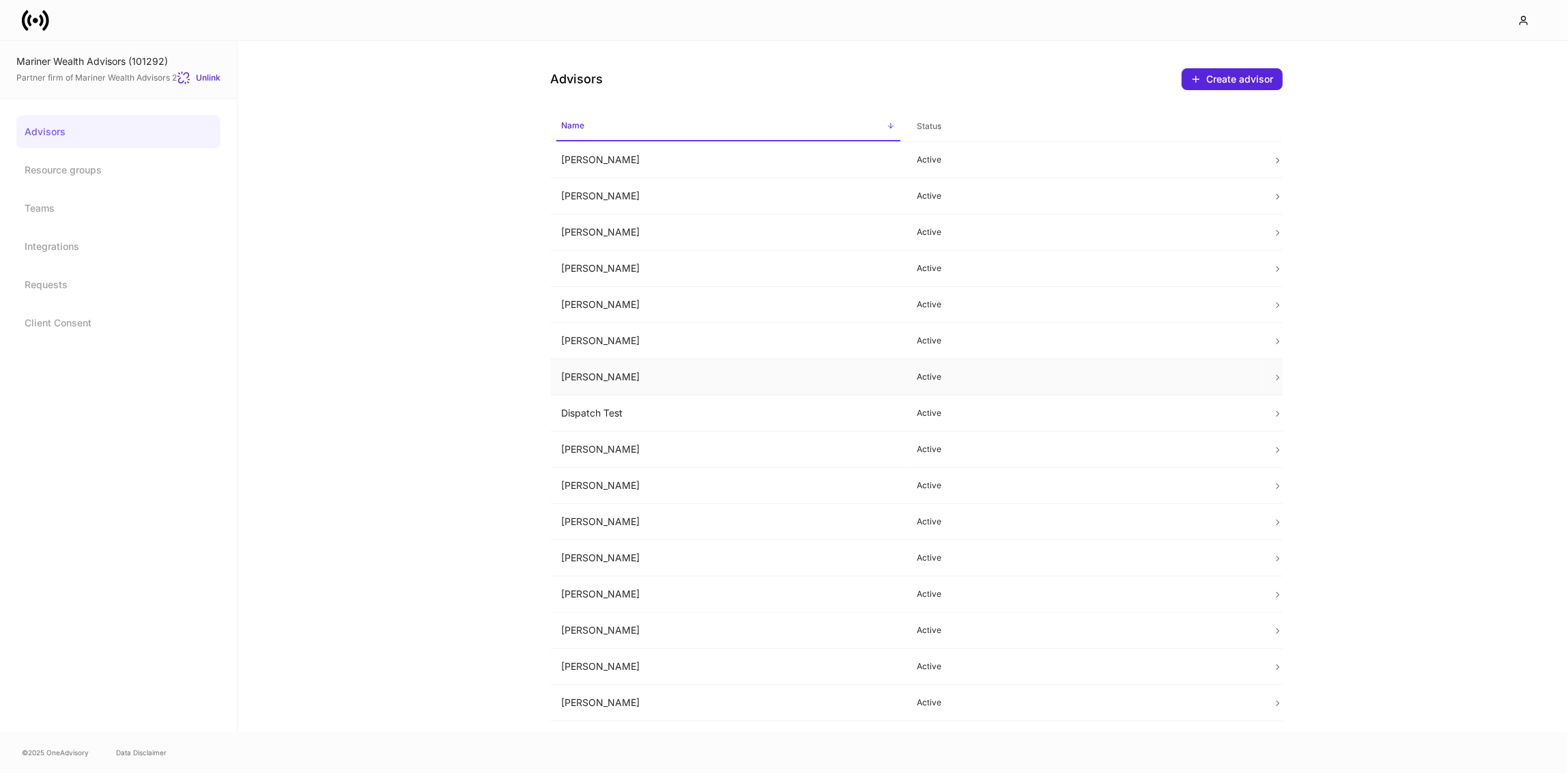
click at [575, 374] on td "[PERSON_NAME]" at bounding box center [729, 377] width 356 height 36
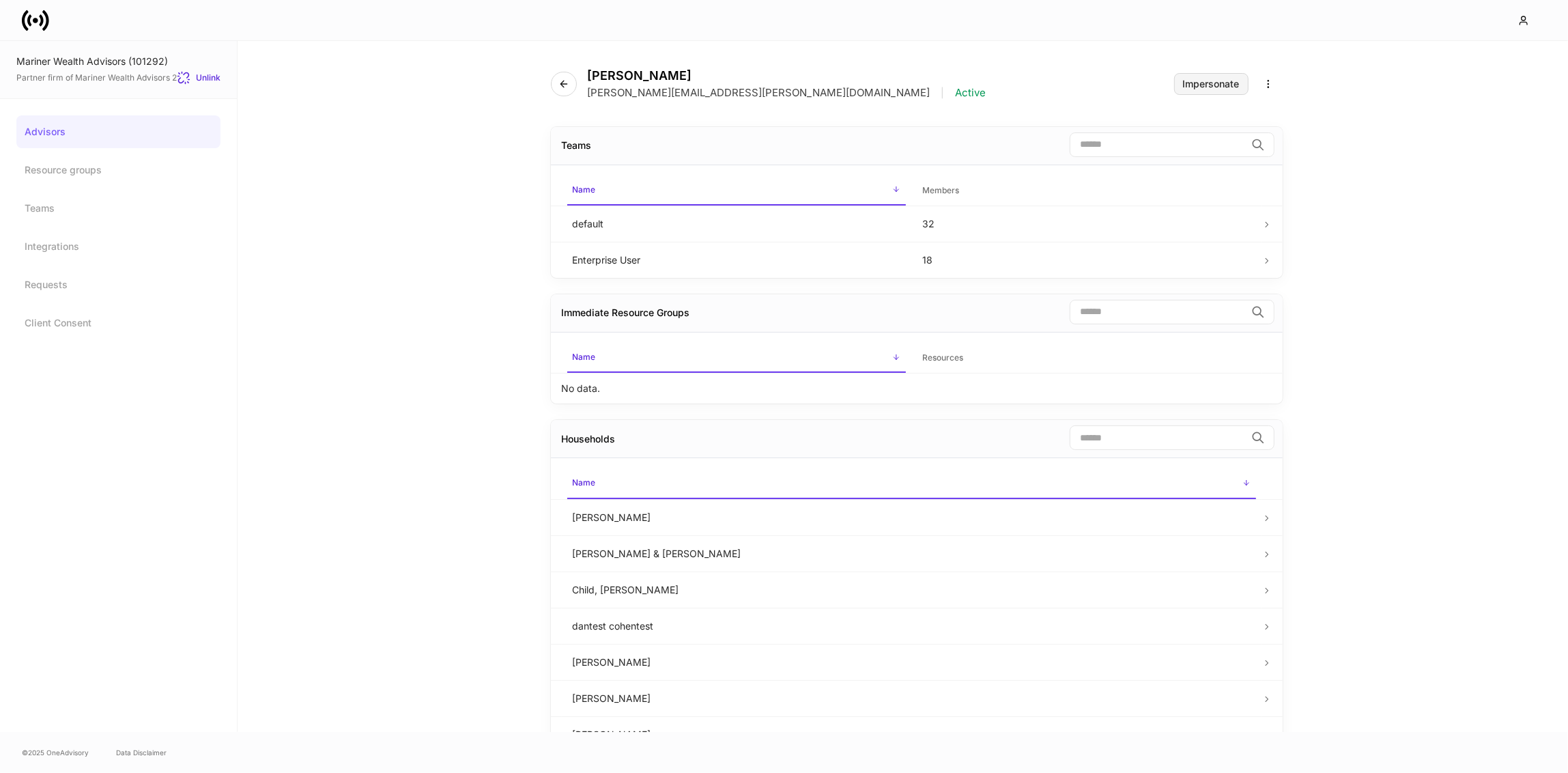
click at [1225, 83] on div "Impersonate" at bounding box center [1212, 84] width 57 height 10
click at [90, 173] on link "Resource groups" at bounding box center [118, 170] width 204 height 33
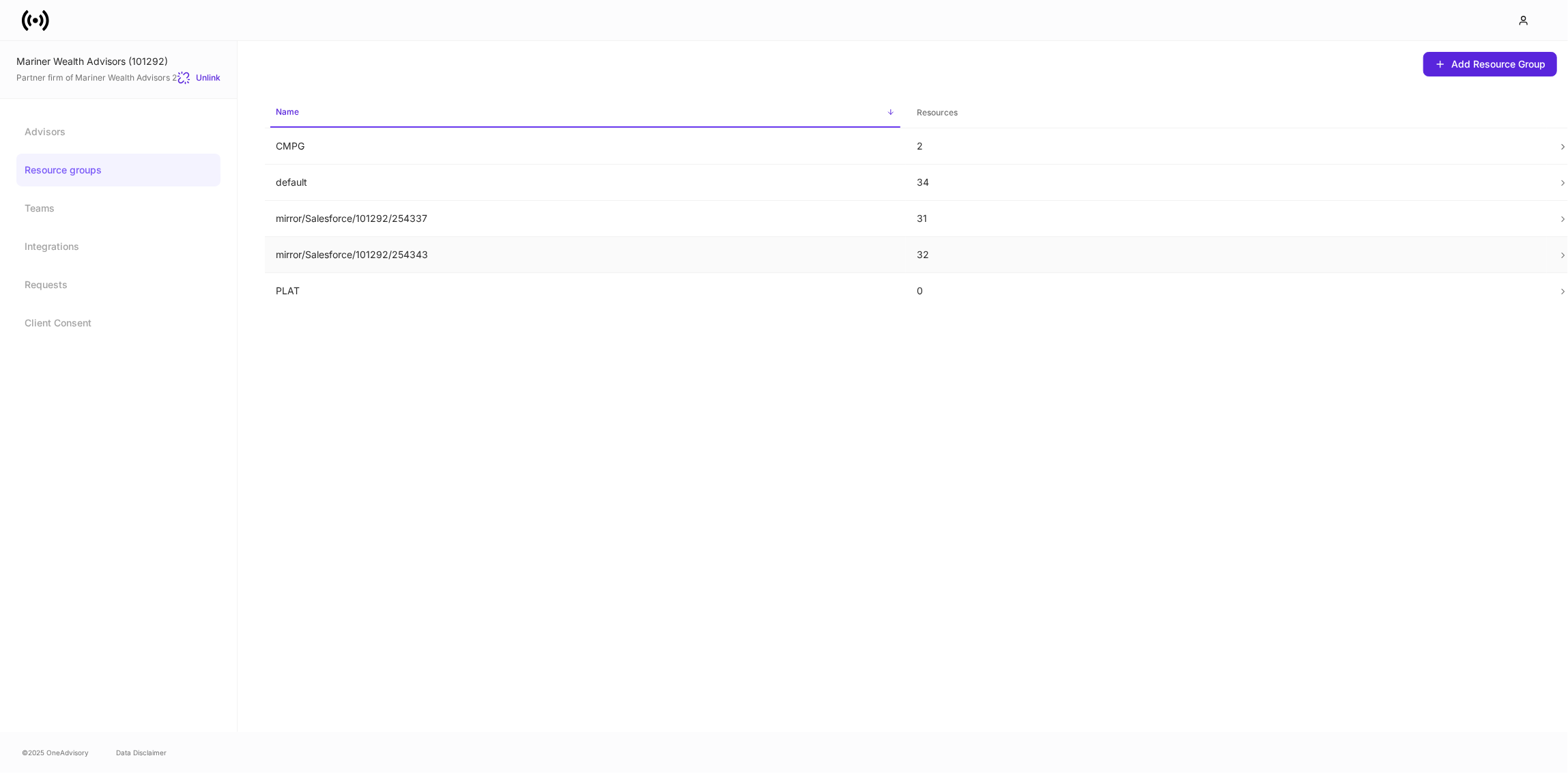
click at [333, 241] on td "mirror/Salesforce/101292/254343" at bounding box center [586, 255] width 641 height 36
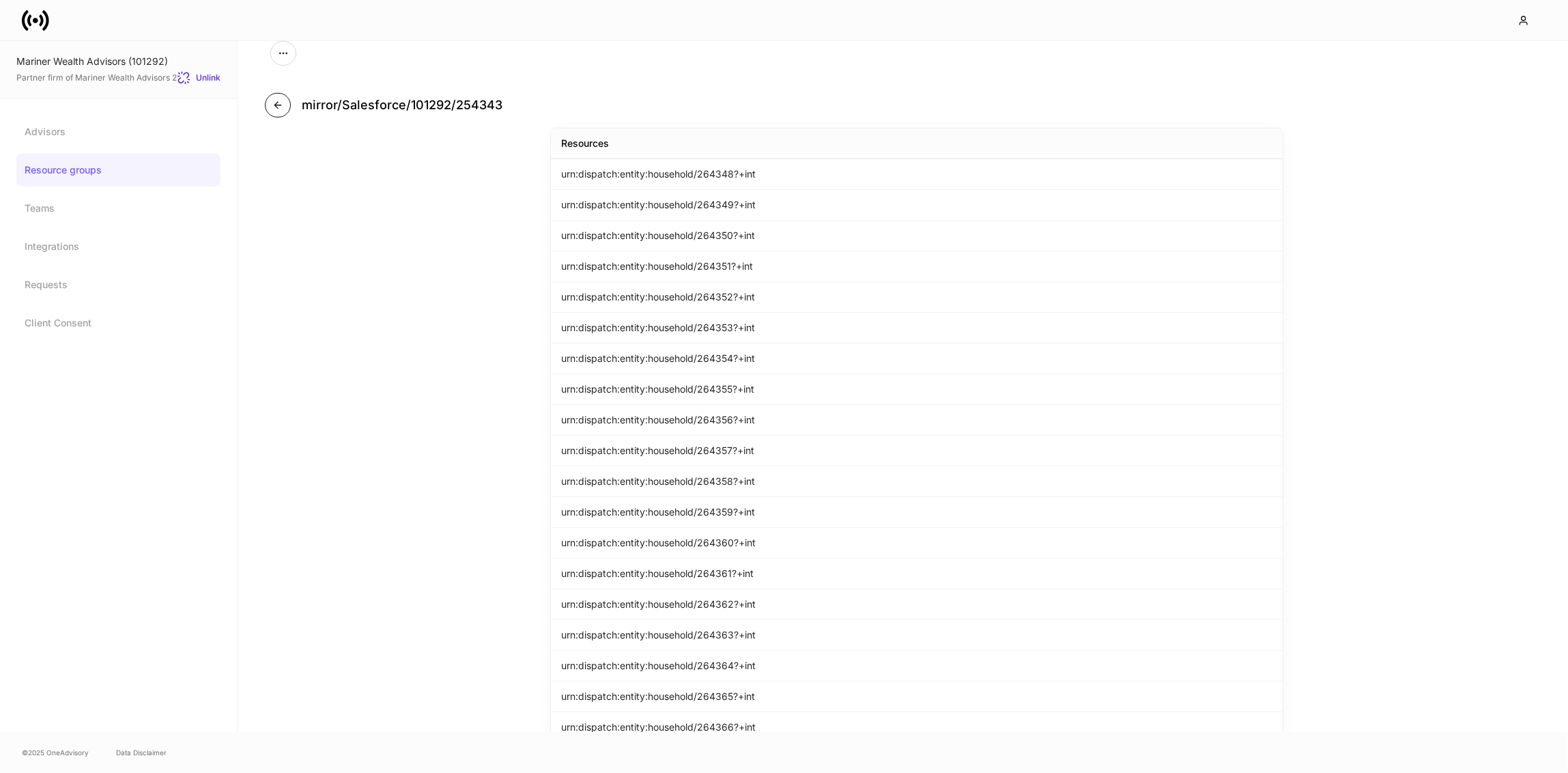
click at [271, 103] on button "button" at bounding box center [278, 105] width 26 height 24
click at [289, 111] on div "mirror/Salesforce/101292/254343" at bounding box center [390, 105] width 249 height 24
click at [269, 109] on button "button" at bounding box center [278, 105] width 26 height 24
